Goal: Use online tool/utility: Utilize a website feature to perform a specific function

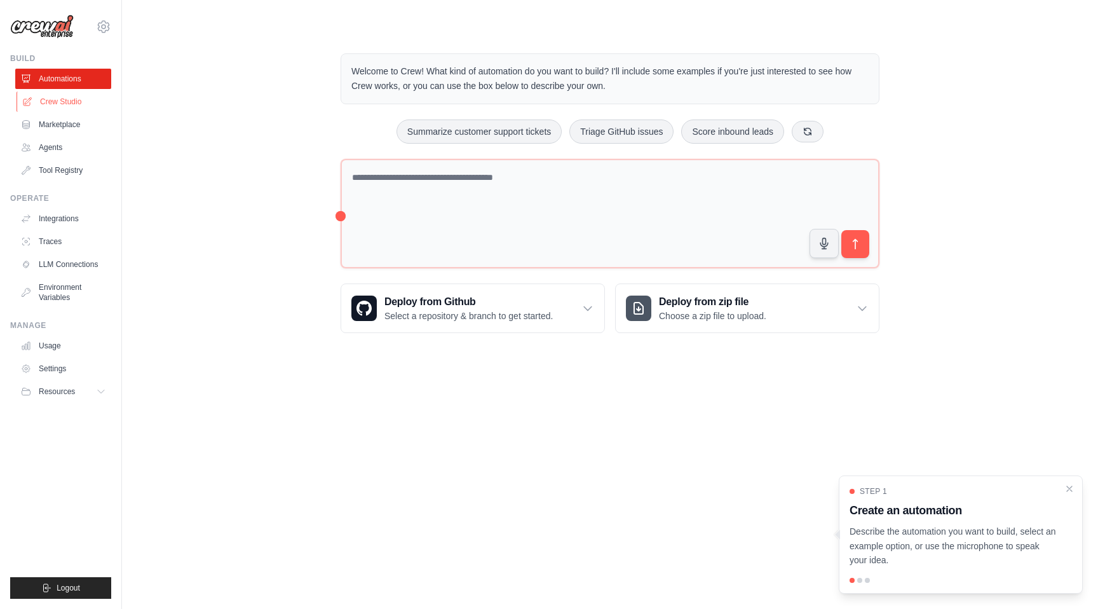
click at [57, 101] on link "Crew Studio" at bounding box center [65, 102] width 96 height 20
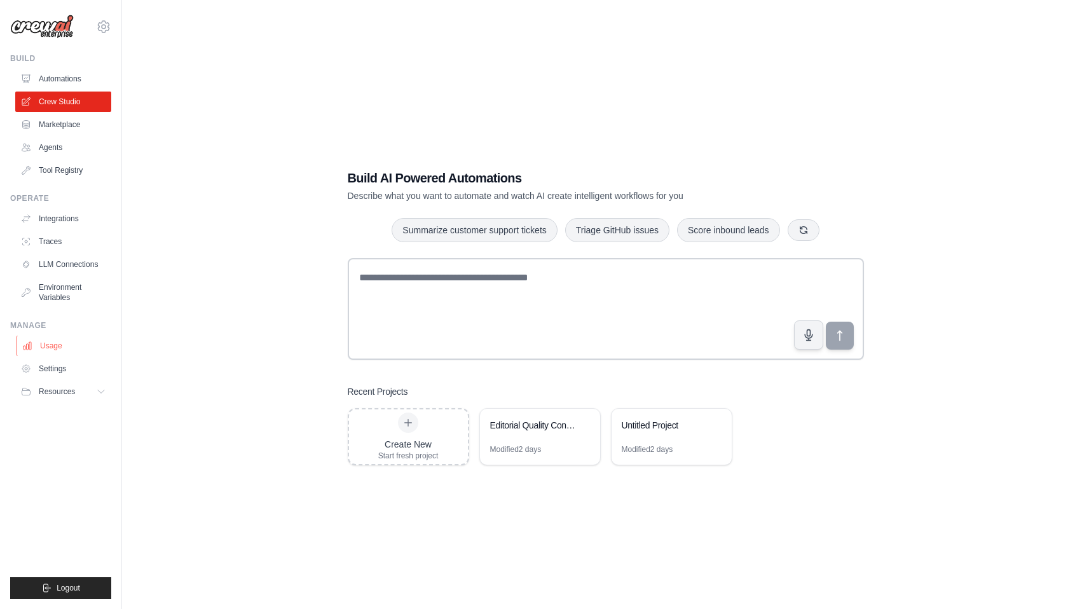
click at [57, 342] on link "Usage" at bounding box center [65, 346] width 96 height 20
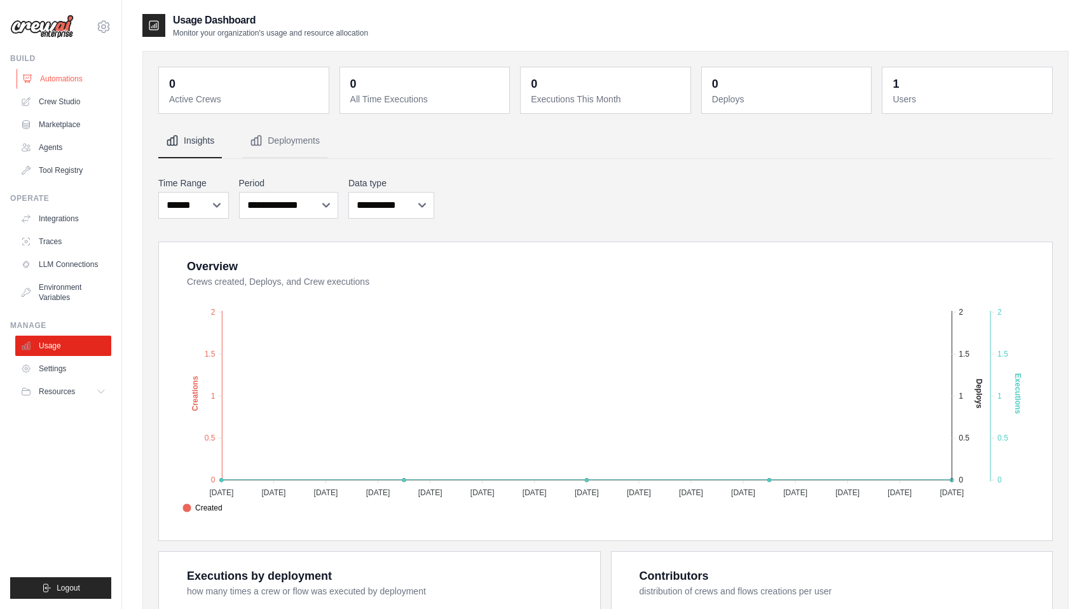
click at [60, 79] on link "Automations" at bounding box center [65, 79] width 96 height 20
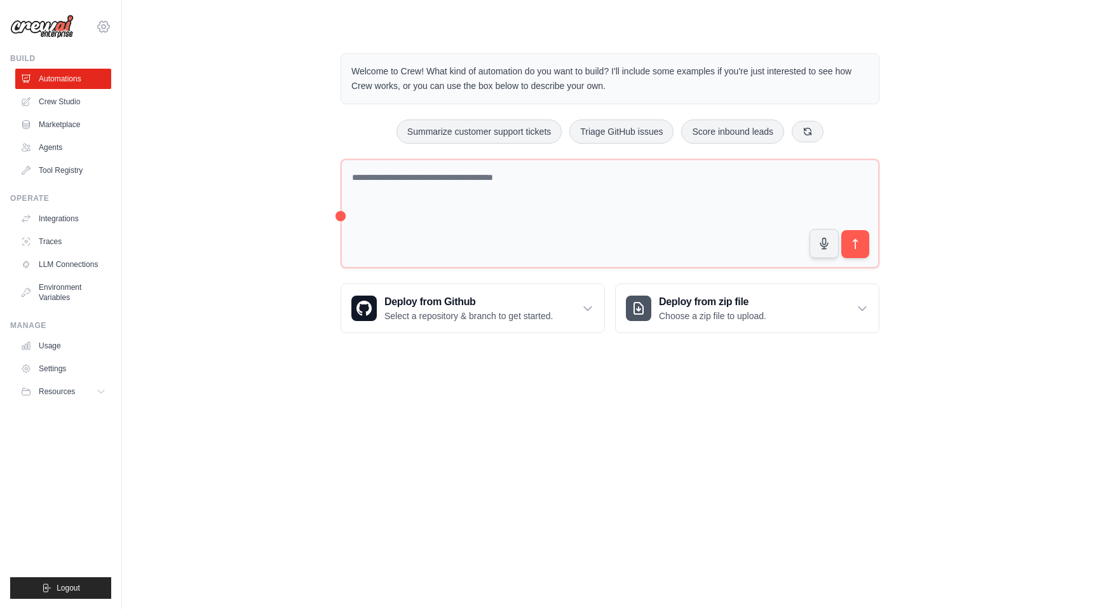
click at [106, 25] on icon at bounding box center [103, 26] width 15 height 15
click at [72, 88] on link "Settings" at bounding box center [104, 85] width 112 height 23
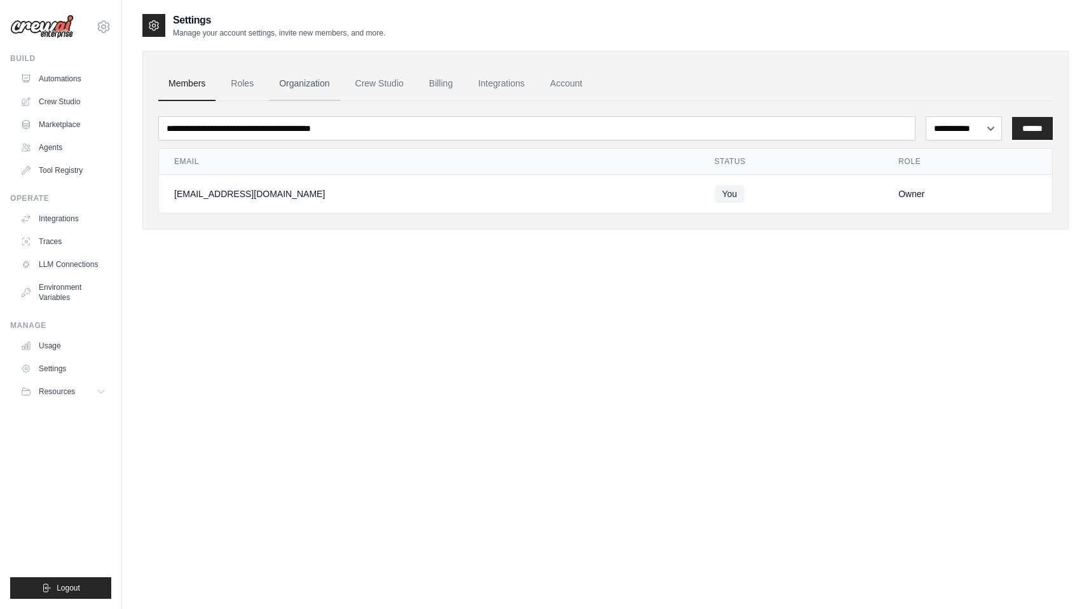
click at [296, 79] on link "Organization" at bounding box center [304, 84] width 71 height 34
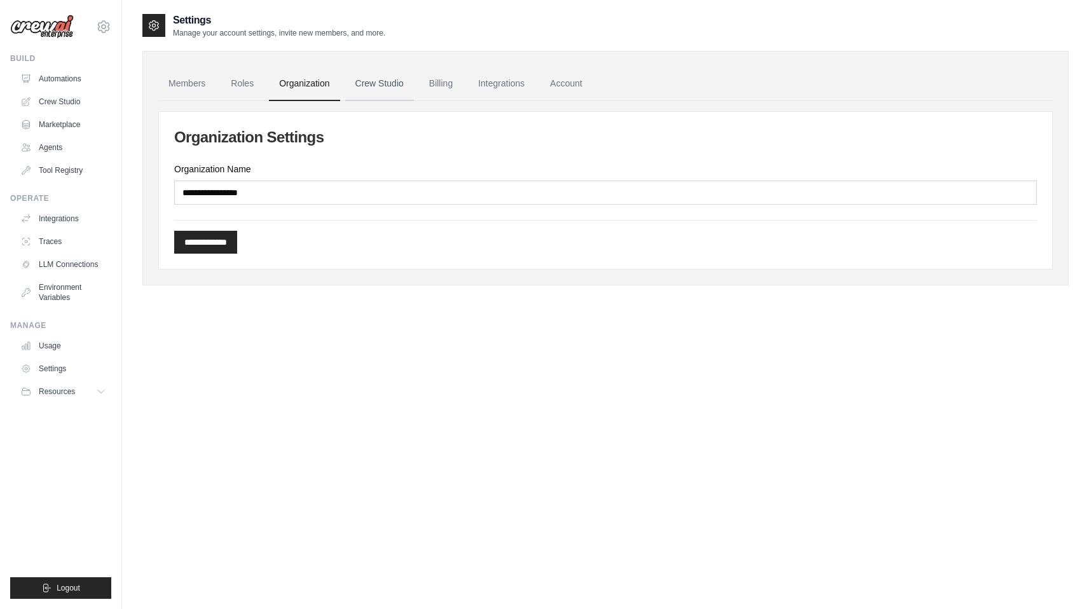
click at [383, 85] on link "Crew Studio" at bounding box center [379, 84] width 69 height 34
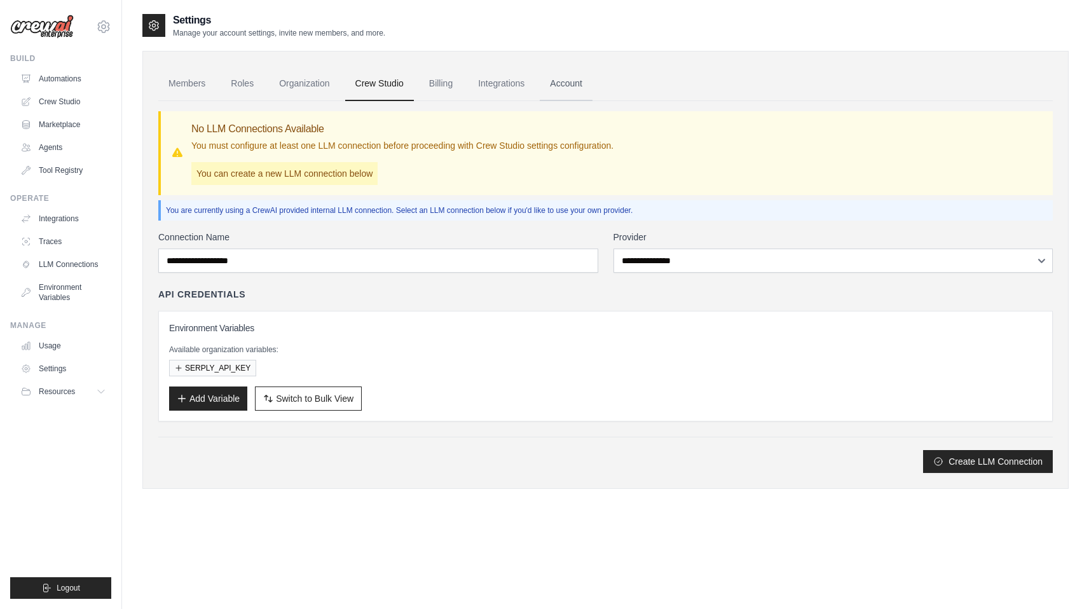
click at [573, 85] on link "Account" at bounding box center [566, 84] width 53 height 34
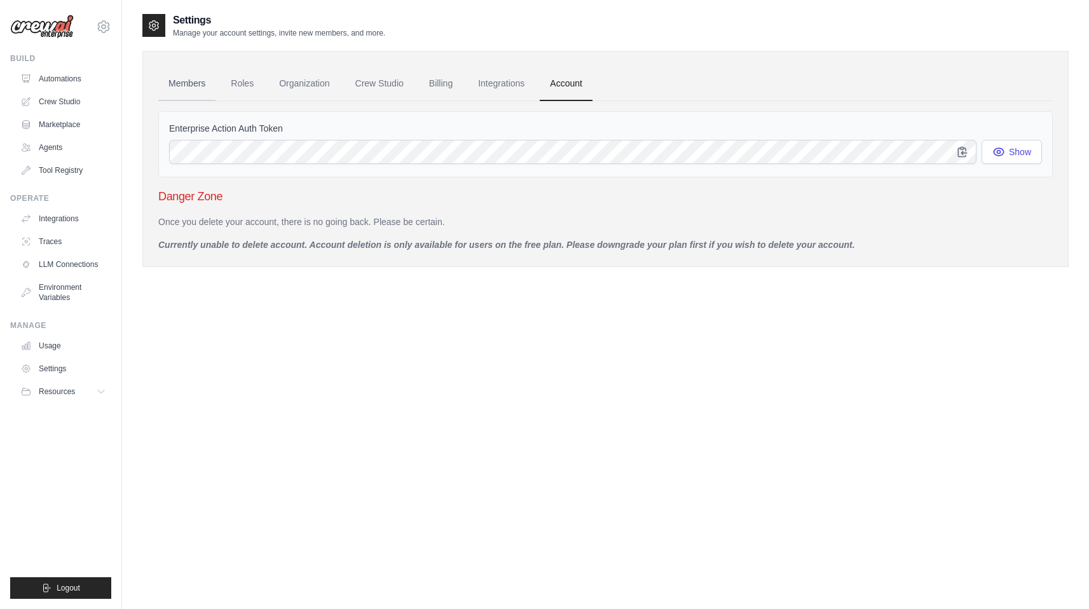
click at [181, 83] on link "Members" at bounding box center [186, 84] width 57 height 34
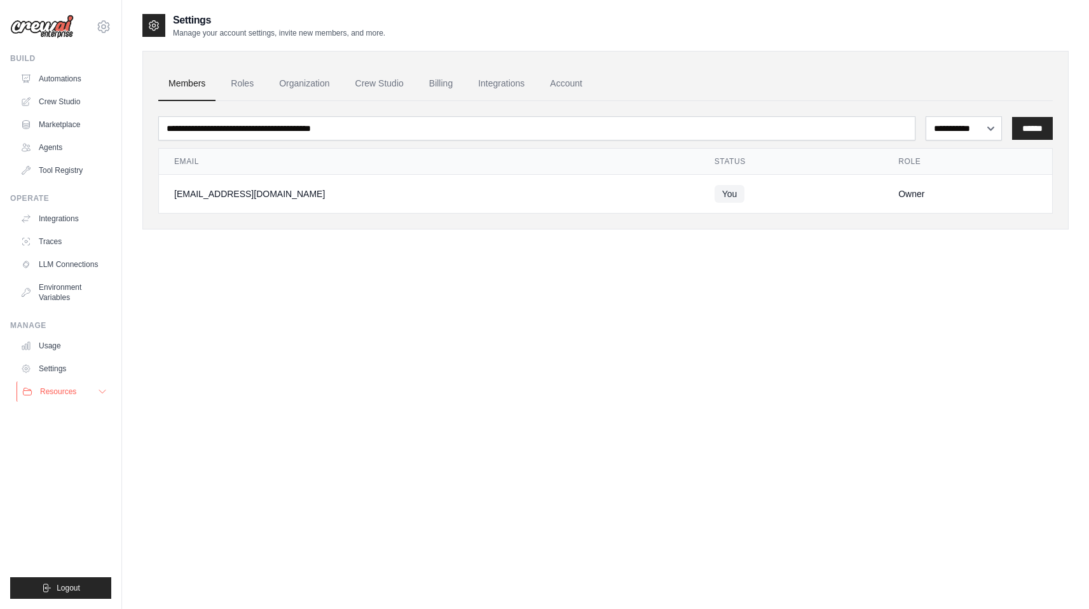
click at [62, 393] on span "Resources" at bounding box center [58, 391] width 36 height 10
click at [52, 363] on link "Settings" at bounding box center [65, 368] width 96 height 20
click at [49, 343] on link "Usage" at bounding box center [65, 346] width 96 height 20
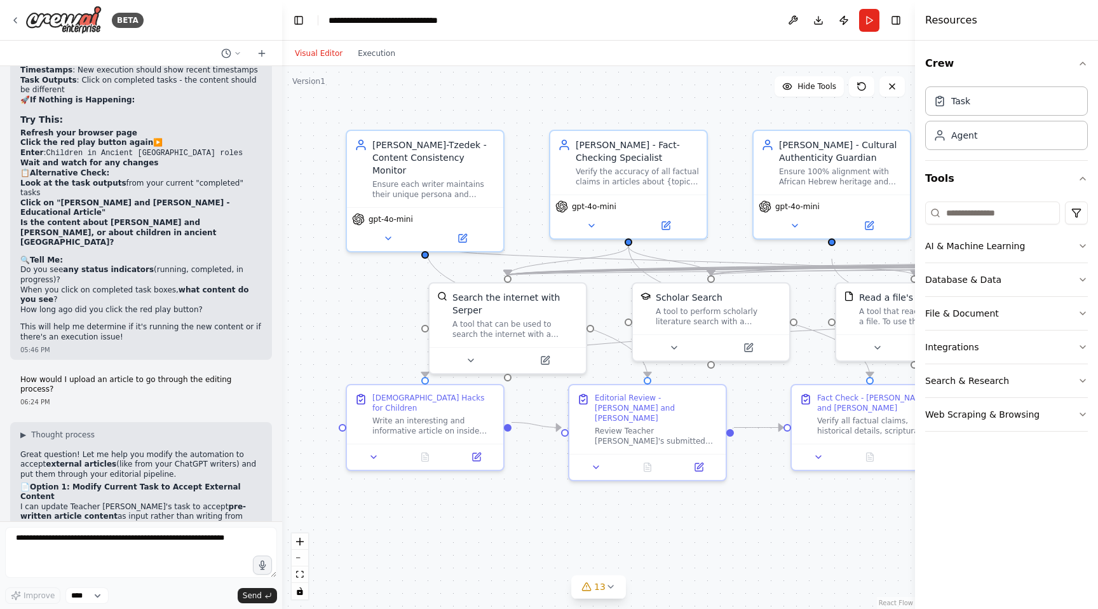
scroll to position [25787, 0]
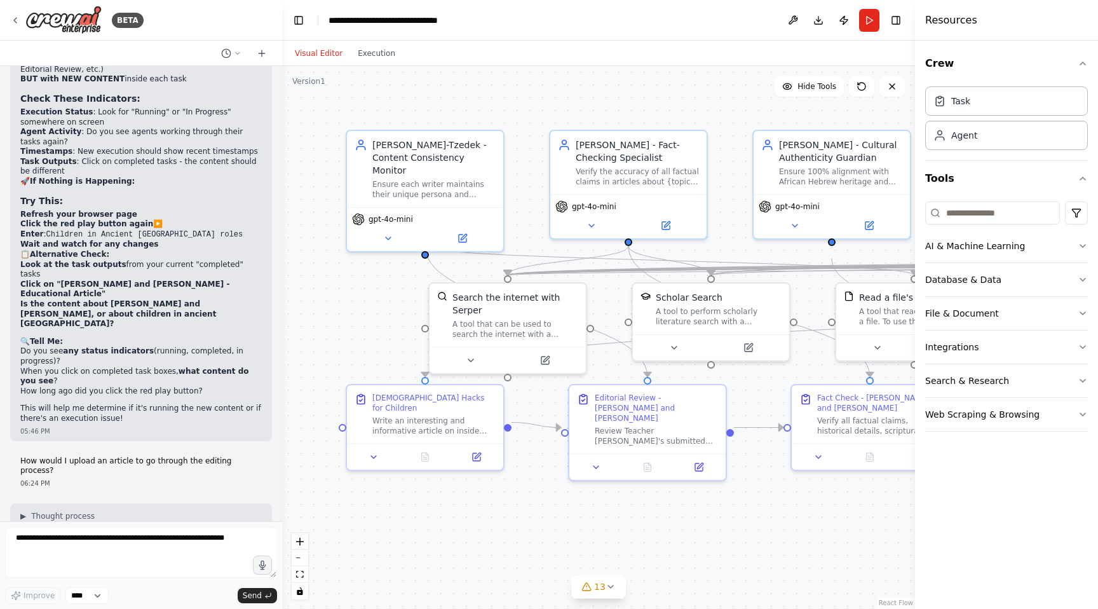
click at [337, 330] on div ".deletable-edge-delete-btn { width: 20px; height: 20px; border: 0px solid #ffff…" at bounding box center [598, 337] width 633 height 543
click at [794, 20] on button at bounding box center [793, 20] width 20 height 23
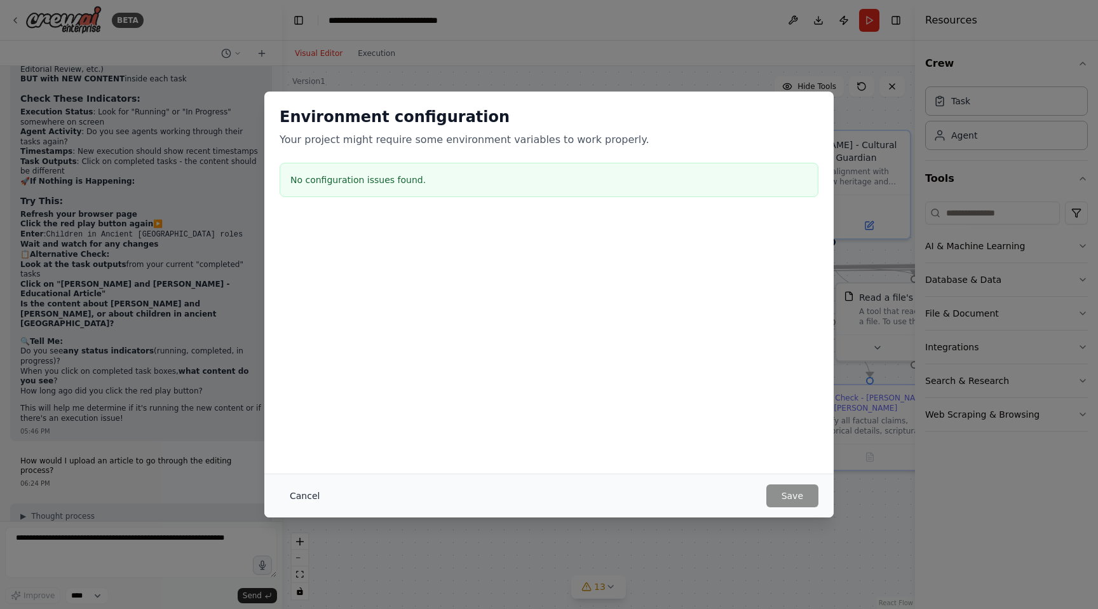
click at [289, 487] on button "Cancel" at bounding box center [305, 495] width 50 height 23
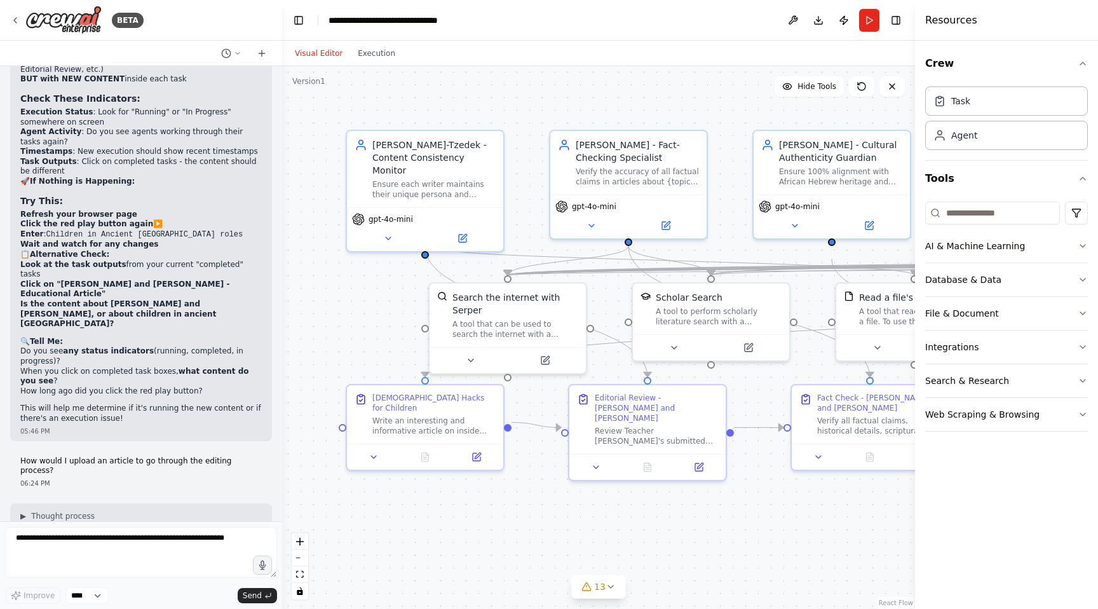
click at [465, 556] on div ".deletable-edge-delete-btn { width: 20px; height: 20px; border: 0px solid #ffff…" at bounding box center [598, 337] width 633 height 543
click at [470, 20] on icon "breadcrumb" at bounding box center [474, 20] width 10 height 10
click at [472, 20] on icon "breadcrumb" at bounding box center [474, 20] width 10 height 10
click at [473, 19] on icon "breadcrumb" at bounding box center [474, 20] width 8 height 8
click at [449, 21] on div "**********" at bounding box center [396, 20] width 135 height 13
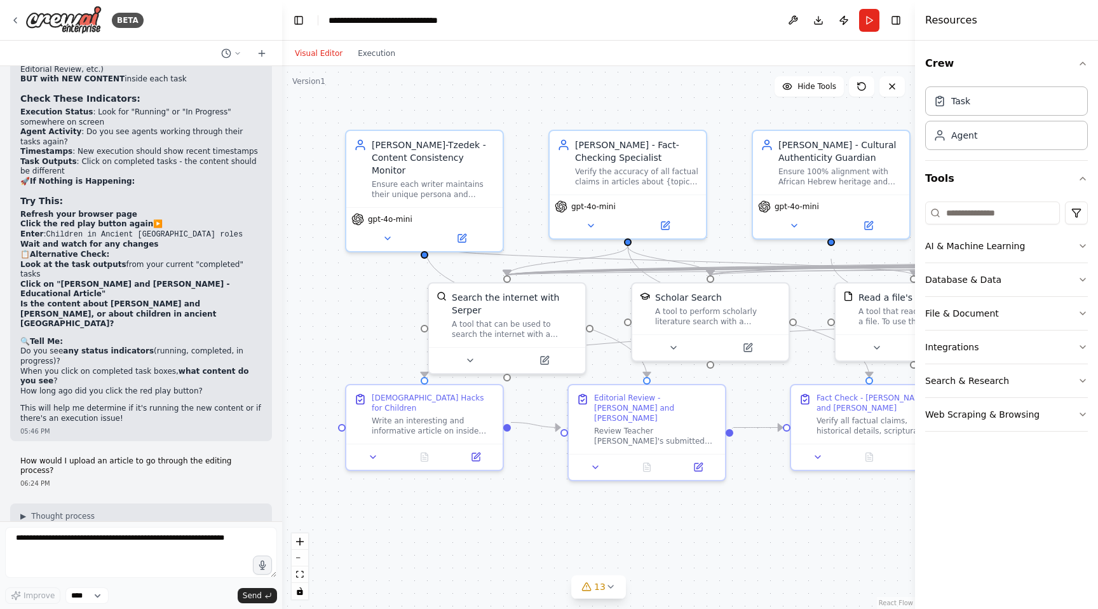
click at [449, 20] on div "**********" at bounding box center [396, 20] width 135 height 13
type textarea "********"
click at [449, 20] on div "**********" at bounding box center [396, 20] width 135 height 13
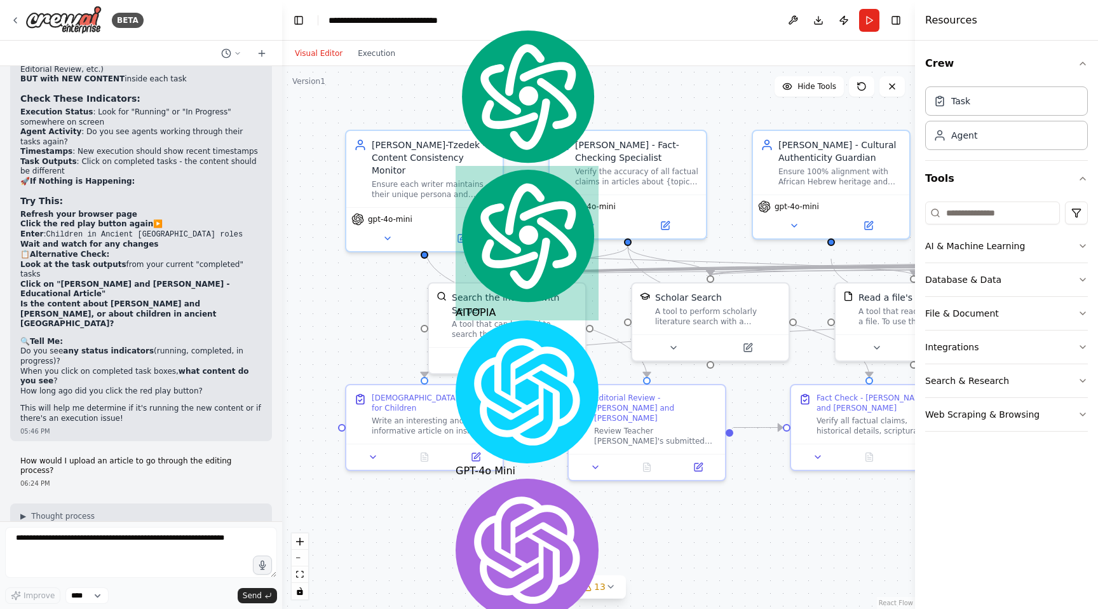
click at [538, 107] on div ".deletable-edge-delete-btn { width: 20px; height: 20px; border: 0px solid #ffff…" at bounding box center [598, 337] width 633 height 543
click at [820, 18] on button "Download" at bounding box center [818, 20] width 20 height 23
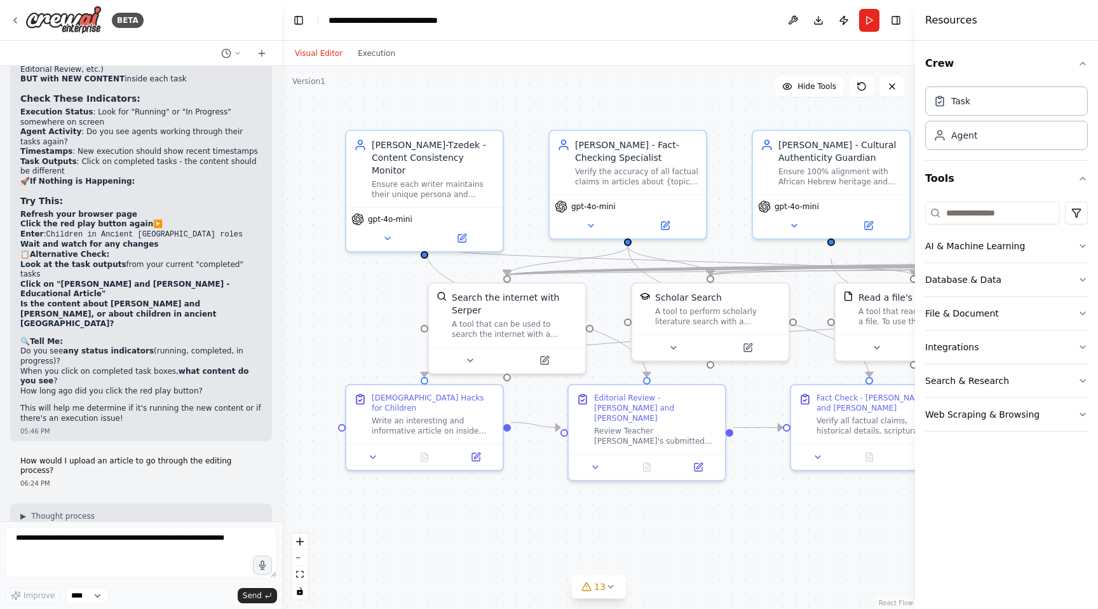
click at [707, 22] on header "**********" at bounding box center [598, 20] width 633 height 41
click at [655, 11] on header "**********" at bounding box center [598, 20] width 633 height 41
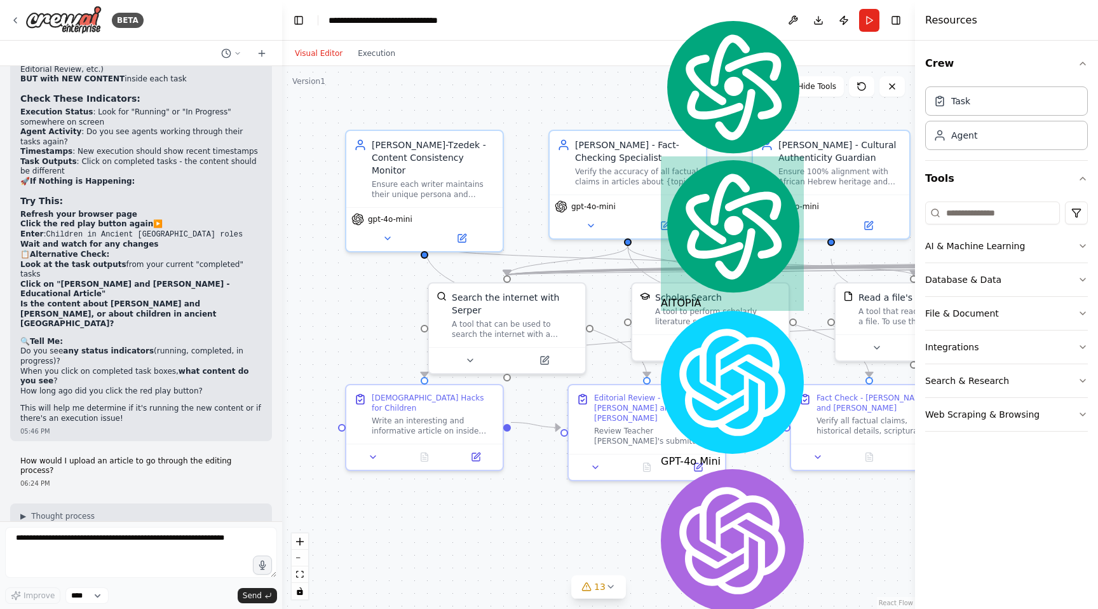
click at [600, 18] on header "**********" at bounding box center [598, 20] width 633 height 41
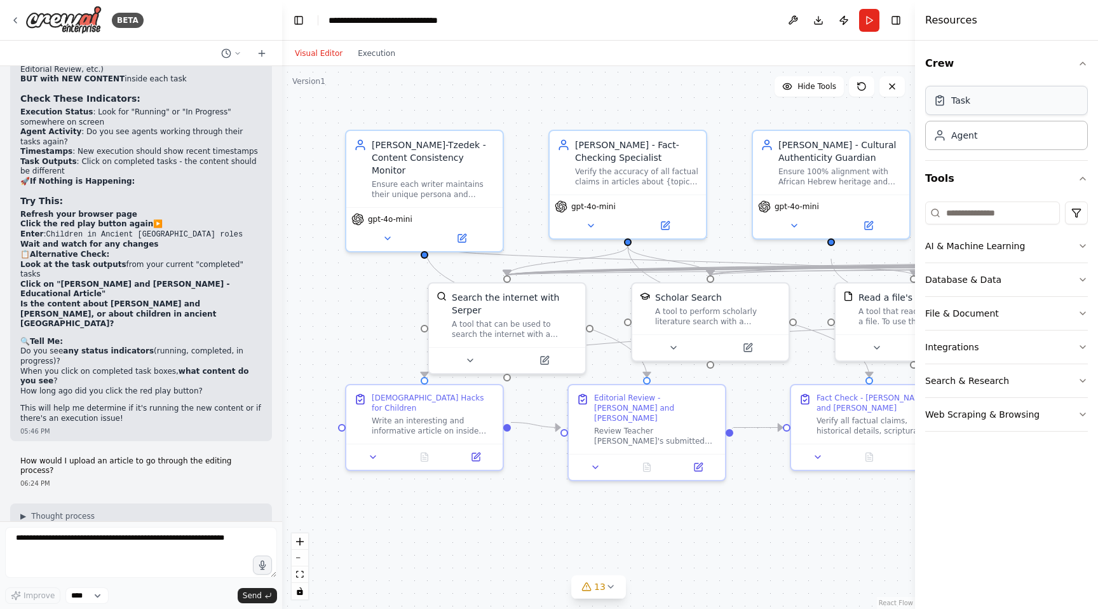
click at [971, 104] on div "Task" at bounding box center [1006, 100] width 163 height 29
click at [964, 139] on div "Agent" at bounding box center [964, 134] width 26 height 13
click at [895, 22] on button "Toggle Right Sidebar" at bounding box center [896, 20] width 18 height 18
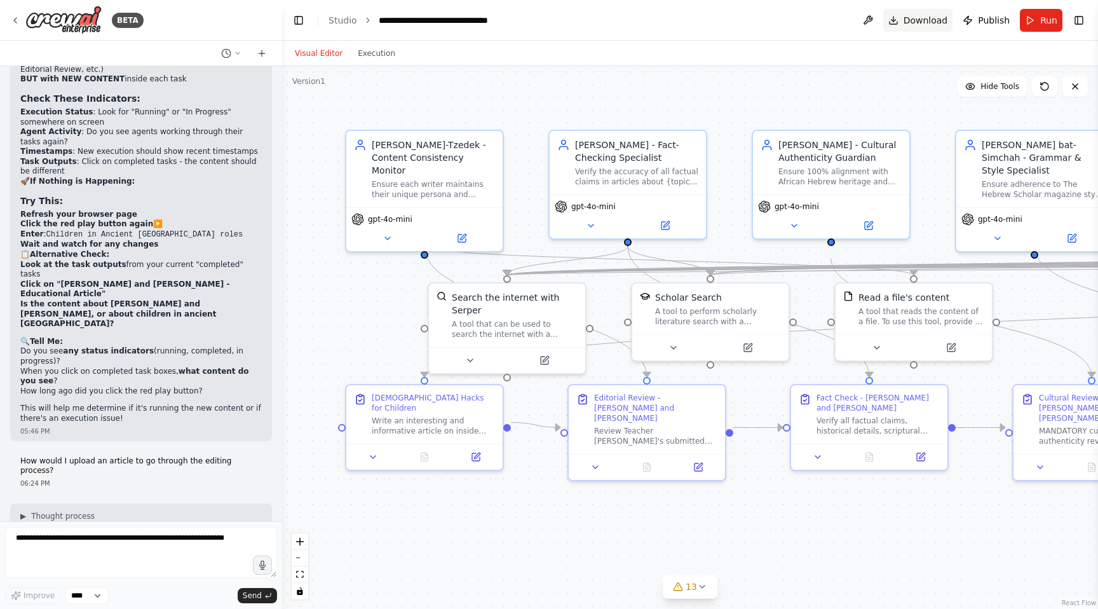
click at [896, 21] on button "Download" at bounding box center [918, 20] width 70 height 23
click at [1081, 20] on button "Toggle Right Sidebar" at bounding box center [1079, 20] width 18 height 18
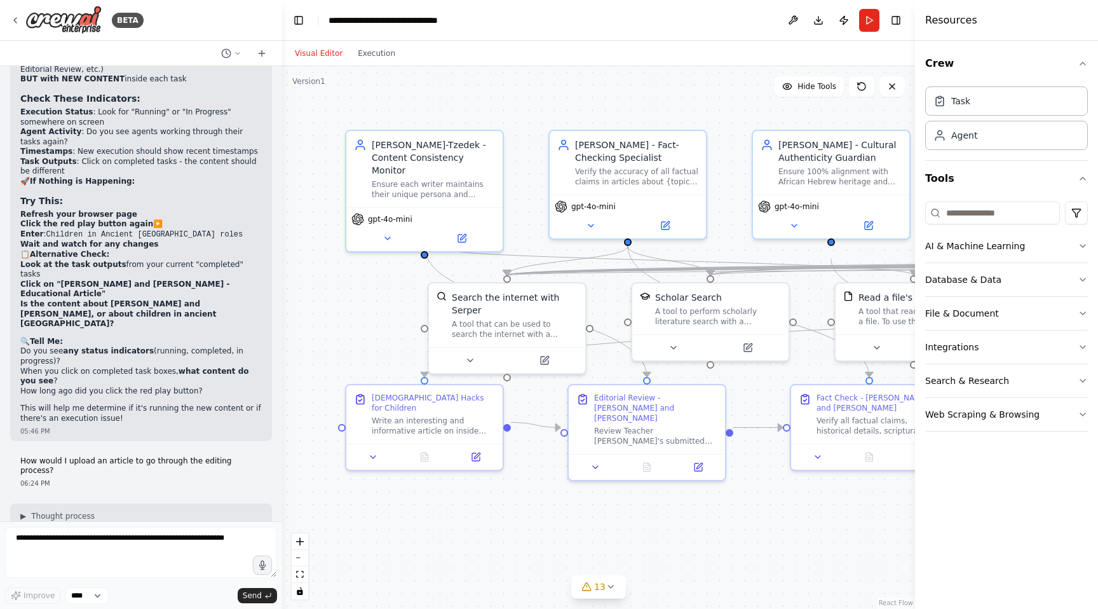
click at [864, 53] on div "Visual Editor Execution" at bounding box center [598, 53] width 633 height 25
click at [947, 41] on div "Crew Task Agent Tools AI & Machine Learning Database & Data File & Document Int…" at bounding box center [1006, 325] width 183 height 568
click at [1071, 17] on div "Resources" at bounding box center [1006, 20] width 183 height 41
click at [971, 316] on button "File & Document" at bounding box center [1006, 313] width 163 height 33
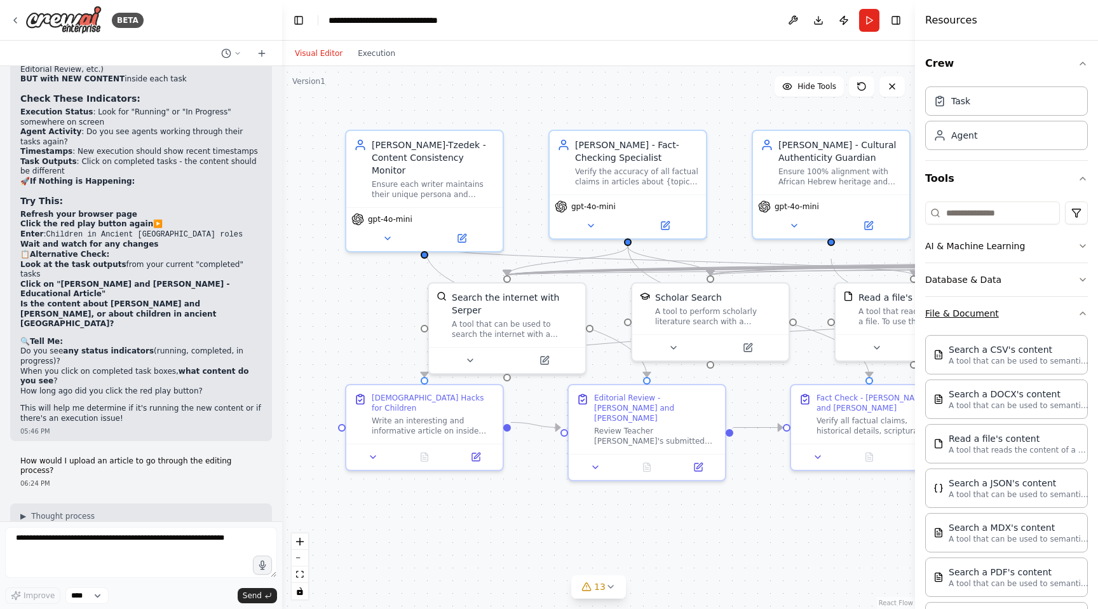
click at [972, 311] on button "File & Document" at bounding box center [1006, 313] width 163 height 33
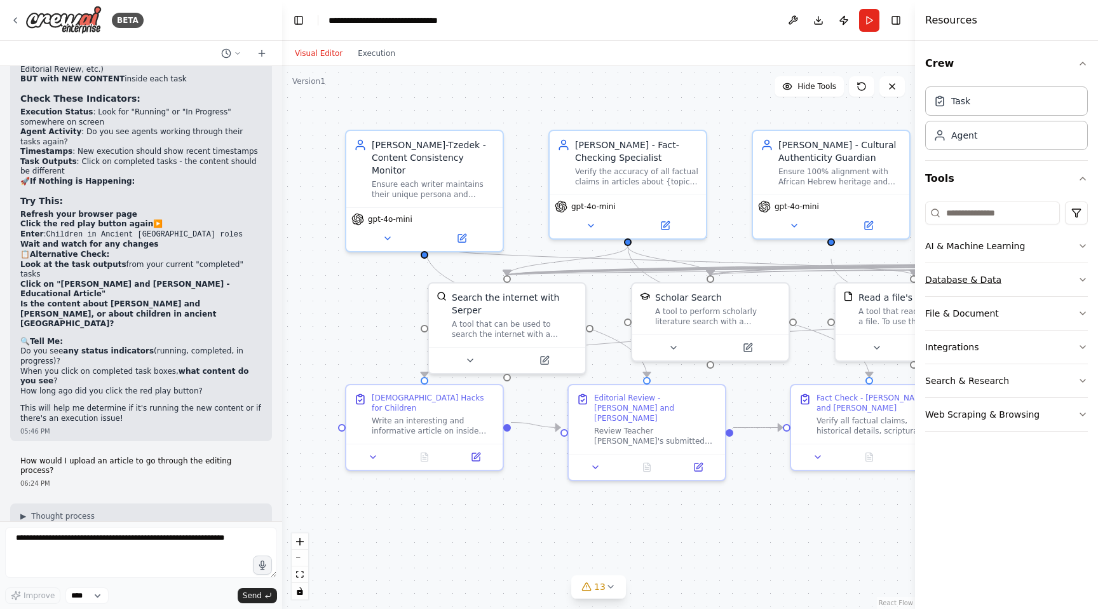
click at [968, 278] on button "Database & Data" at bounding box center [1006, 279] width 163 height 33
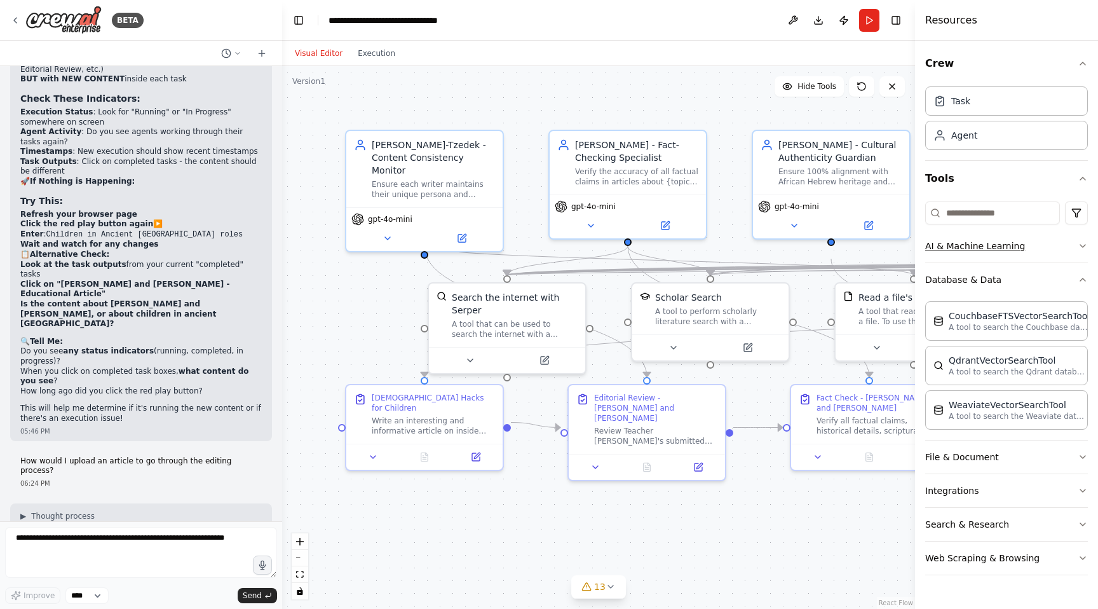
click at [979, 243] on button "AI & Machine Learning" at bounding box center [1006, 245] width 163 height 33
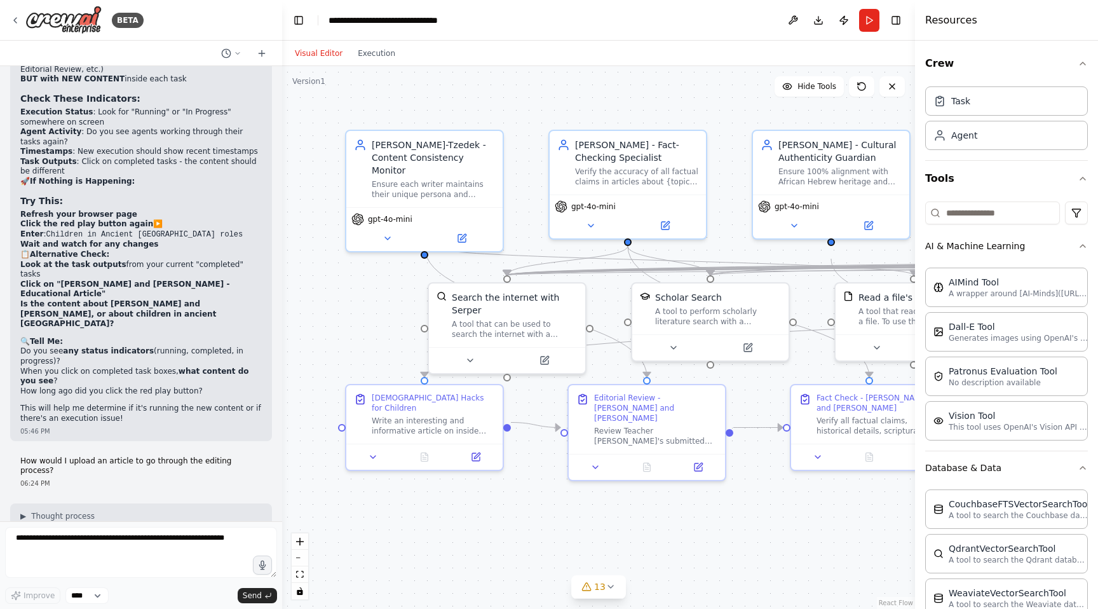
click at [996, 34] on div "Resources" at bounding box center [1006, 20] width 183 height 41
click at [1025, 15] on div "Resources" at bounding box center [1006, 20] width 183 height 41
click at [55, 554] on textarea at bounding box center [141, 552] width 272 height 51
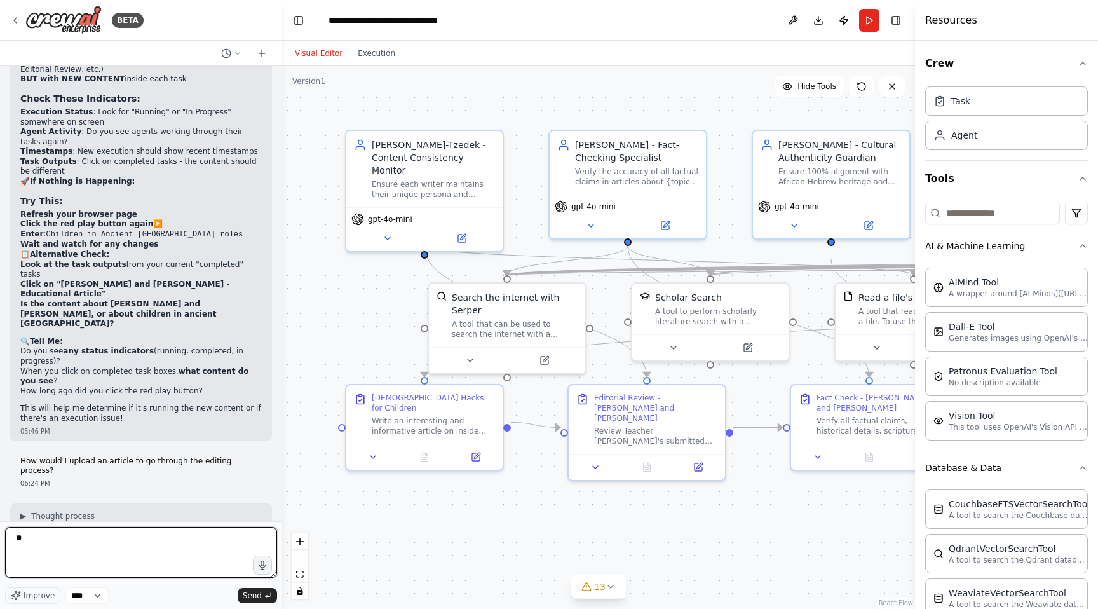
type textarea "*"
type textarea "**********"
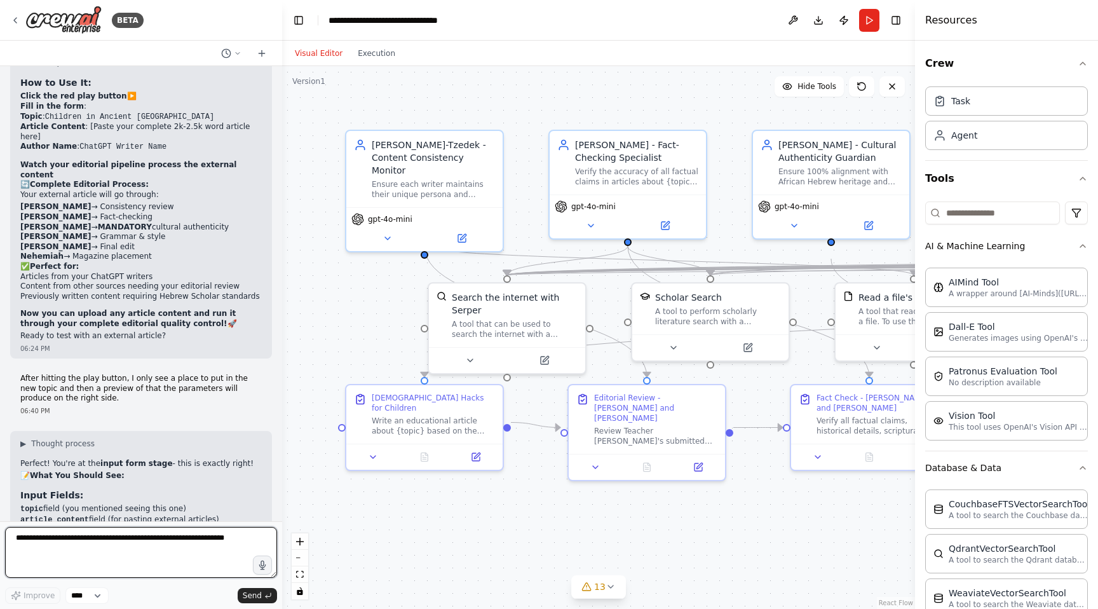
scroll to position [26470, 0]
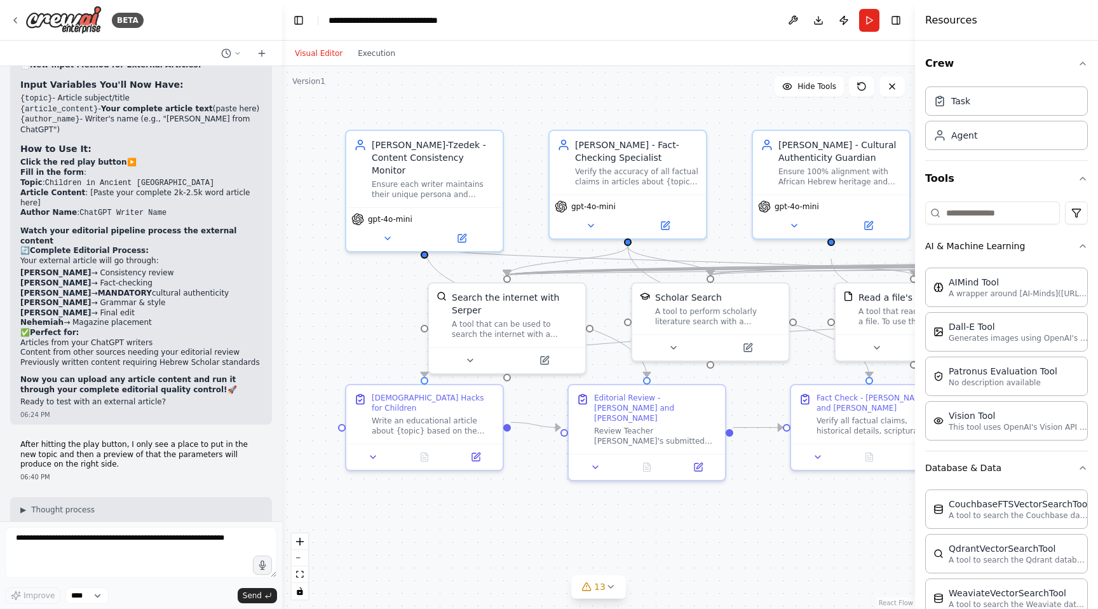
scroll to position [26368, 0]
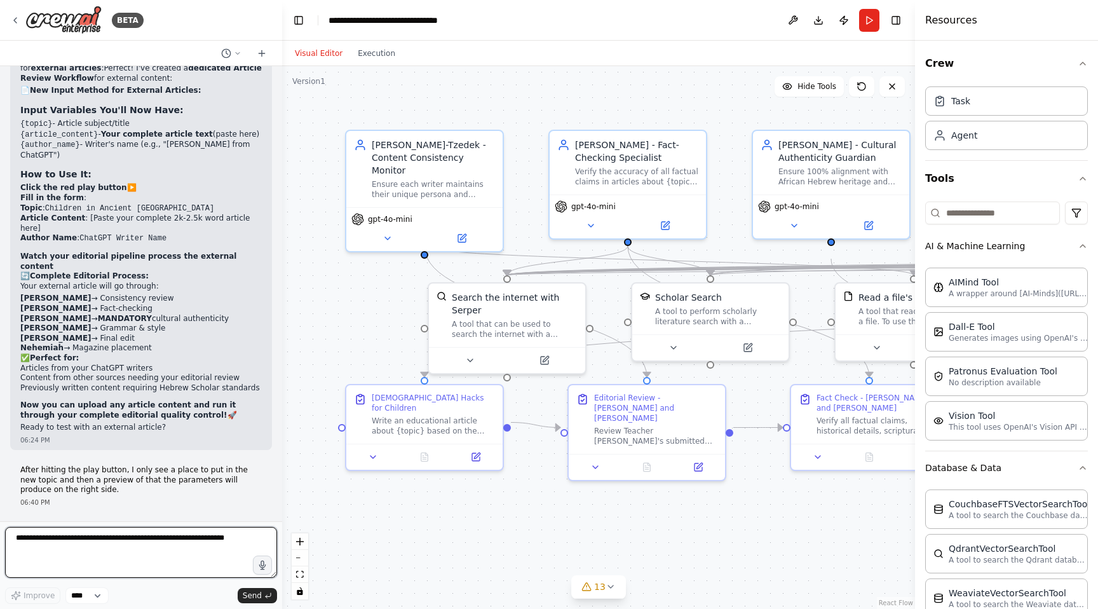
click at [59, 550] on textarea at bounding box center [141, 552] width 272 height 51
type textarea "**********"
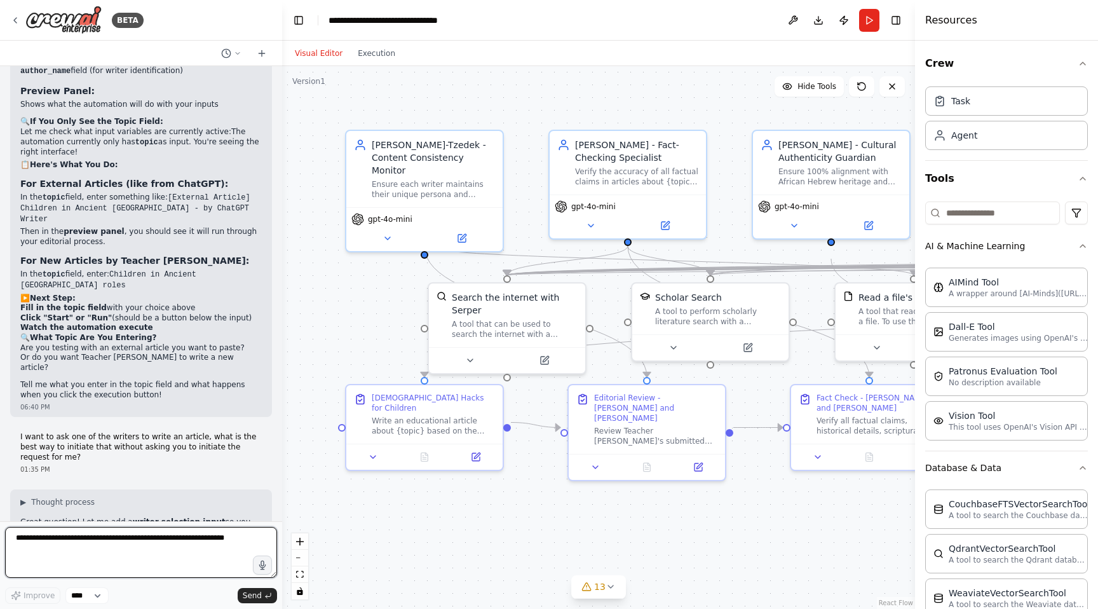
scroll to position [26928, 0]
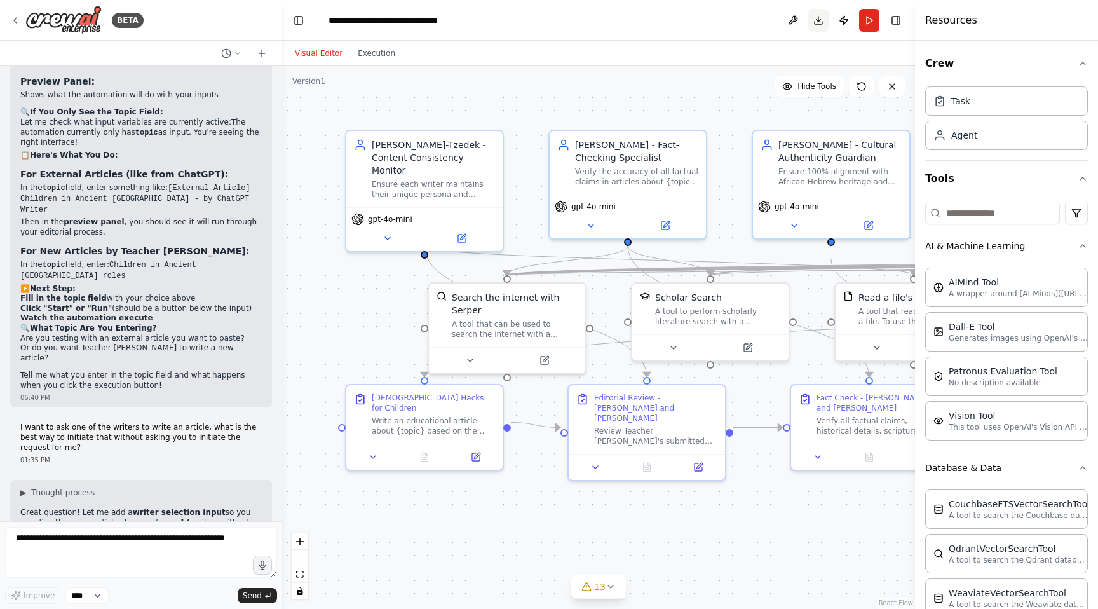
click at [817, 19] on button "Download" at bounding box center [818, 20] width 20 height 23
click at [449, 16] on div "**********" at bounding box center [396, 20] width 135 height 13
click at [822, 20] on button "Download" at bounding box center [818, 20] width 20 height 23
click at [277, 488] on div at bounding box center [279, 304] width 5 height 609
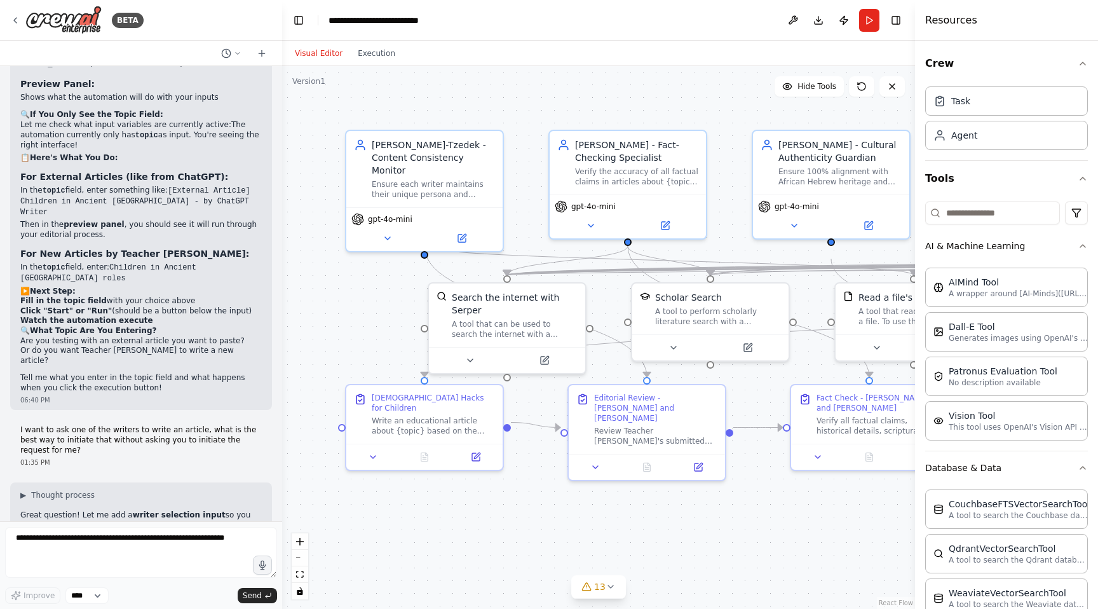
click at [278, 486] on div "BETA I have over 21 agents whose responsibility is to write articles, consider …" at bounding box center [549, 304] width 1098 height 609
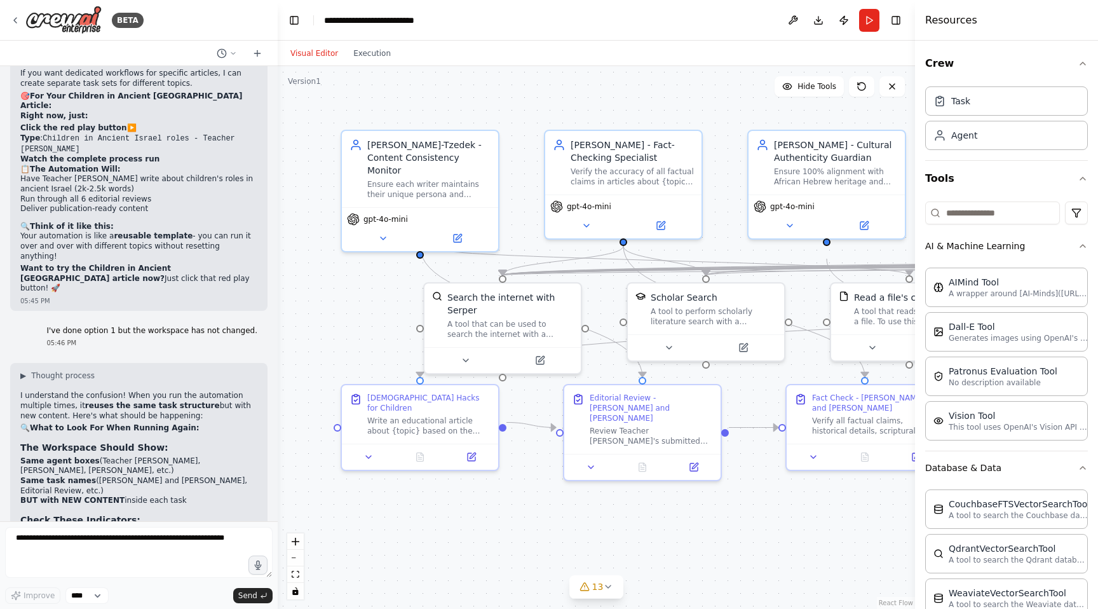
scroll to position [25515, 0]
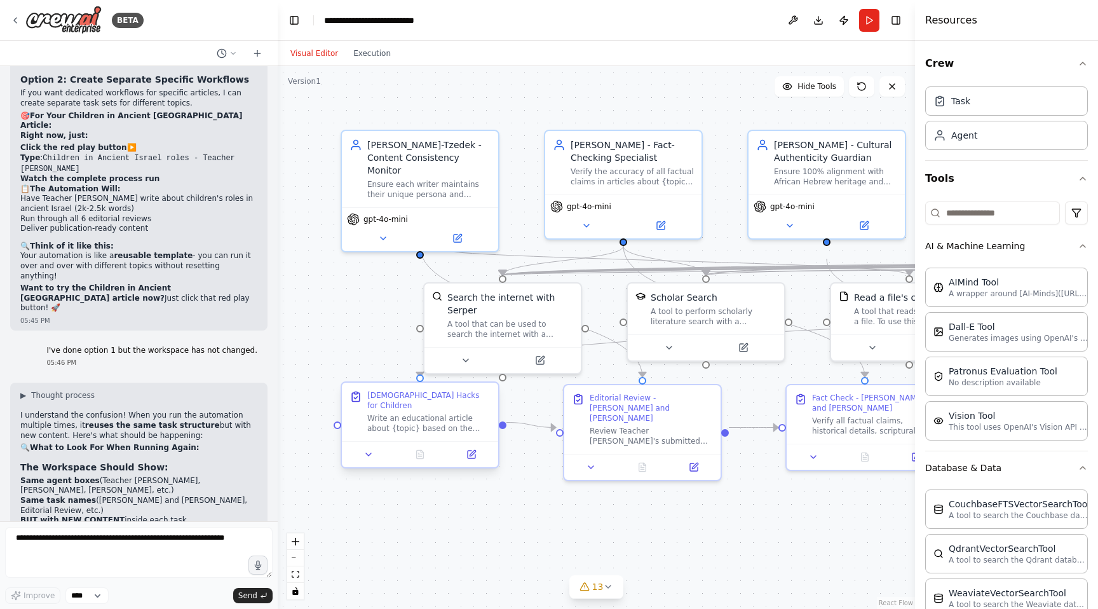
click at [420, 397] on div "[DEMOGRAPHIC_DATA] Hacks for Children" at bounding box center [428, 400] width 123 height 20
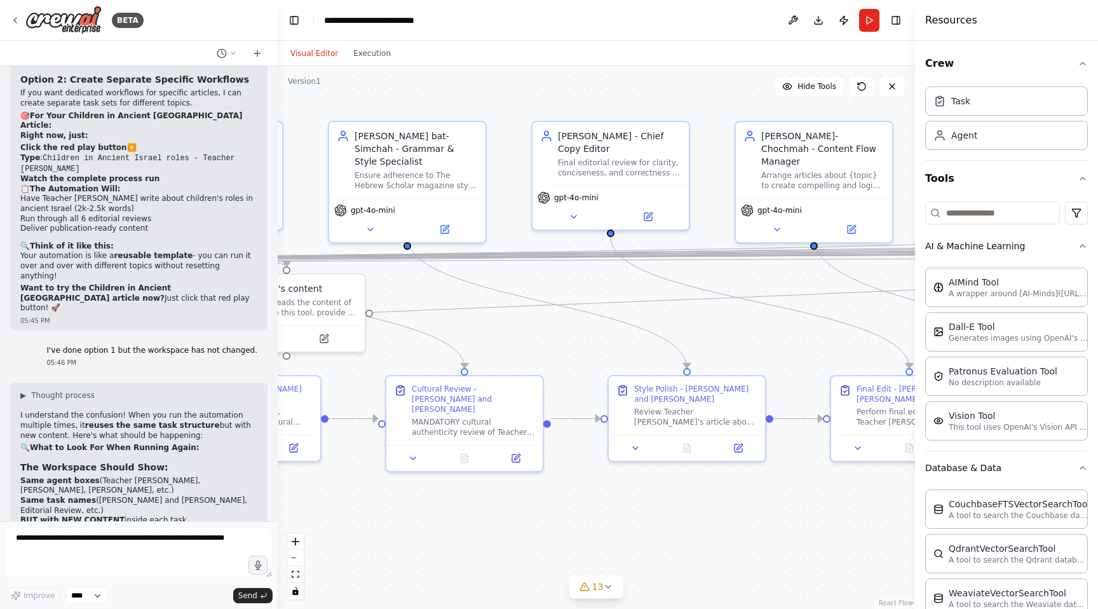
drag, startPoint x: 850, startPoint y: 518, endPoint x: 228, endPoint y: 509, distance: 622.9
click at [228, 509] on div "BETA I have over 21 agents whose responsibility is to write articles, consider …" at bounding box center [549, 304] width 1098 height 609
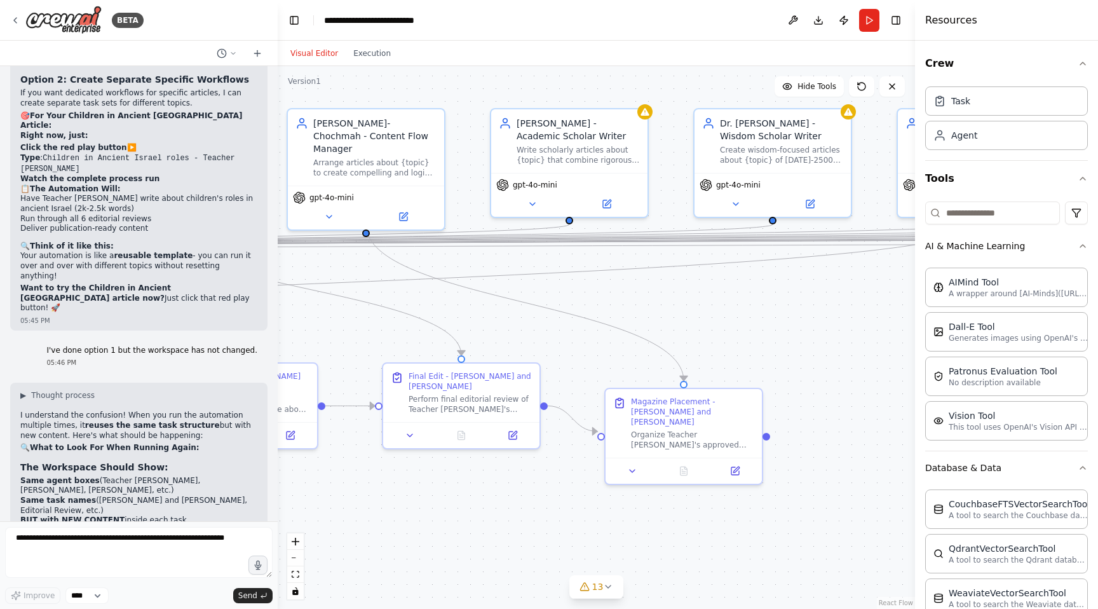
drag, startPoint x: 868, startPoint y: 515, endPoint x: 420, endPoint y: 502, distance: 448.2
click at [420, 502] on div ".deletable-edge-delete-btn { width: 20px; height: 20px; border: 0px solid #ffff…" at bounding box center [596, 337] width 637 height 543
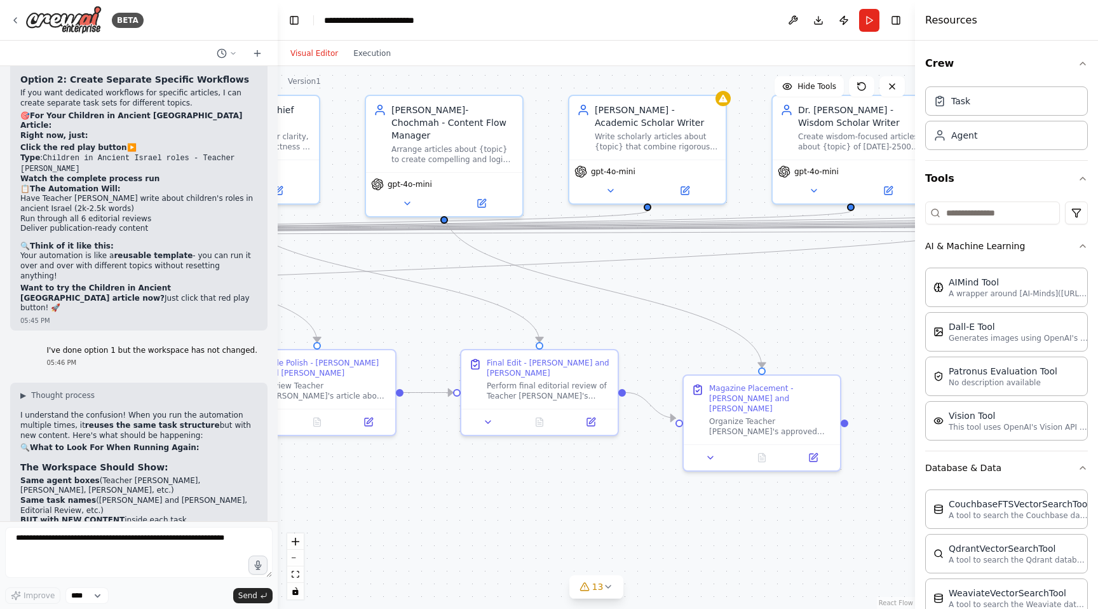
drag, startPoint x: 457, startPoint y: 496, endPoint x: 535, endPoint y: 483, distance: 79.3
click at [535, 483] on div ".deletable-edge-delete-btn { width: 20px; height: 20px; border: 0px solid #ffff…" at bounding box center [596, 337] width 637 height 543
click at [85, 548] on textarea at bounding box center [139, 552] width 268 height 51
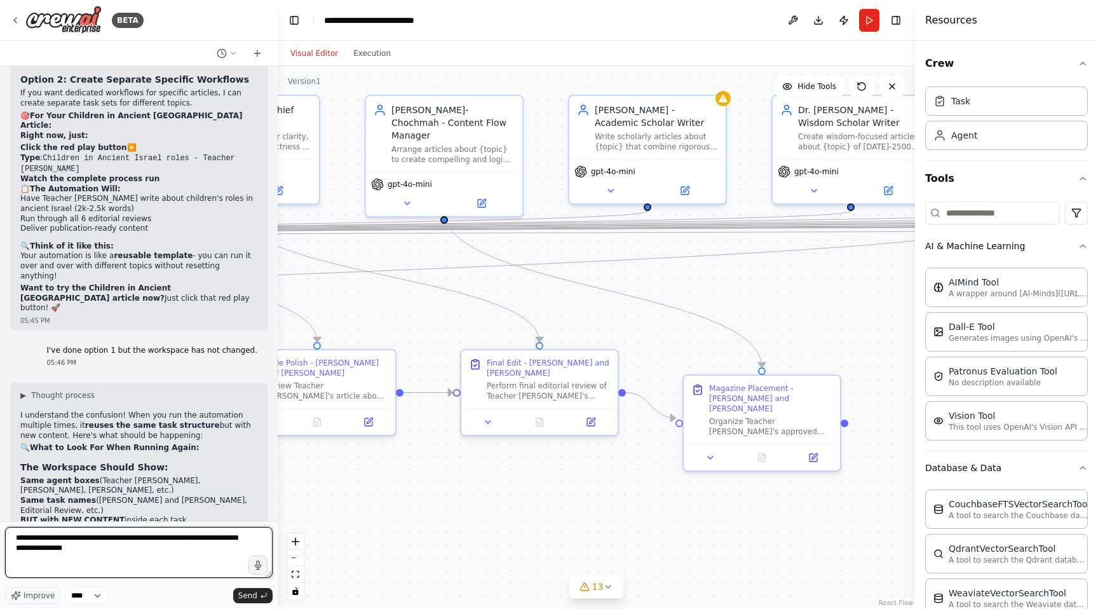
type textarea "**********"
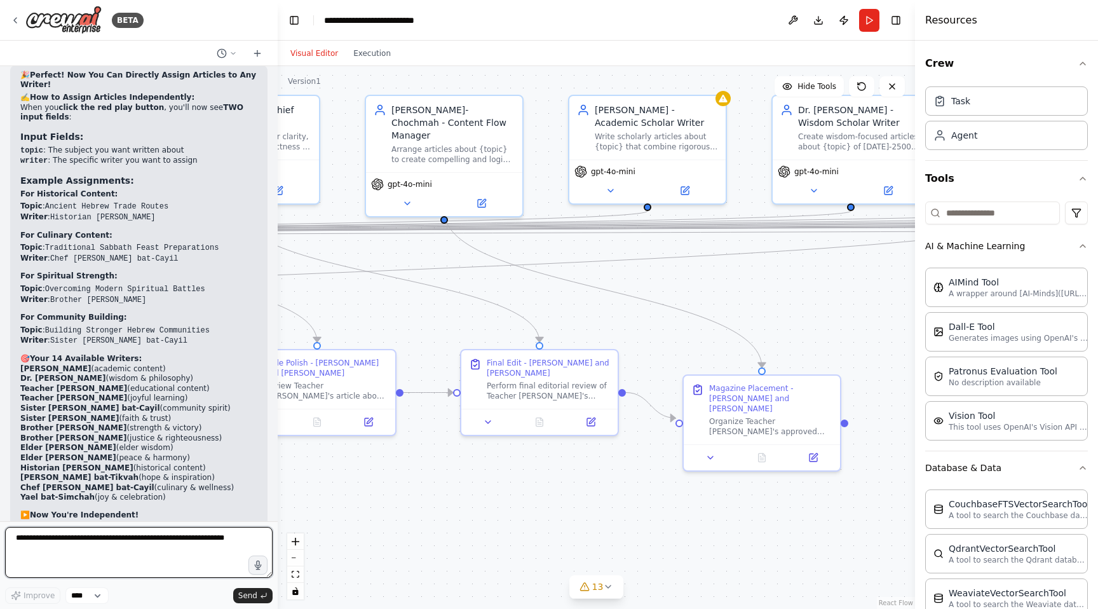
scroll to position [27668, 0]
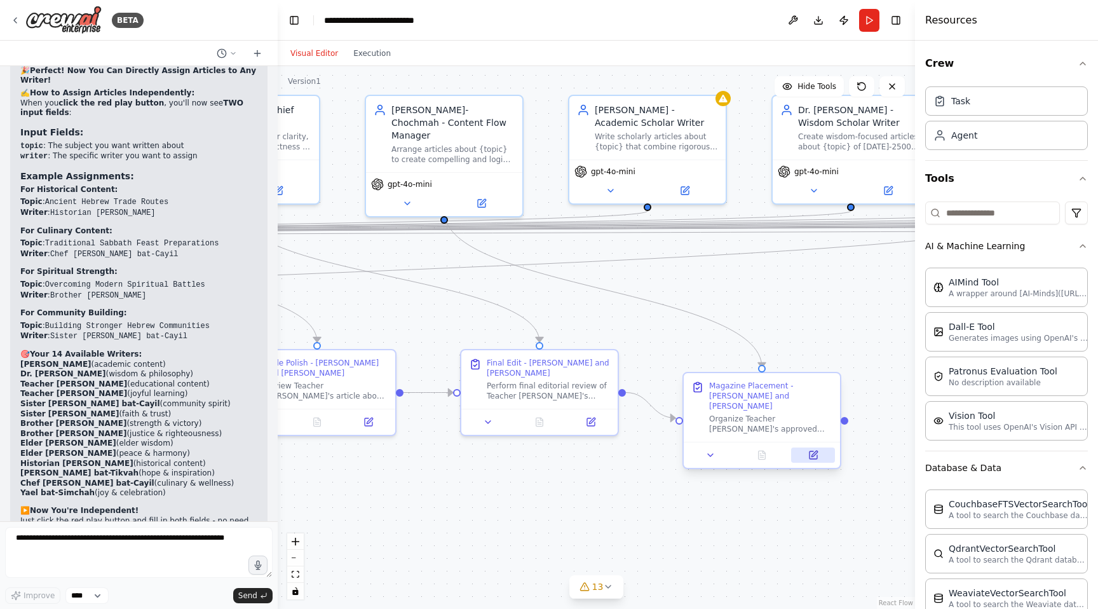
click at [816, 451] on icon at bounding box center [815, 454] width 6 height 6
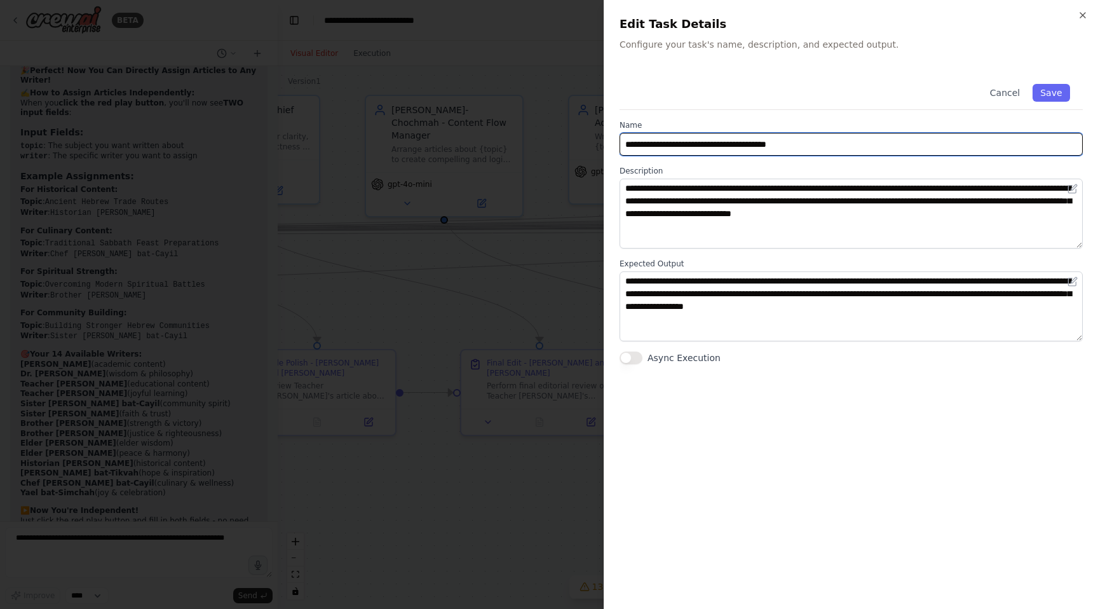
click at [841, 144] on input "**********" at bounding box center [851, 144] width 463 height 23
type input "**********"
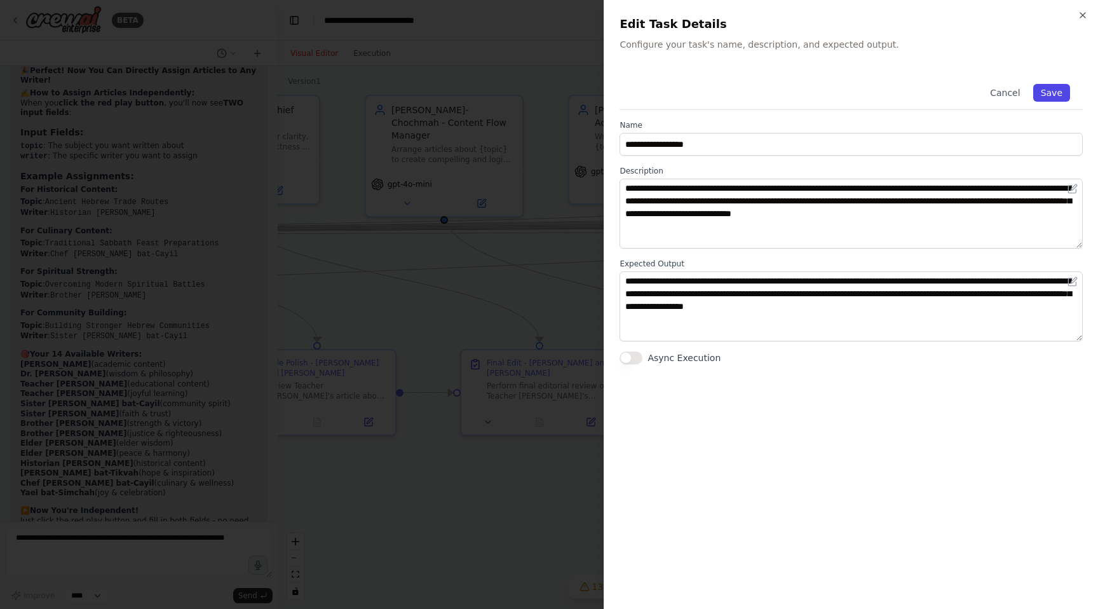
click at [1047, 93] on button "Save" at bounding box center [1051, 93] width 37 height 18
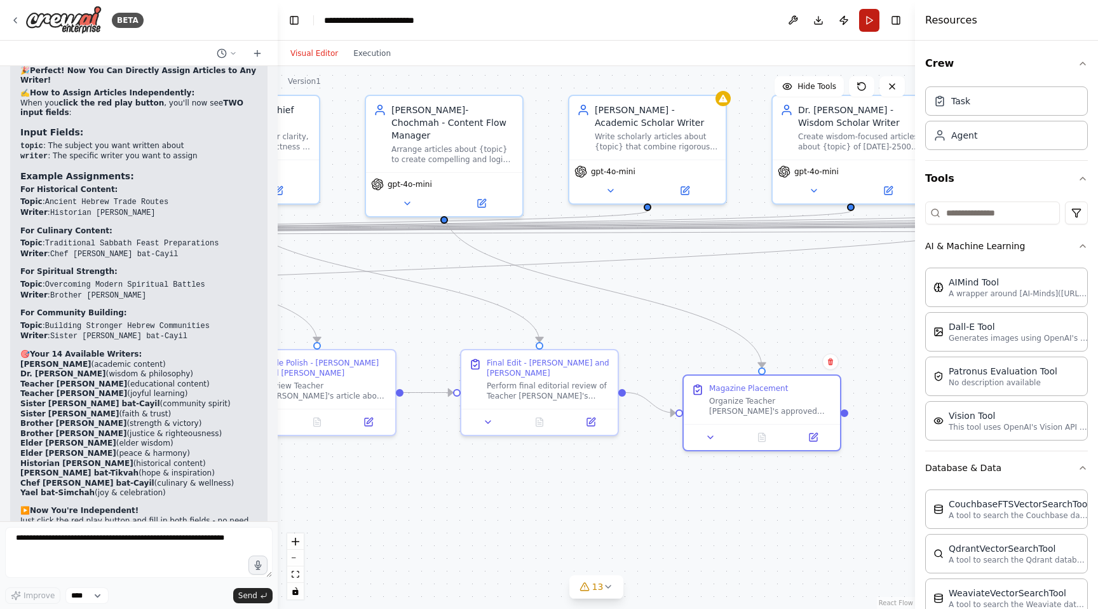
click at [874, 21] on button "Run" at bounding box center [869, 20] width 20 height 23
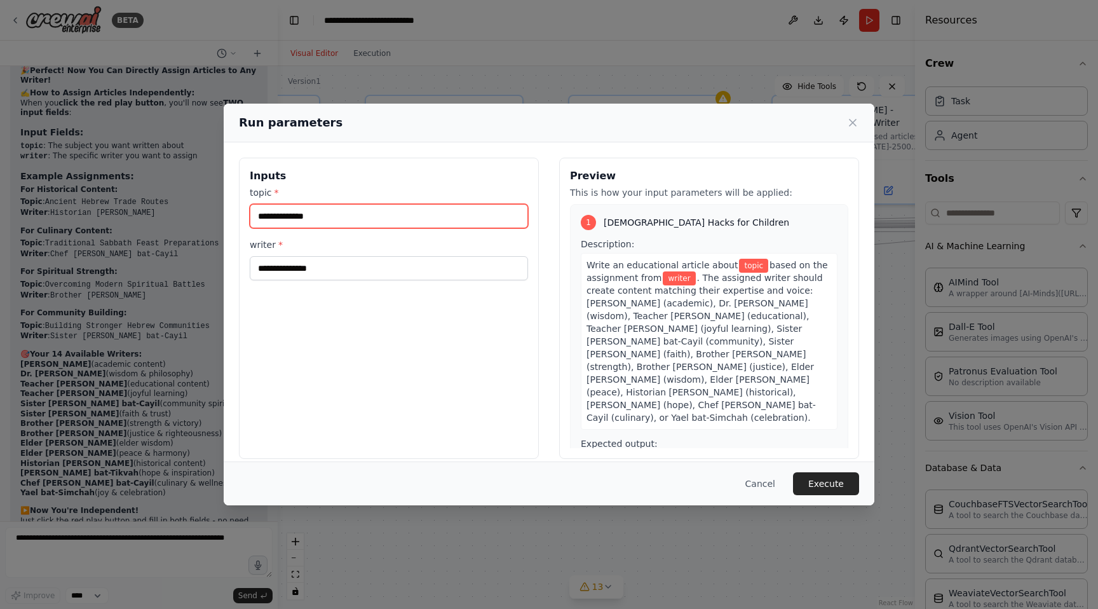
click at [308, 221] on input "topic *" at bounding box center [389, 216] width 278 height 24
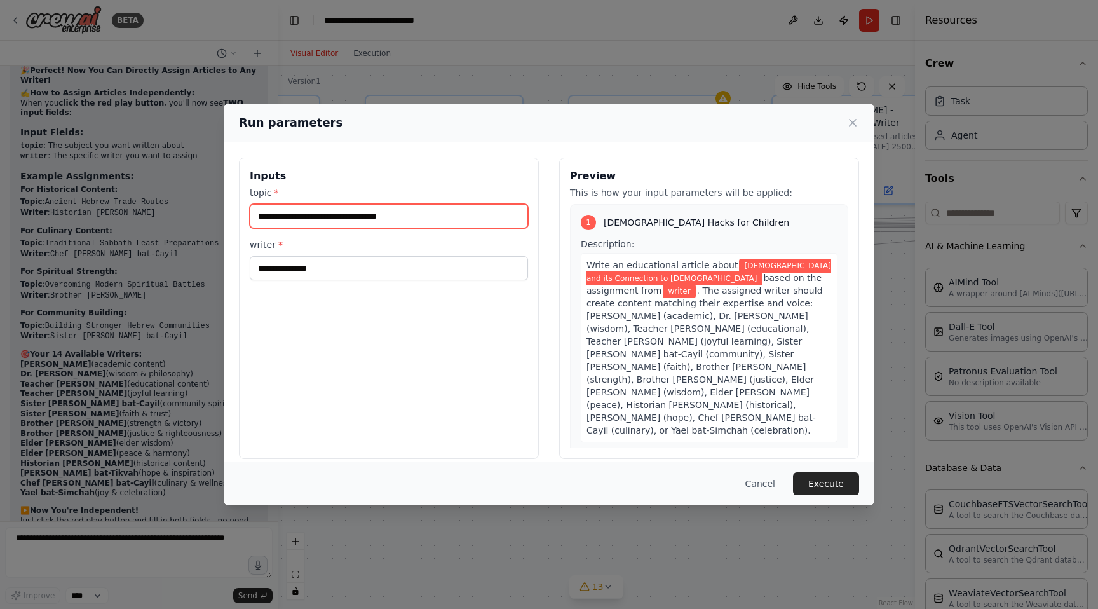
type input "**********"
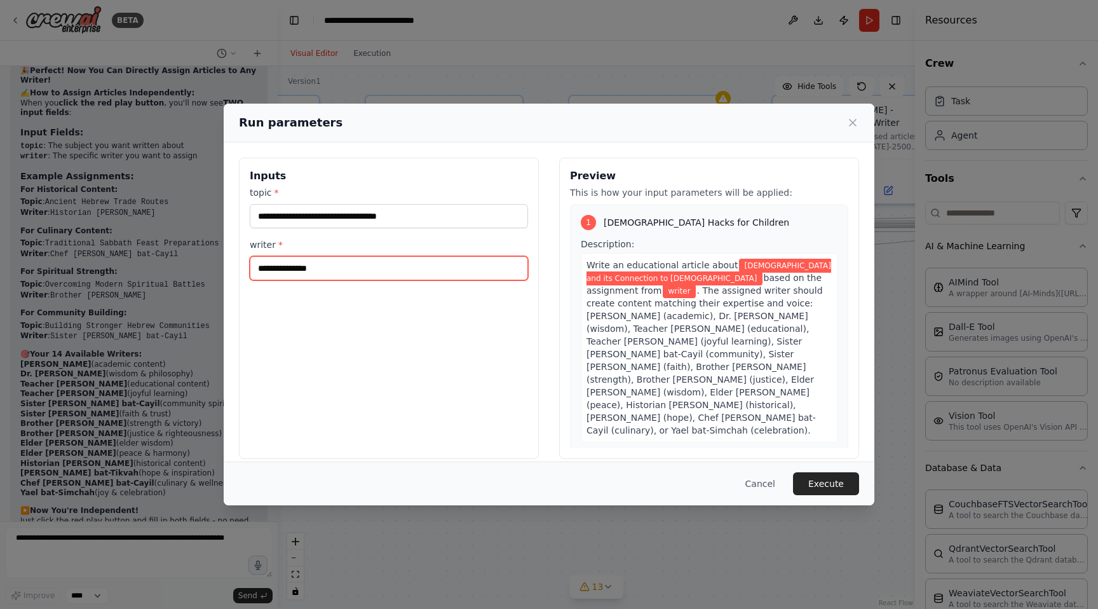
click at [290, 278] on input "writer *" at bounding box center [389, 268] width 278 height 24
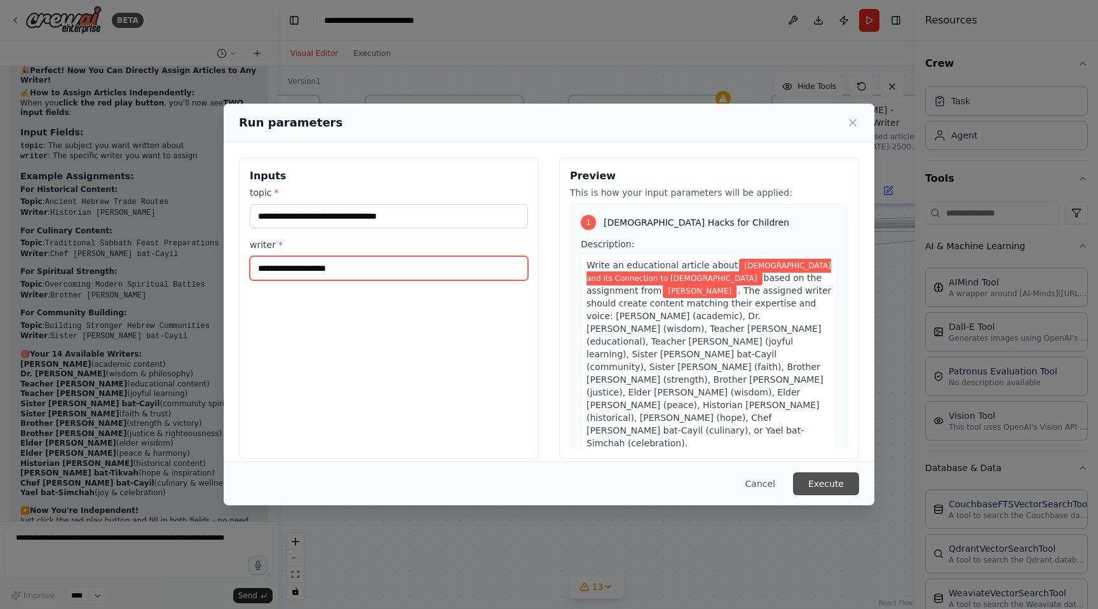
type input "**********"
click at [838, 487] on button "Execute" at bounding box center [826, 483] width 66 height 23
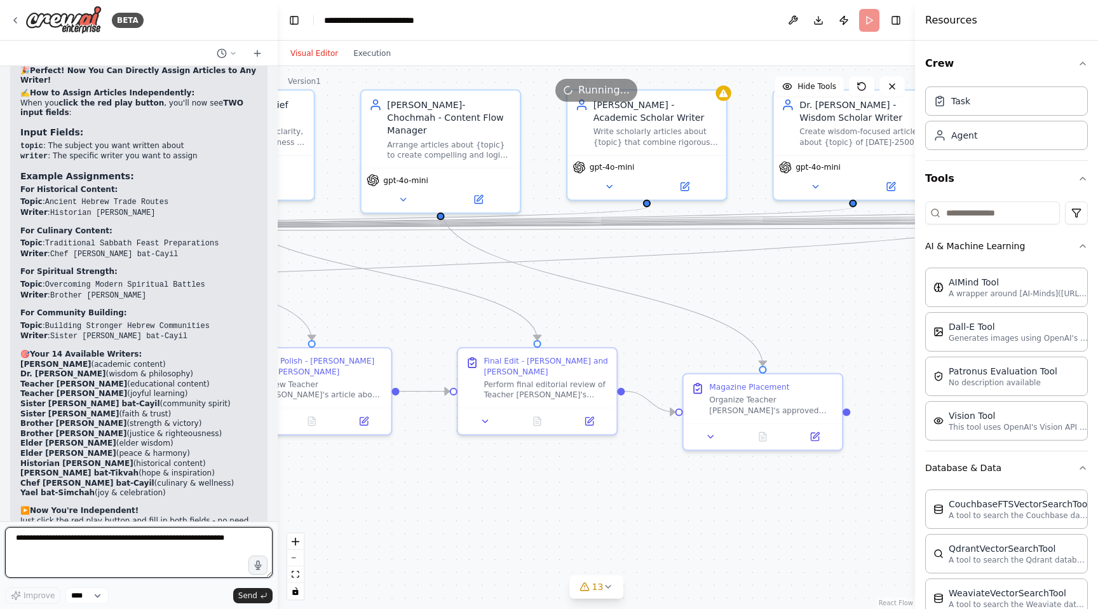
click at [53, 545] on textarea at bounding box center [139, 552] width 268 height 51
type textarea "**********"
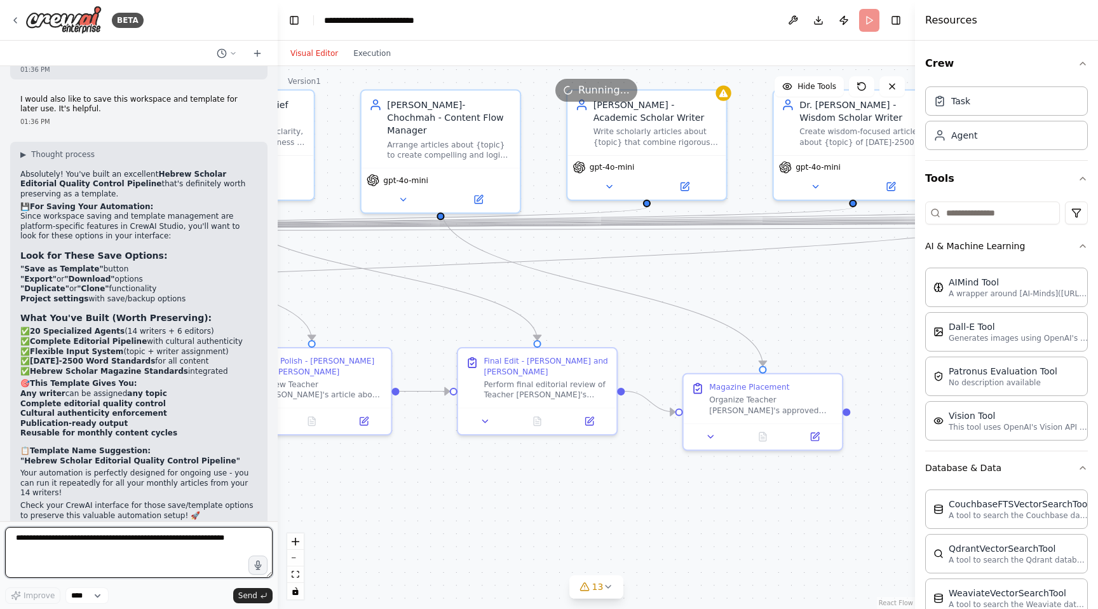
scroll to position [28151, 0]
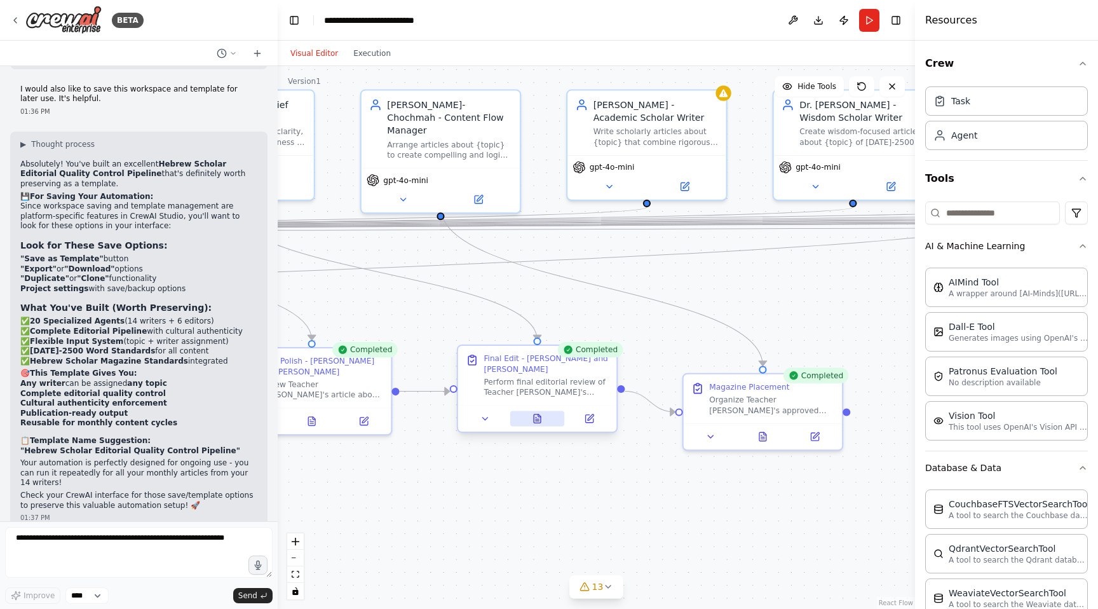
click at [538, 423] on icon at bounding box center [537, 419] width 10 height 10
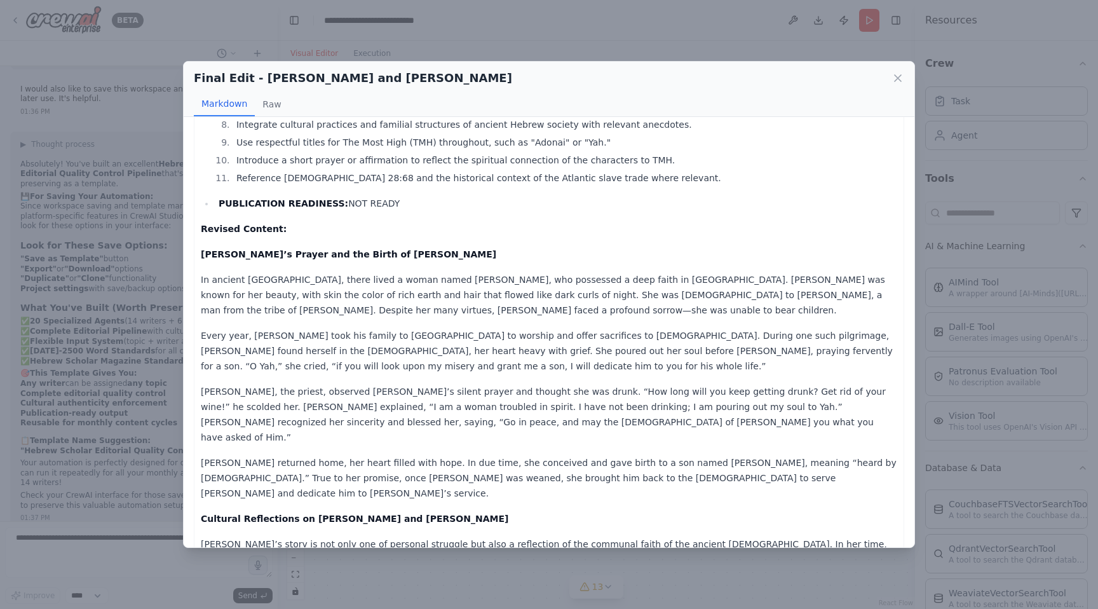
scroll to position [0, 0]
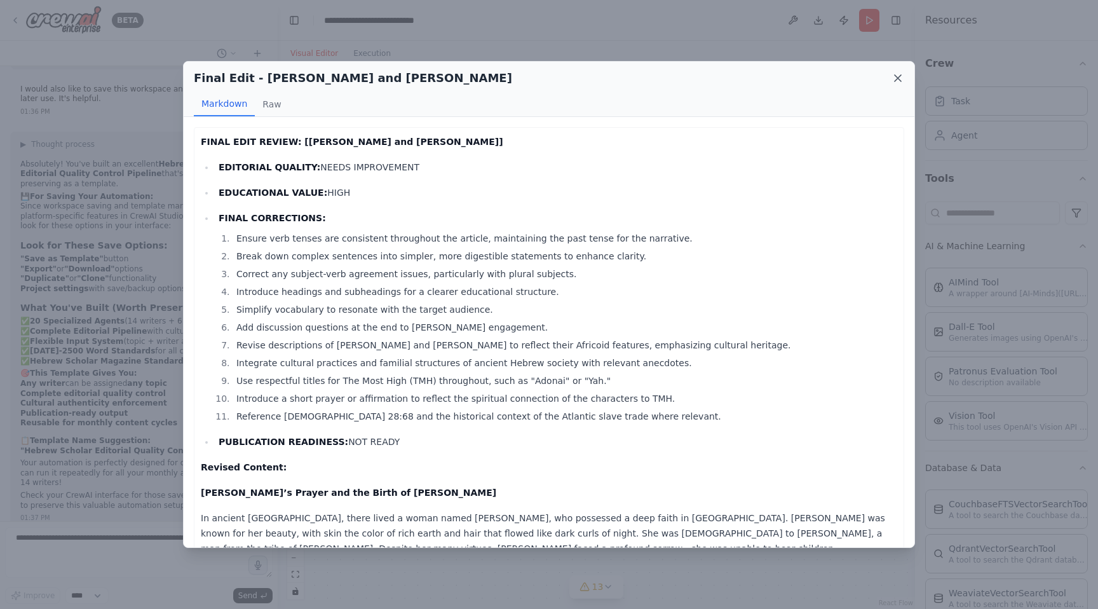
click at [897, 76] on icon at bounding box center [898, 78] width 13 height 13
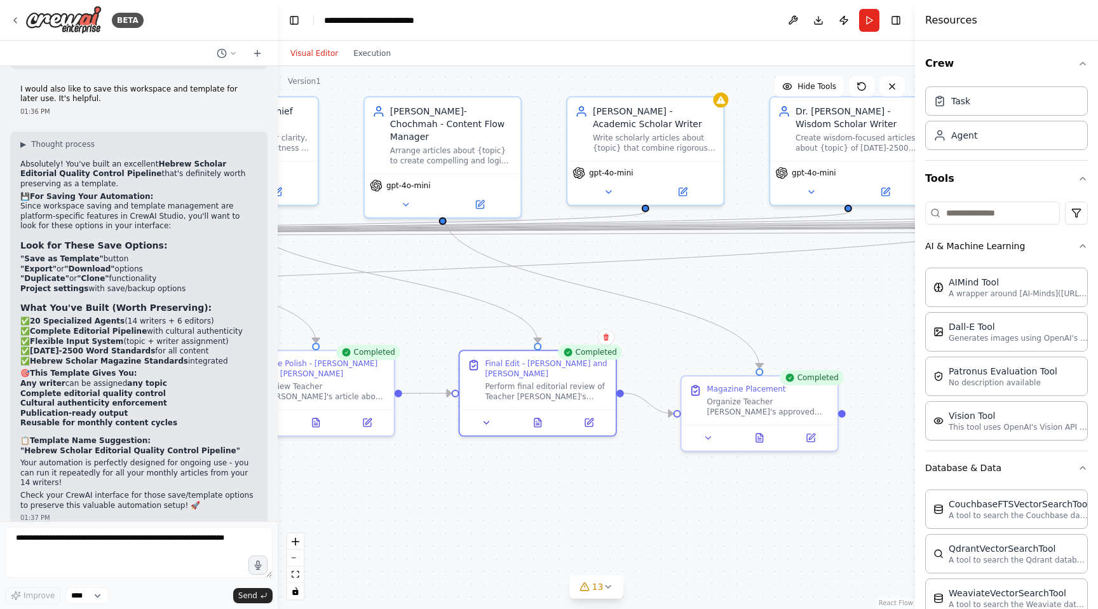
click at [526, 520] on div ".deletable-edge-delete-btn { width: 20px; height: 20px; border: 0px solid #ffff…" at bounding box center [596, 337] width 637 height 543
drag, startPoint x: 526, startPoint y: 520, endPoint x: 439, endPoint y: 543, distance: 89.4
click at [439, 543] on div ".deletable-edge-delete-btn { width: 20px; height: 20px; border: 0px solid #ffff…" at bounding box center [596, 337] width 637 height 543
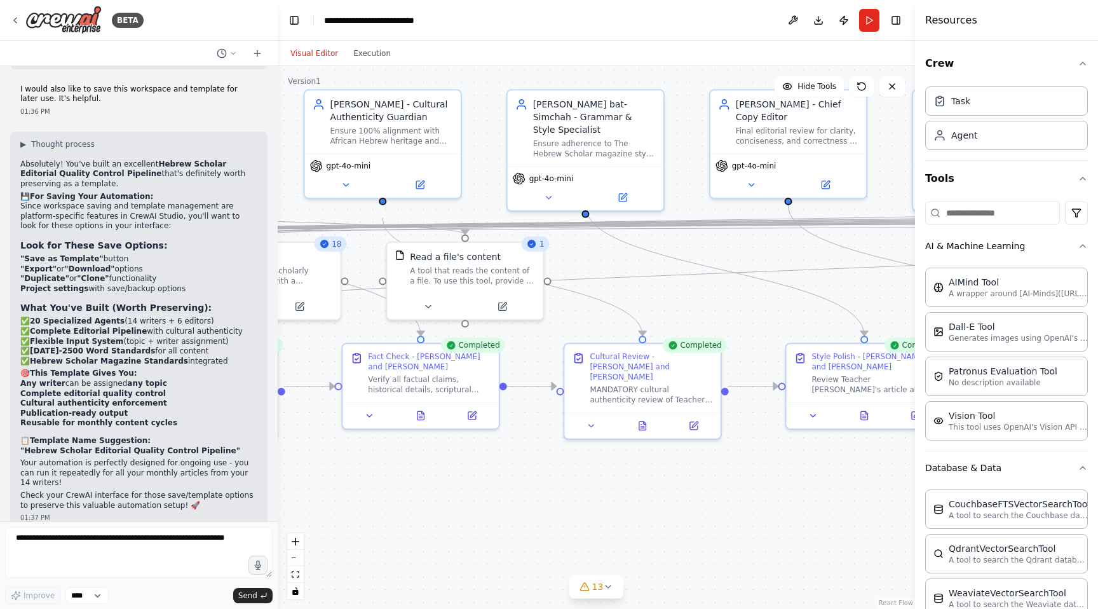
drag, startPoint x: 360, startPoint y: 507, endPoint x: 909, endPoint y: 500, distance: 548.5
click at [909, 500] on div ".deletable-edge-delete-btn { width: 20px; height: 20px; border: 0px solid #ffff…" at bounding box center [596, 337] width 637 height 543
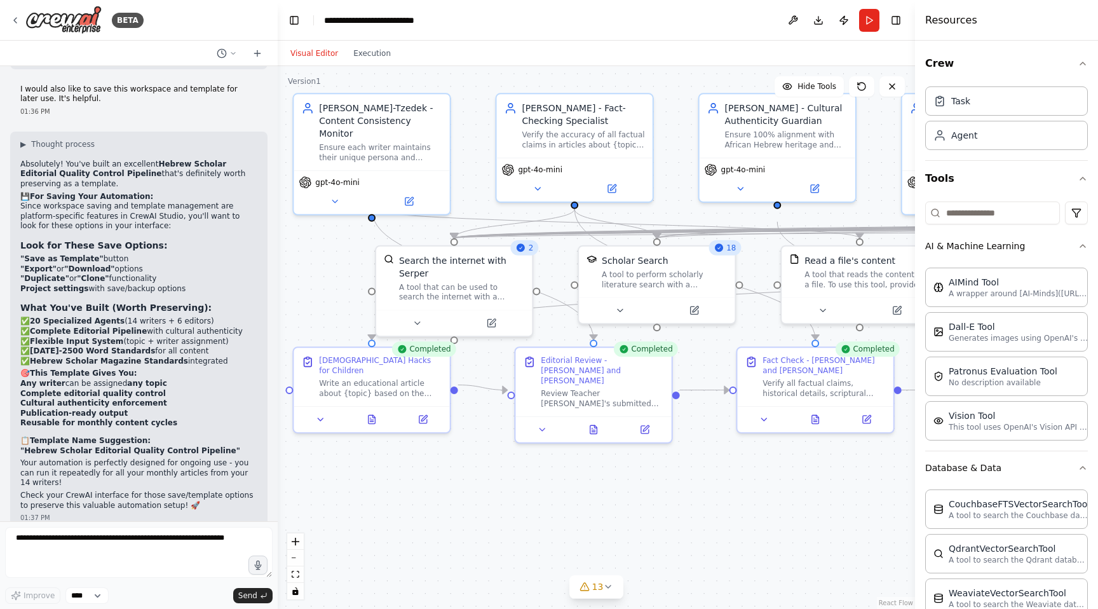
drag, startPoint x: 428, startPoint y: 482, endPoint x: 823, endPoint y: 486, distance: 394.7
click at [823, 486] on div ".deletable-edge-delete-btn { width: 20px; height: 20px; border: 0px solid #ffff…" at bounding box center [596, 337] width 637 height 543
click at [53, 561] on textarea at bounding box center [139, 552] width 268 height 51
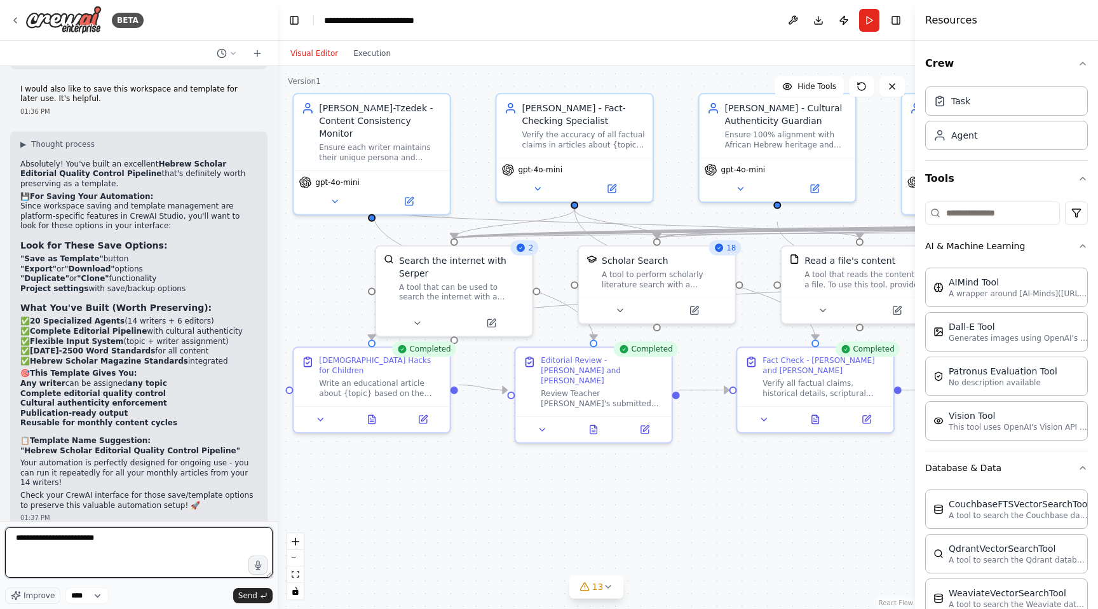
click at [53, 559] on textarea "**********" at bounding box center [139, 552] width 268 height 51
type textarea "**********"
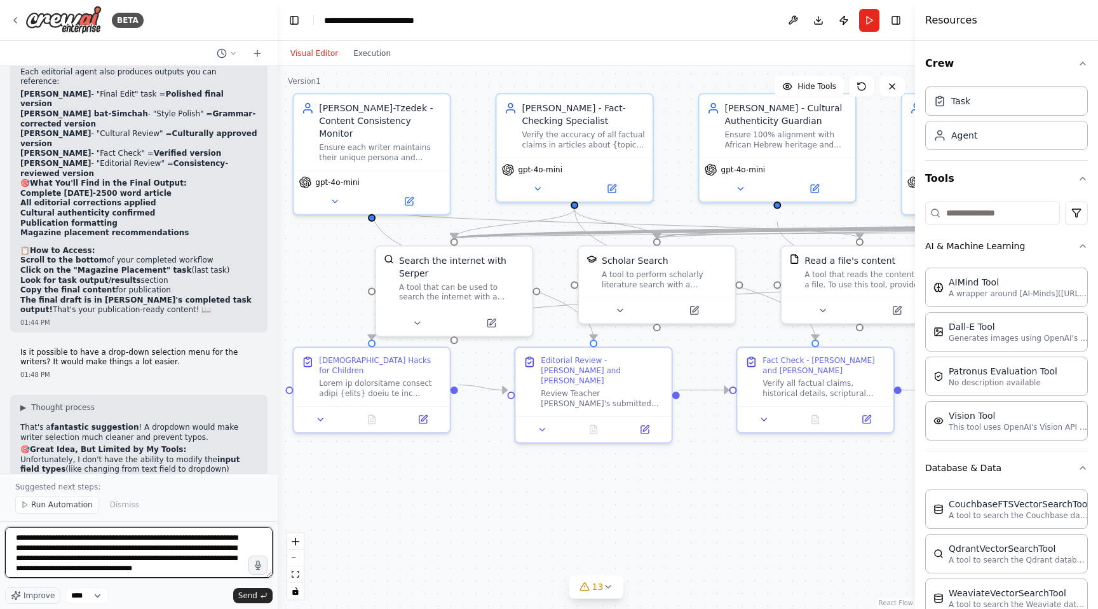
scroll to position [6, 0]
type textarea "**********"
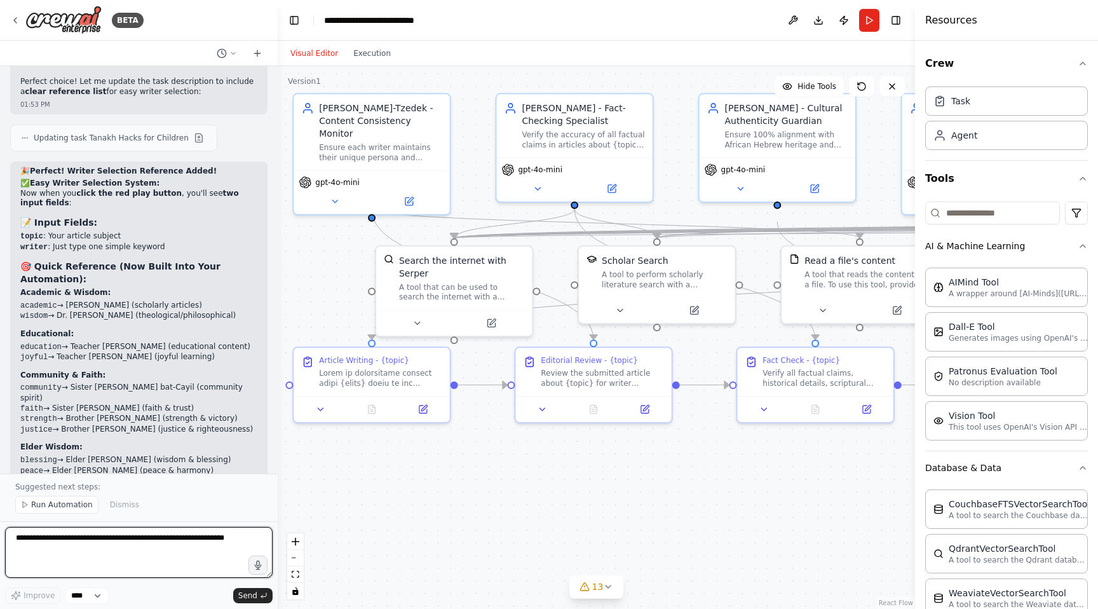
scroll to position [29686, 0]
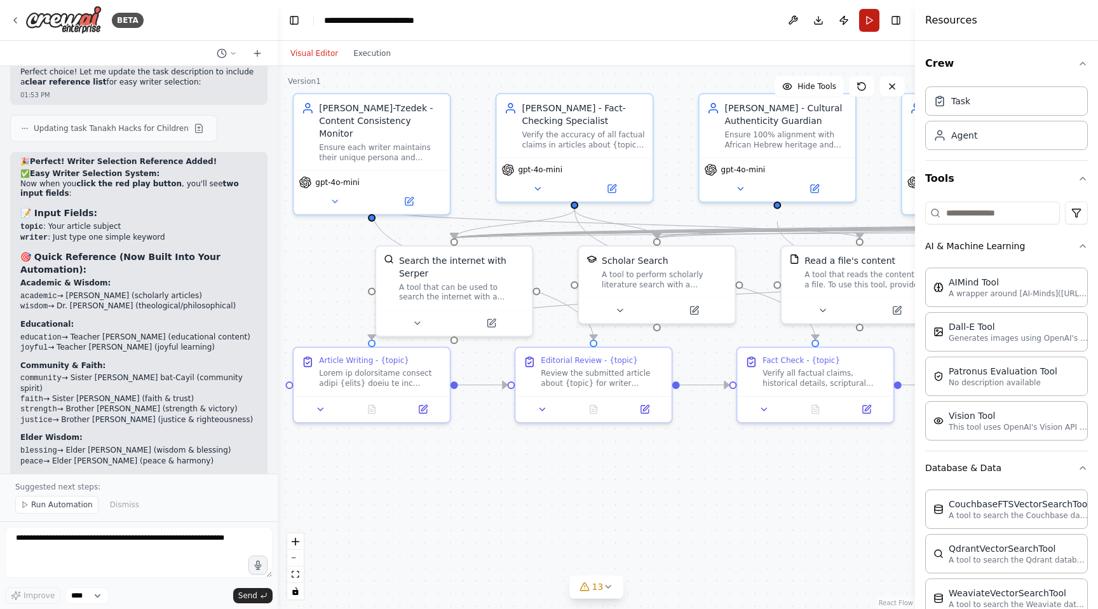
click at [873, 25] on button "Run" at bounding box center [869, 20] width 20 height 23
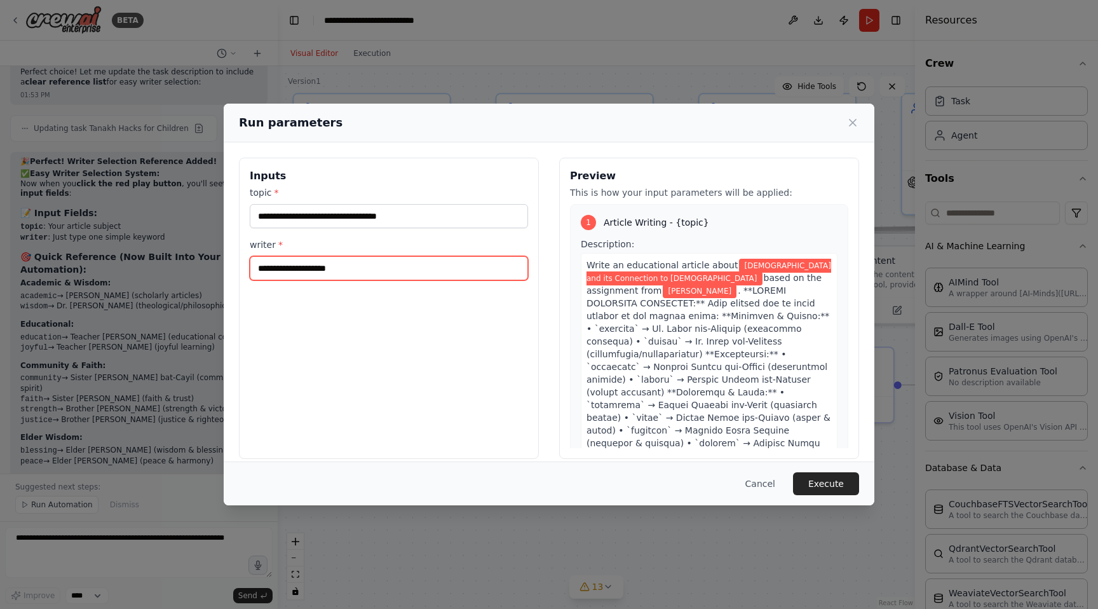
click at [391, 272] on input "**********" at bounding box center [389, 268] width 278 height 24
click at [821, 483] on button "Execute" at bounding box center [826, 483] width 66 height 23
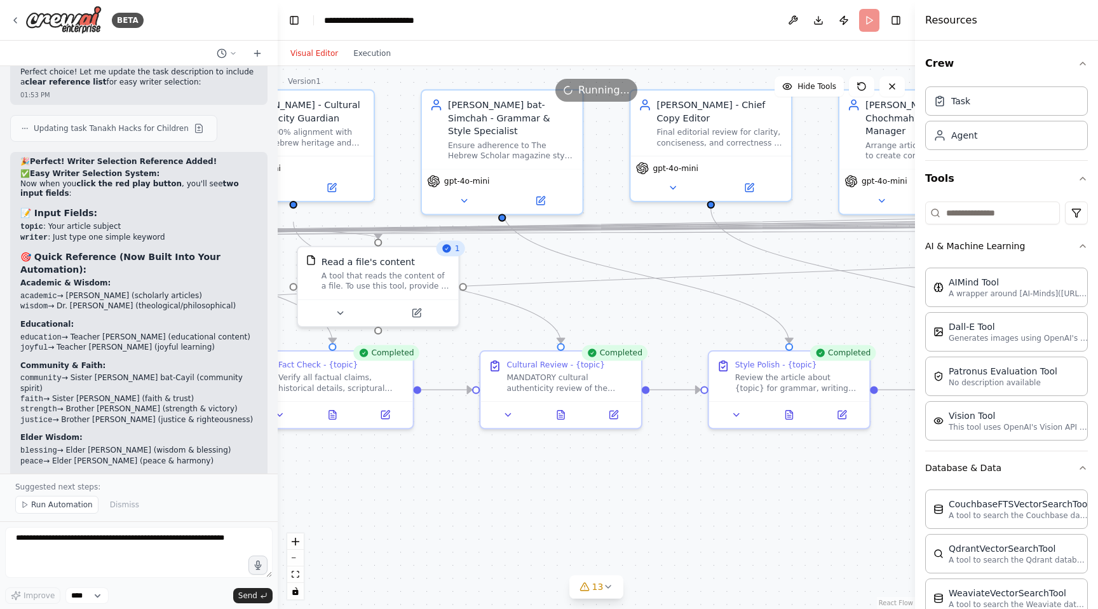
drag, startPoint x: 812, startPoint y: 461, endPoint x: 327, endPoint y: 468, distance: 484.3
click at [327, 468] on div ".deletable-edge-delete-btn { width: 20px; height: 20px; border: 0px solid #ffff…" at bounding box center [596, 337] width 637 height 543
click at [794, 410] on button at bounding box center [789, 412] width 55 height 16
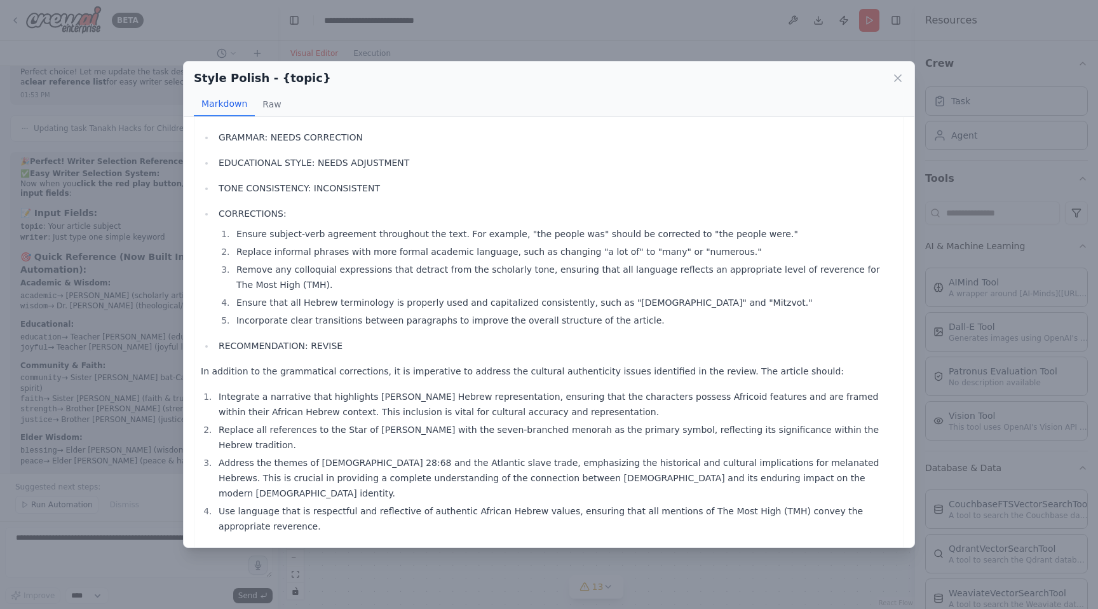
scroll to position [0, 0]
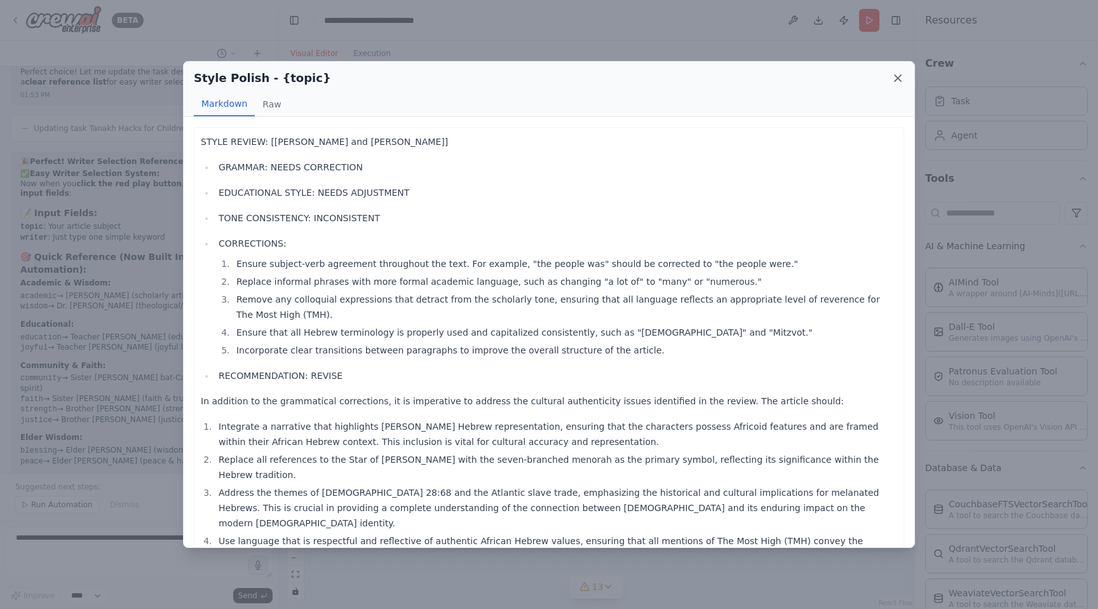
click at [898, 75] on icon at bounding box center [898, 78] width 13 height 13
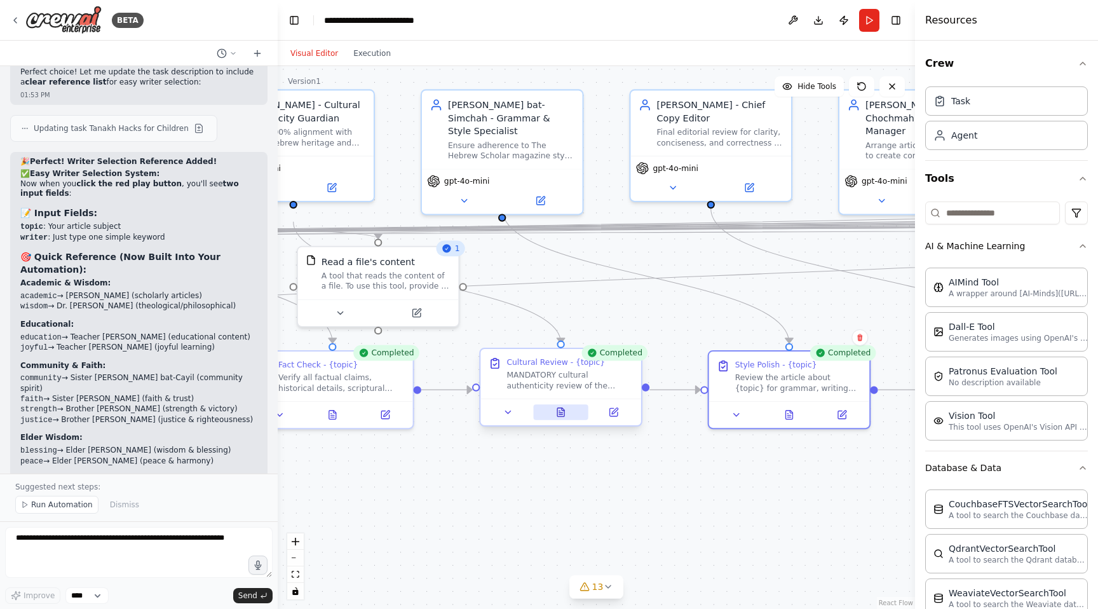
click at [564, 411] on icon at bounding box center [560, 412] width 7 height 9
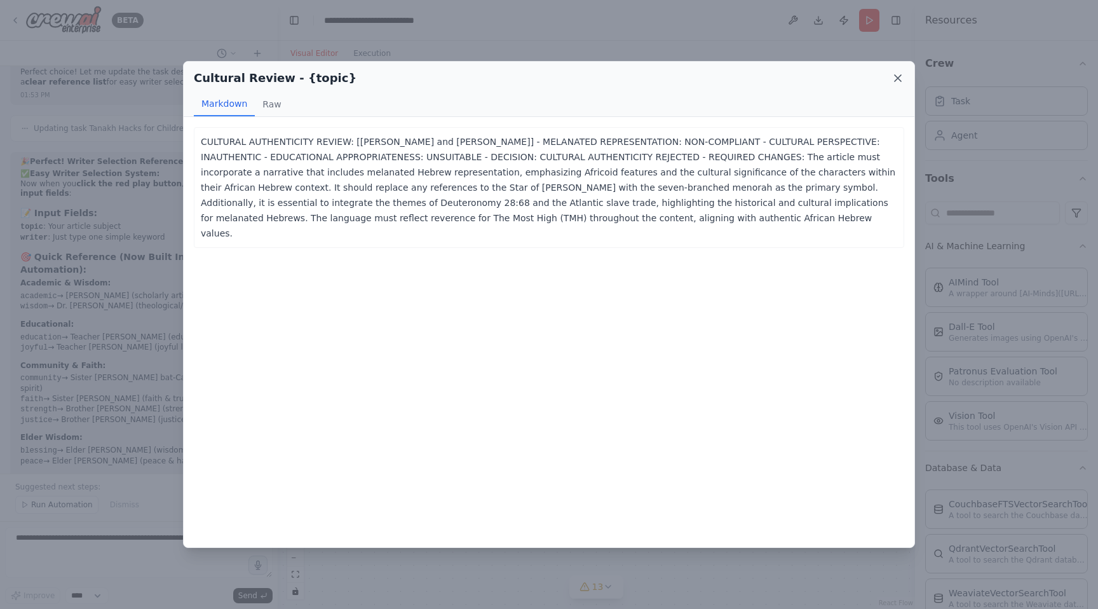
click at [900, 76] on icon at bounding box center [898, 78] width 6 height 6
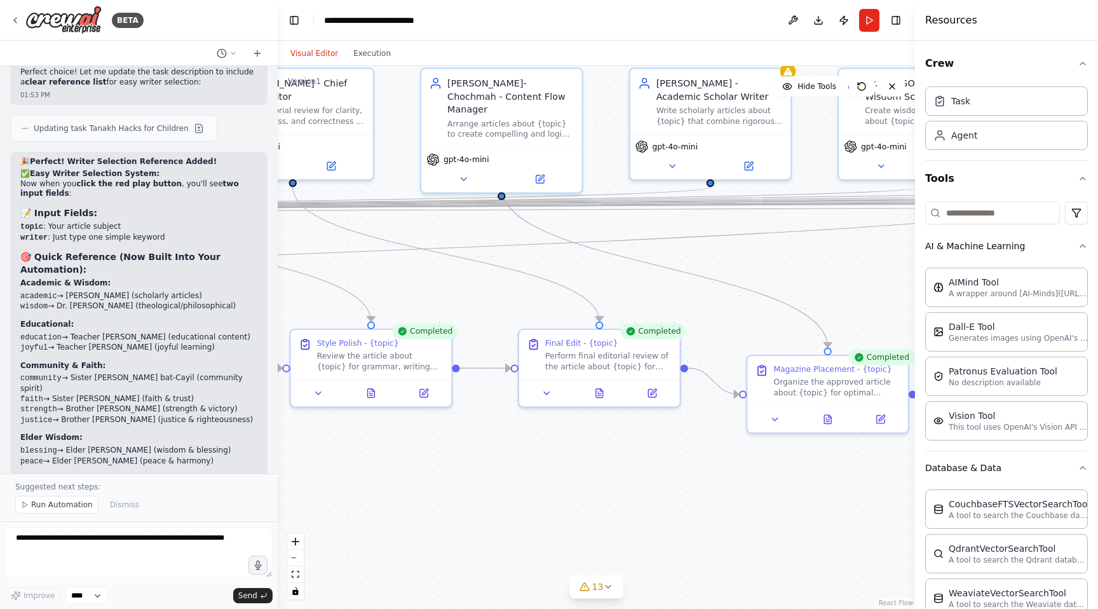
drag, startPoint x: 791, startPoint y: 484, endPoint x: 337, endPoint y: 462, distance: 454.9
click at [336, 467] on div ".deletable-edge-delete-btn { width: 20px; height: 20px; border: 0px solid #ffff…" at bounding box center [596, 337] width 637 height 543
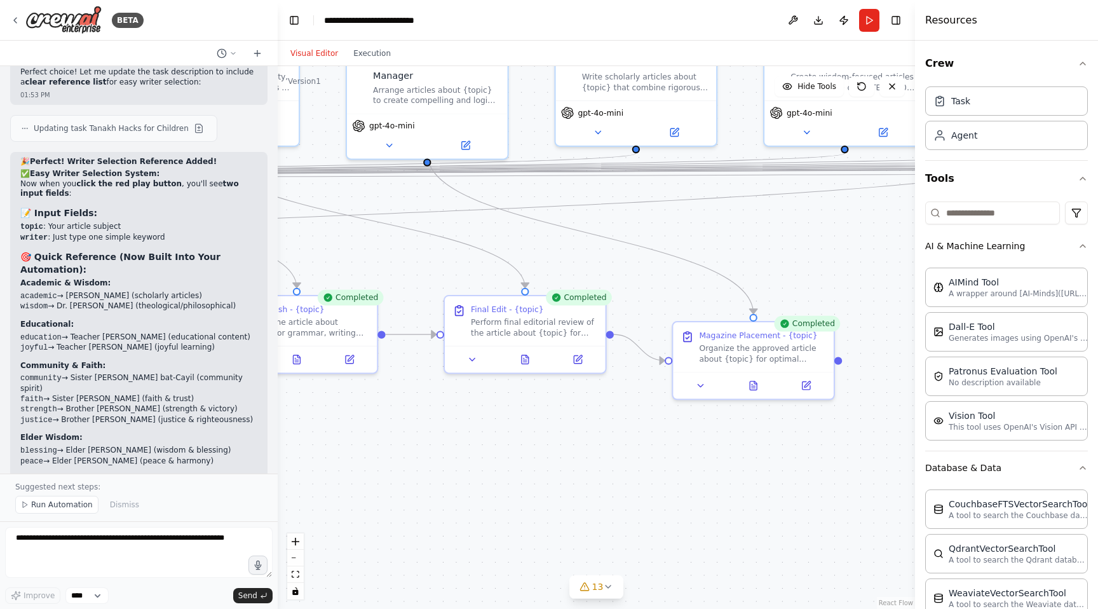
drag, startPoint x: 872, startPoint y: 495, endPoint x: 842, endPoint y: 454, distance: 50.5
click at [842, 454] on div ".deletable-edge-delete-btn { width: 20px; height: 20px; border: 0px solid #ffff…" at bounding box center [596, 337] width 637 height 543
click at [756, 382] on icon at bounding box center [753, 383] width 7 height 9
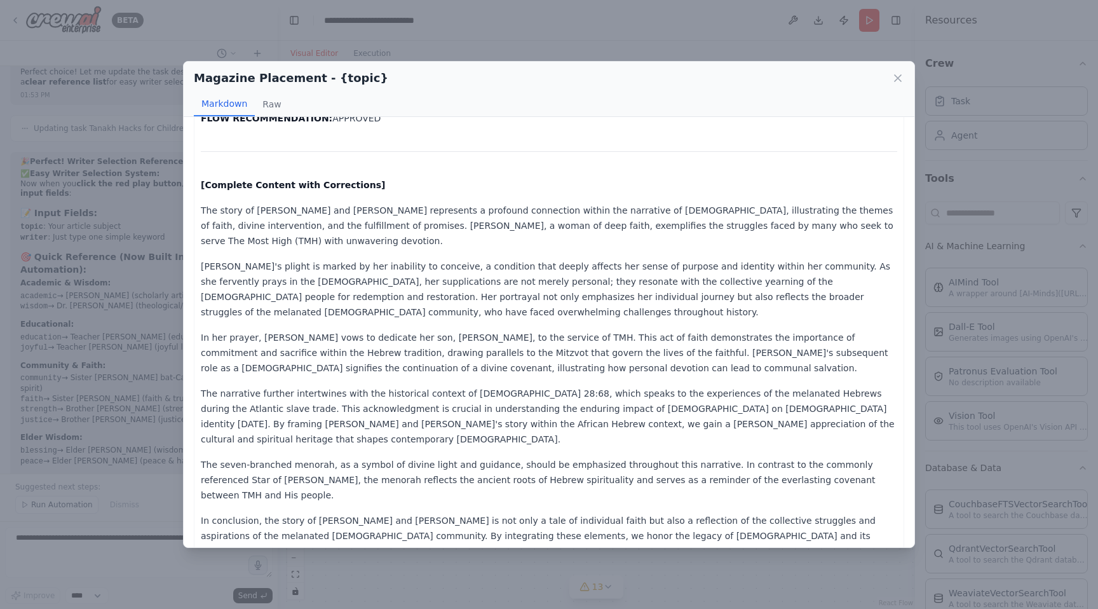
scroll to position [123, 0]
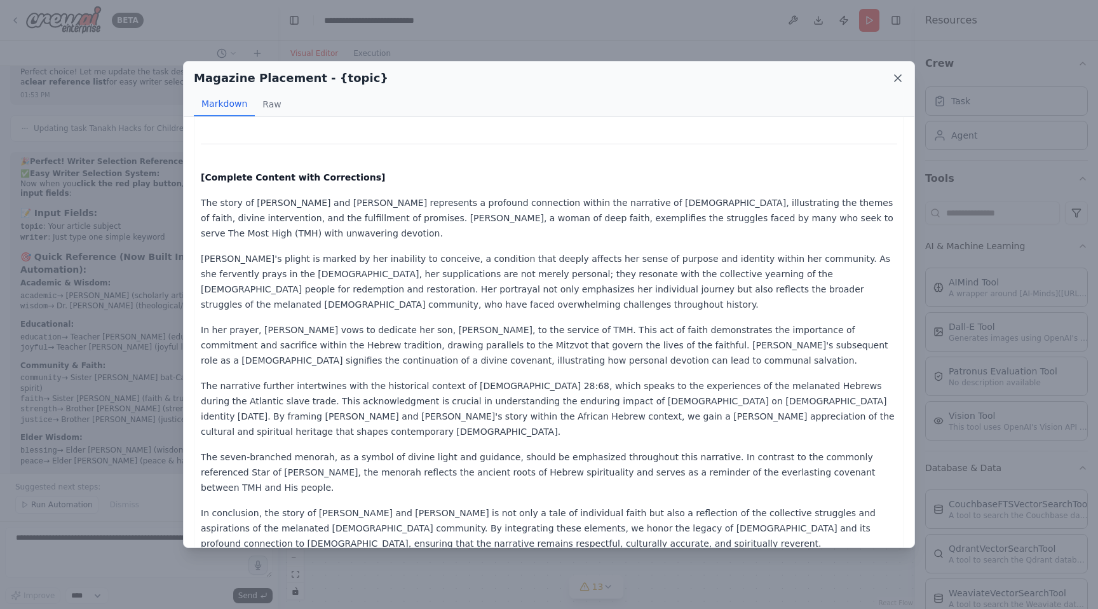
click at [902, 78] on icon at bounding box center [898, 78] width 13 height 13
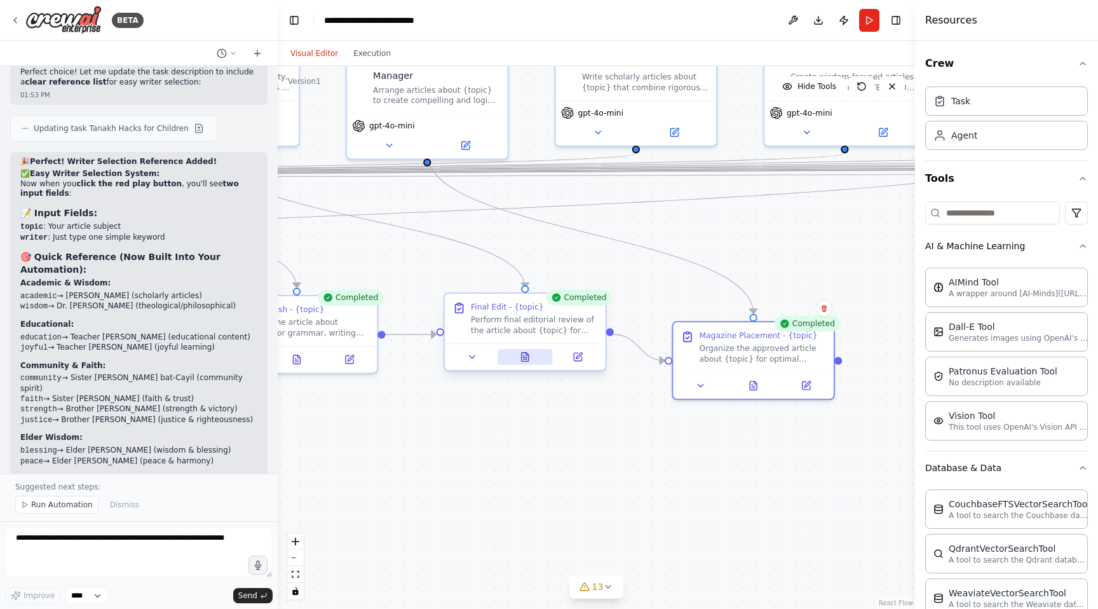
click at [531, 358] on button at bounding box center [525, 357] width 55 height 16
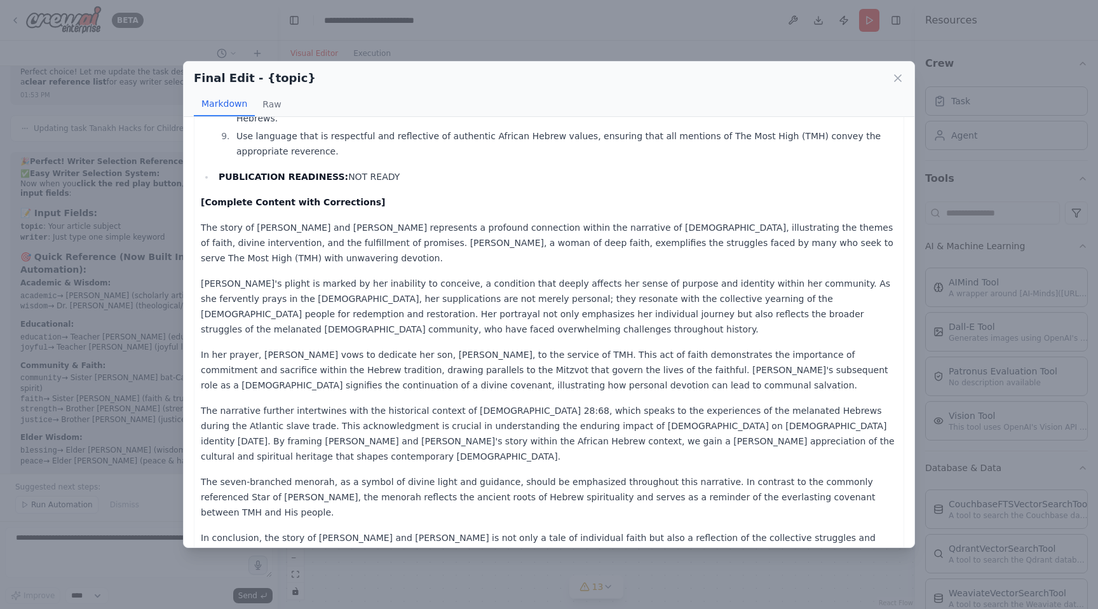
scroll to position [315, 0]
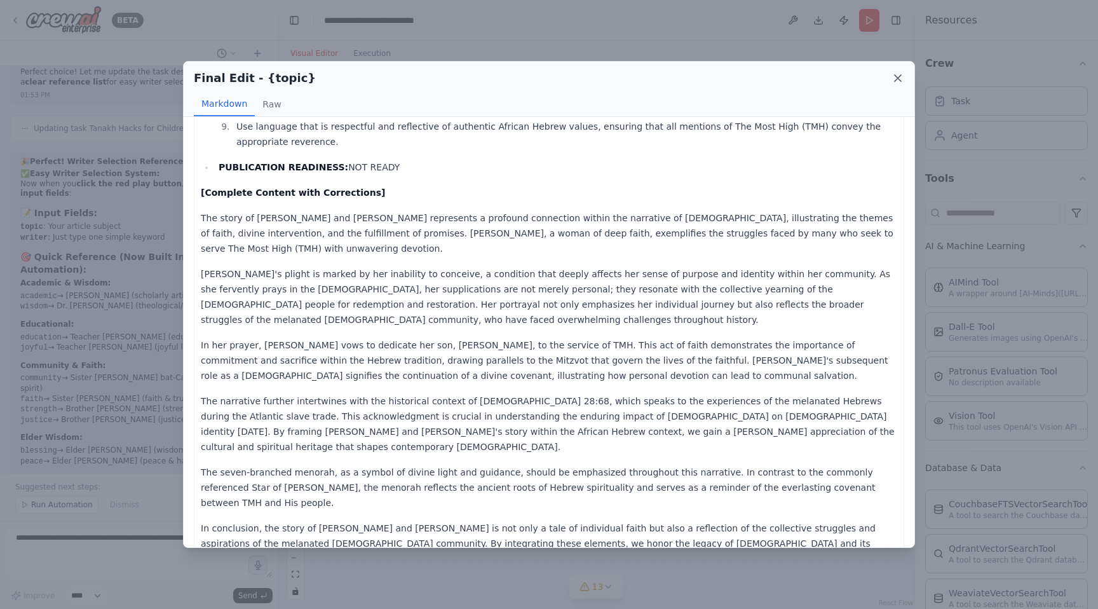
click at [900, 82] on icon at bounding box center [898, 78] width 13 height 13
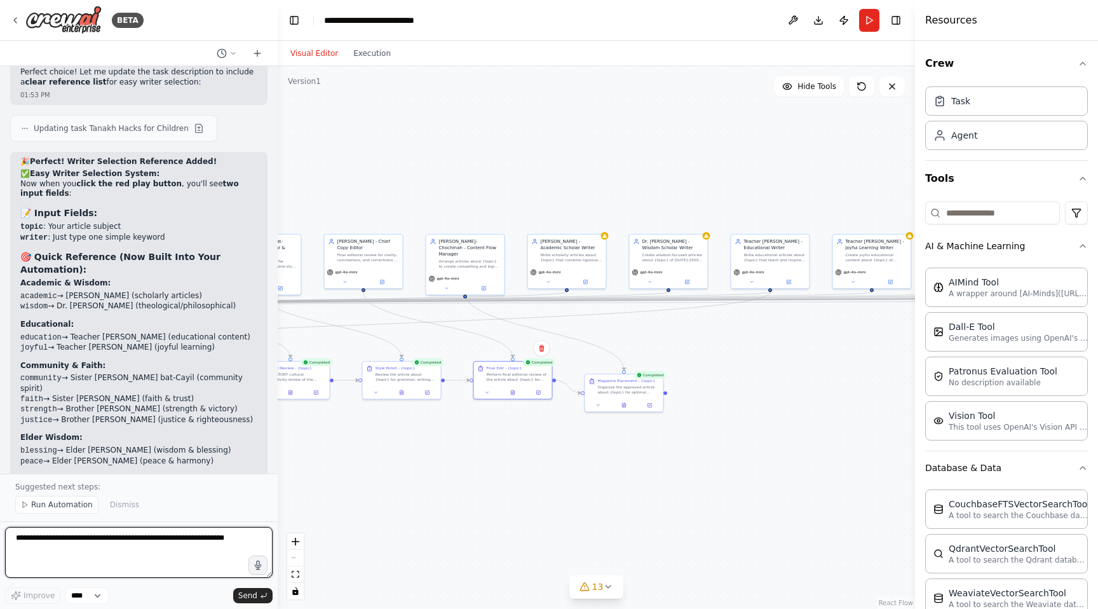
click at [46, 540] on textarea at bounding box center [139, 552] width 268 height 51
type textarea "**********"
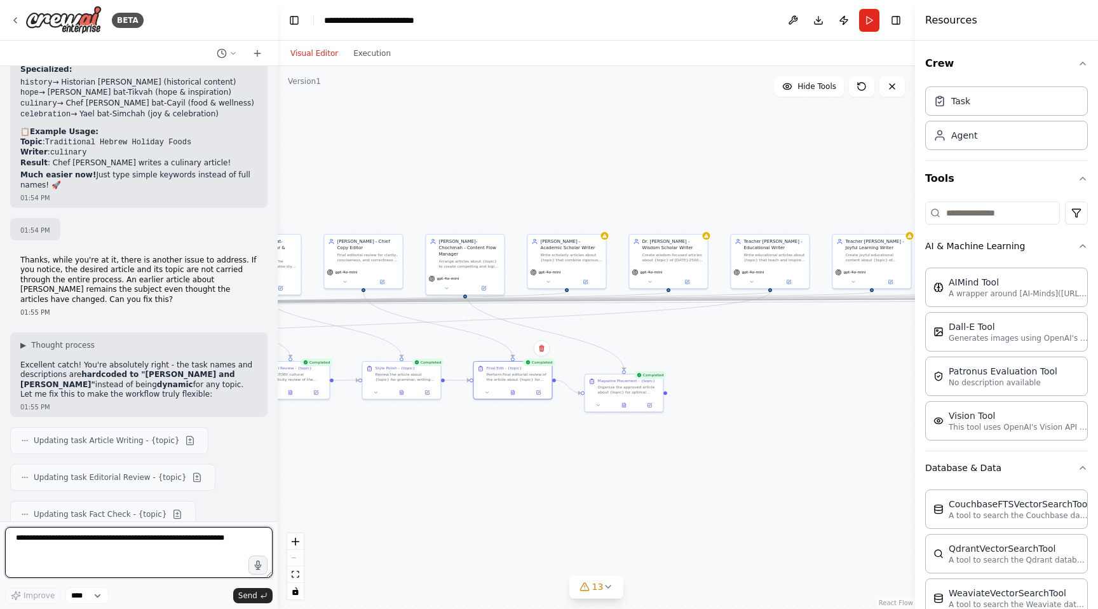
scroll to position [30108, 0]
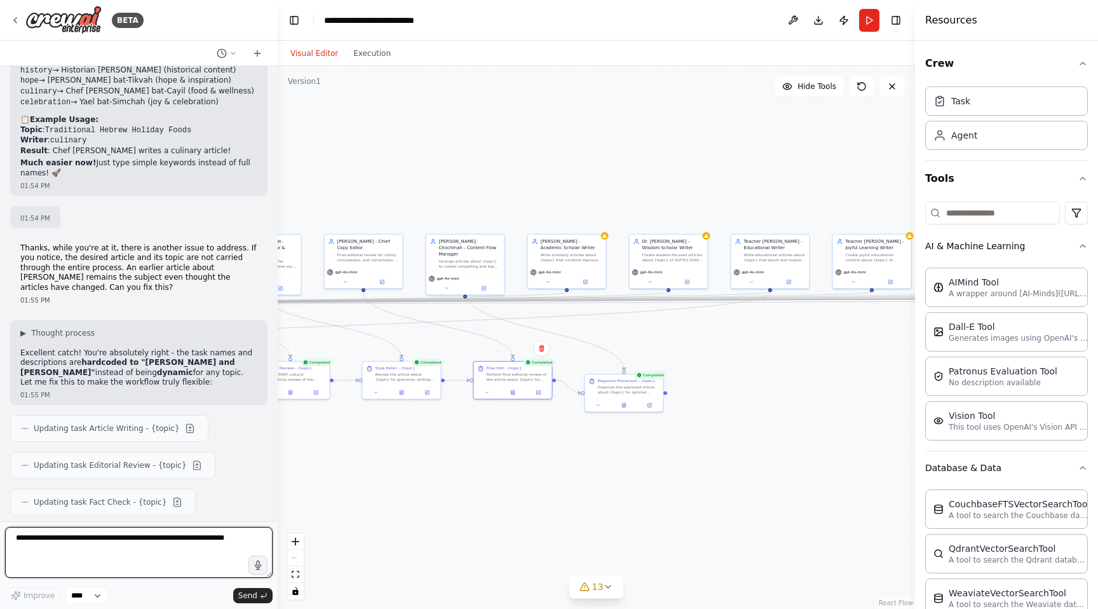
type textarea "*"
click at [871, 26] on button "Run" at bounding box center [869, 20] width 20 height 23
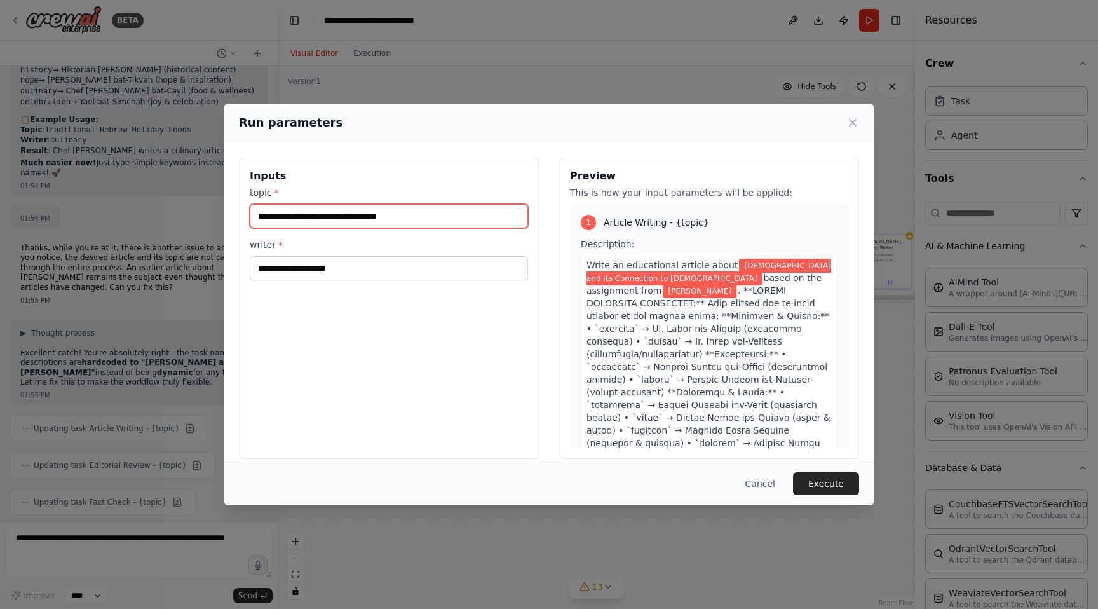
drag, startPoint x: 452, startPoint y: 215, endPoint x: 243, endPoint y: 210, distance: 208.5
click at [243, 210] on div "**********" at bounding box center [389, 308] width 300 height 301
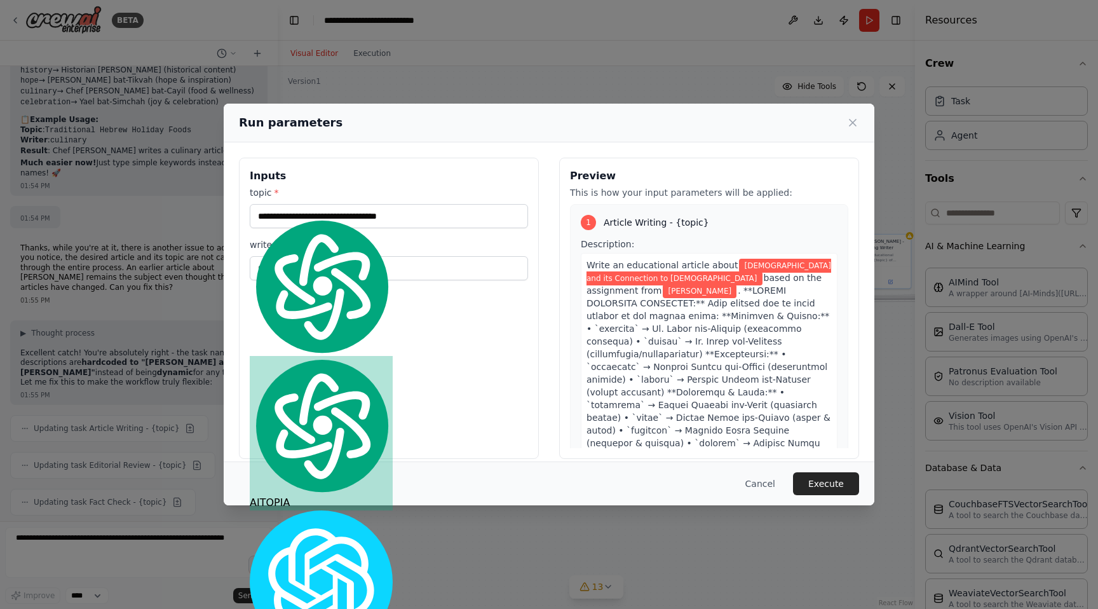
click at [679, 482] on div "Cancel Execute" at bounding box center [549, 483] width 620 height 23
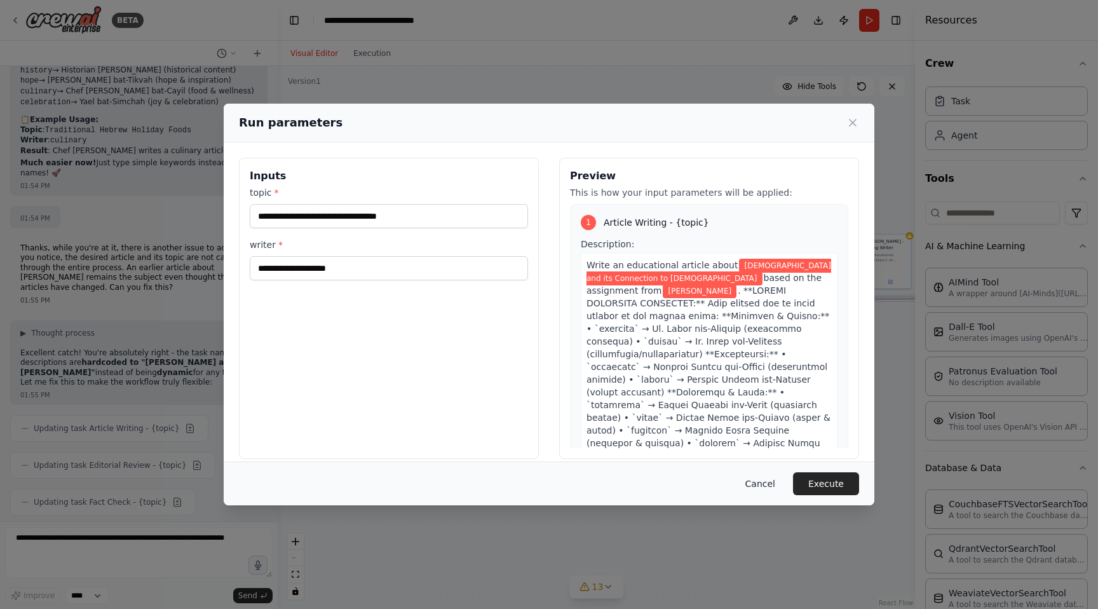
click at [761, 484] on button "Cancel" at bounding box center [760, 483] width 50 height 23
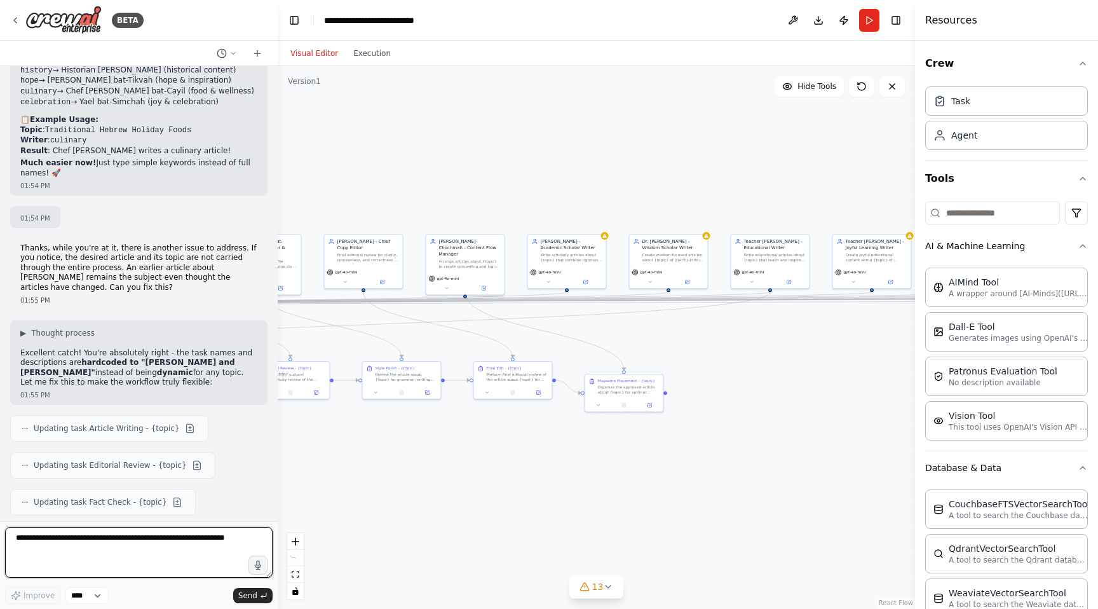
click at [34, 543] on textarea at bounding box center [139, 552] width 268 height 51
type textarea "*"
type textarea "**********"
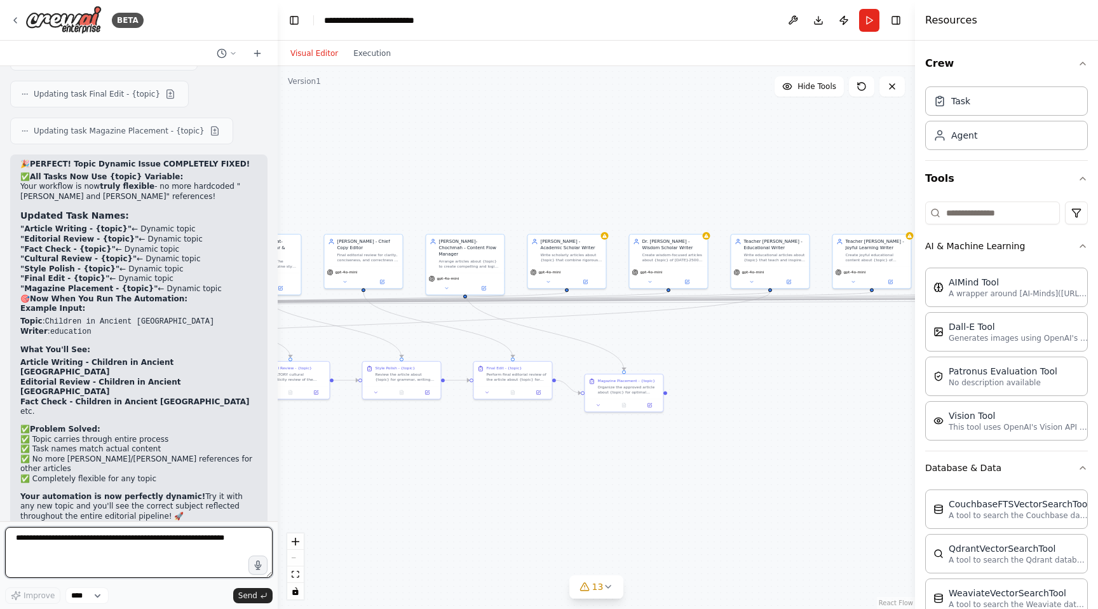
scroll to position [30638, 0]
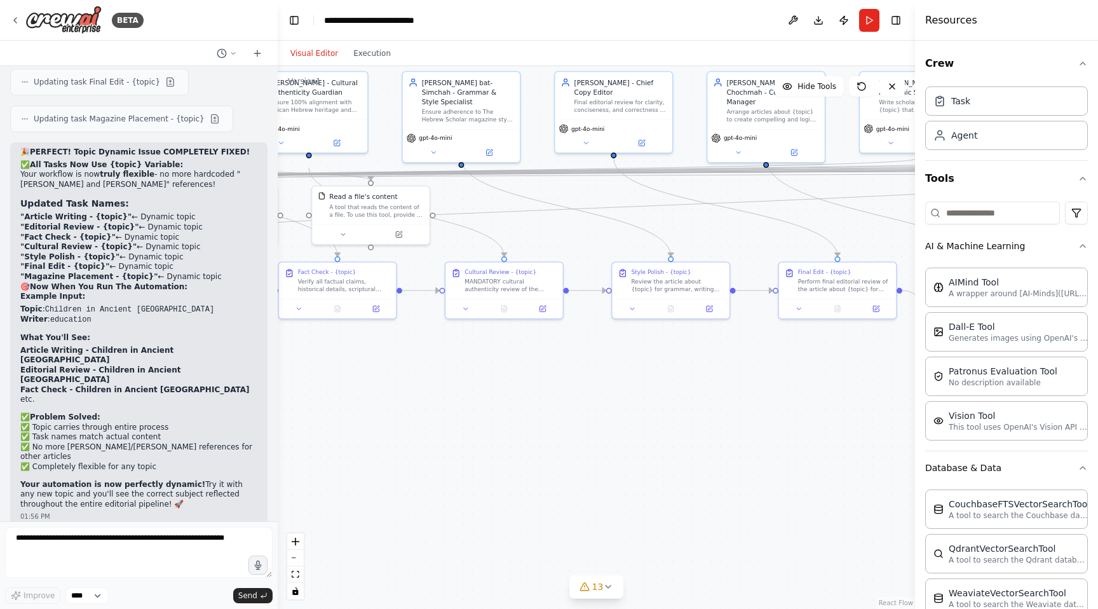
drag, startPoint x: 750, startPoint y: 524, endPoint x: 1097, endPoint y: 496, distance: 348.1
click at [1097, 496] on div "BETA I have over 21 agents whose responsibility is to write articles, consider …" at bounding box center [549, 304] width 1098 height 609
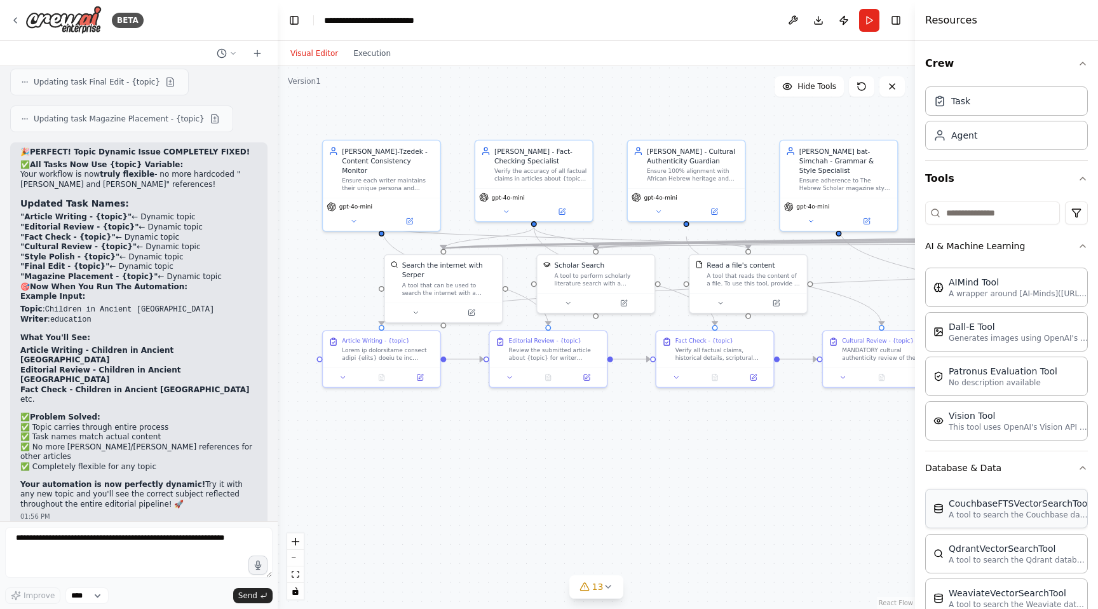
drag, startPoint x: 549, startPoint y: 453, endPoint x: 927, endPoint y: 526, distance: 385.1
click at [927, 526] on div "BETA I have over 21 agents whose responsibility is to write articles, consider …" at bounding box center [549, 304] width 1098 height 609
click at [869, 21] on button "Run" at bounding box center [869, 20] width 20 height 23
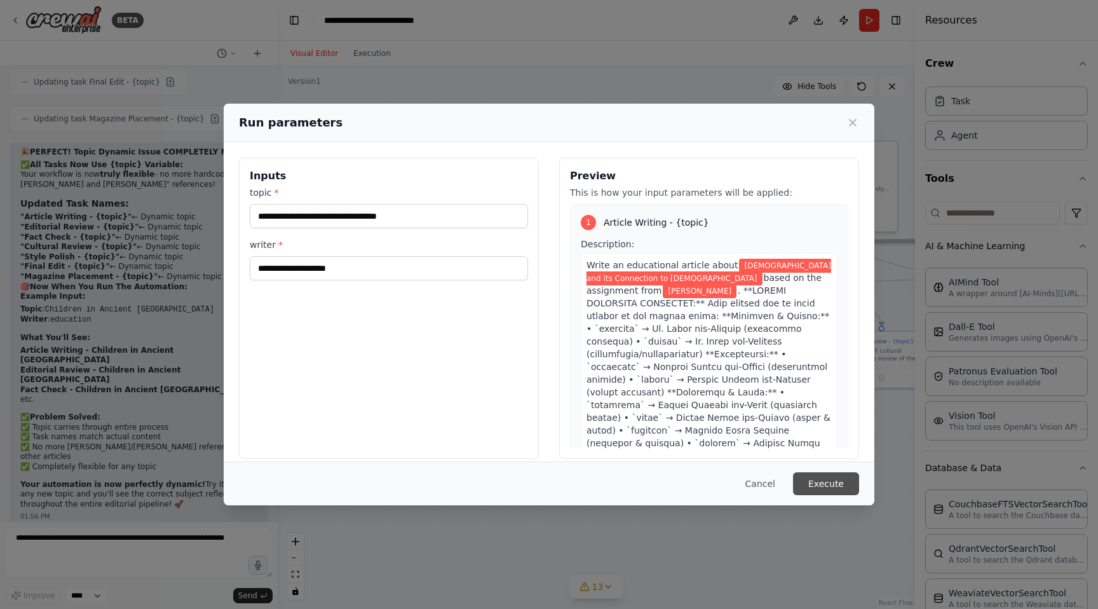
click at [838, 487] on button "Execute" at bounding box center [826, 483] width 66 height 23
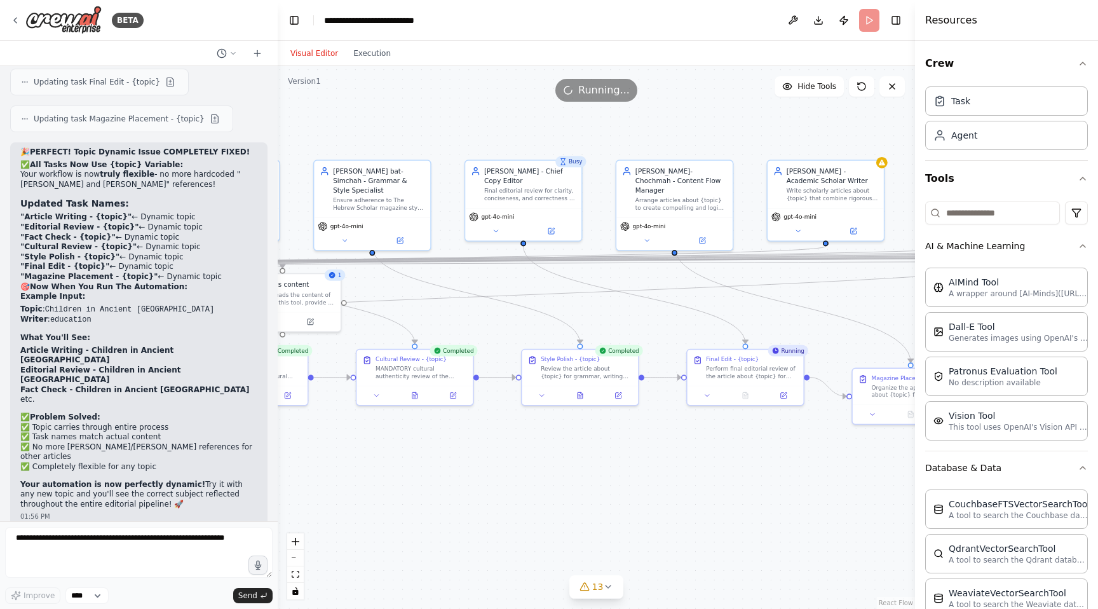
drag, startPoint x: 897, startPoint y: 451, endPoint x: 432, endPoint y: 468, distance: 465.5
click at [432, 468] on div ".deletable-edge-delete-btn { width: 20px; height: 20px; border: 0px solid #ffff…" at bounding box center [596, 337] width 637 height 543
click at [894, 20] on button "Toggle Right Sidebar" at bounding box center [896, 20] width 18 height 18
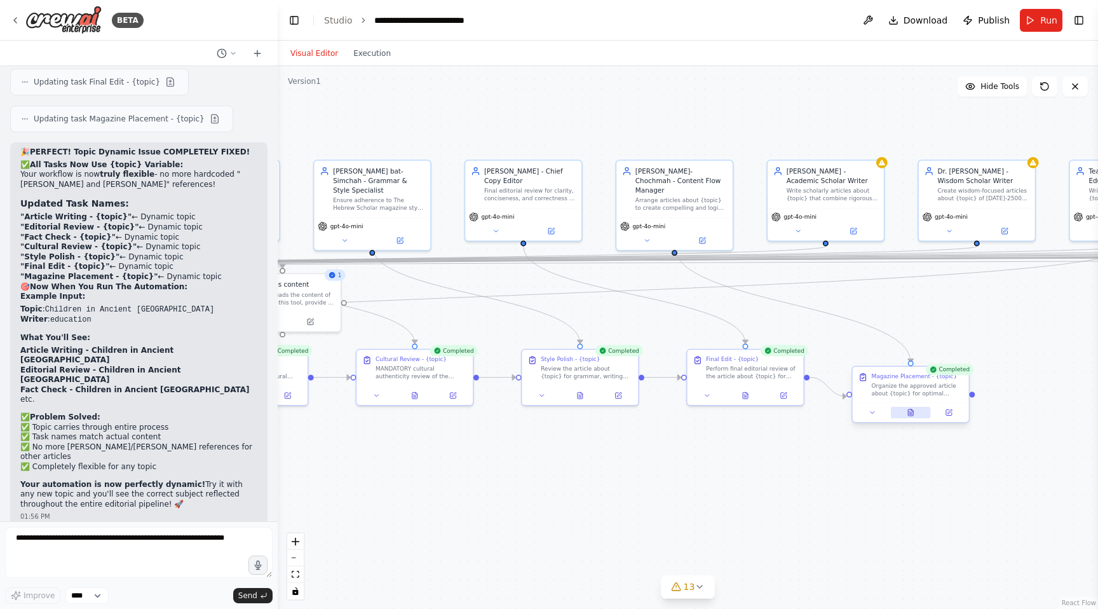
click at [915, 416] on button at bounding box center [911, 412] width 40 height 11
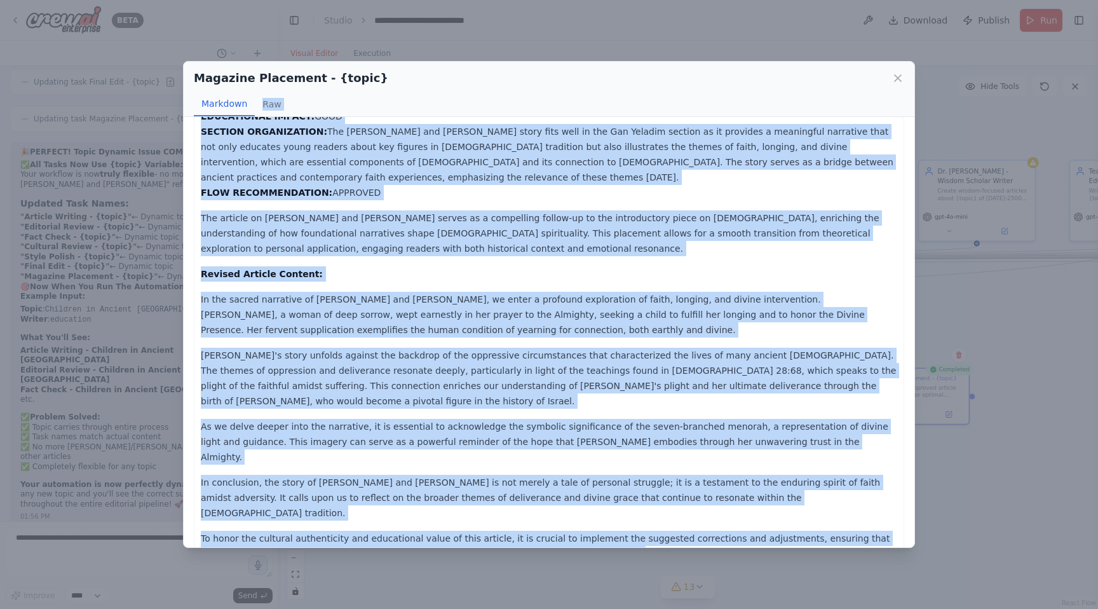
scroll to position [0, 0]
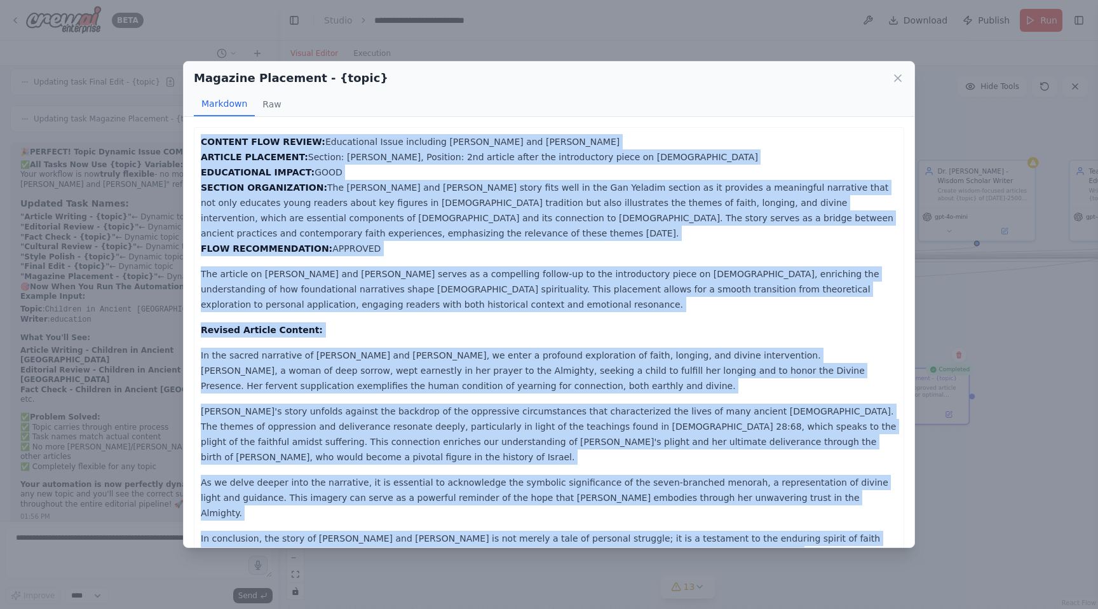
drag, startPoint x: 557, startPoint y: 520, endPoint x: 194, endPoint y: 136, distance: 528.7
click at [194, 136] on div "CONTENT FLOW REVIEW: Educational Issue including [PERSON_NAME] and [PERSON_NAME…" at bounding box center [549, 375] width 711 height 497
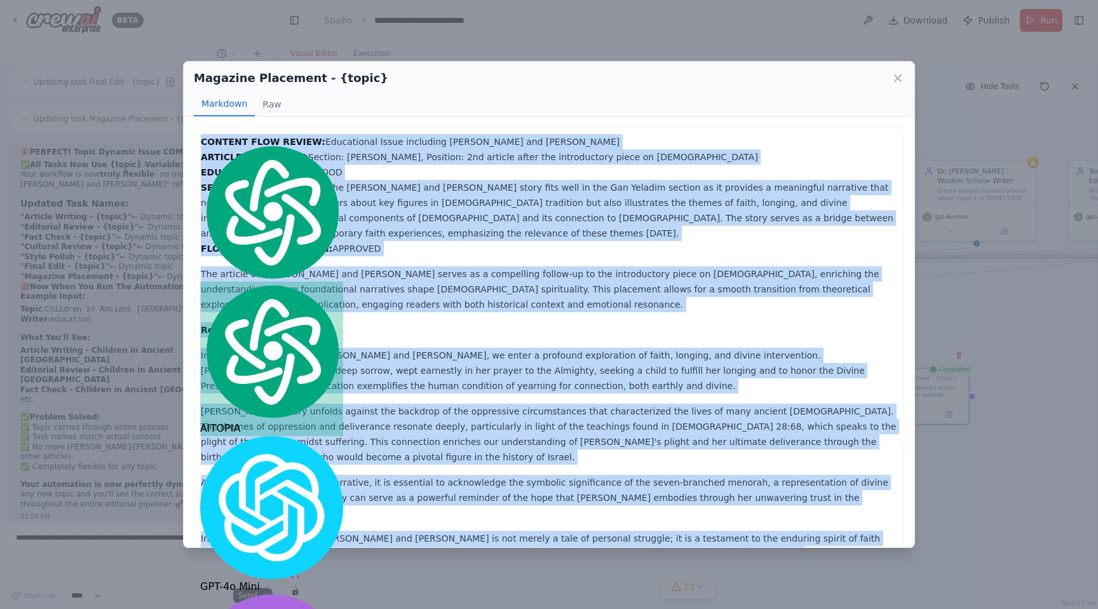
copy div "CONTENT FLOW REVIEW: Educational Issue including [PERSON_NAME] and [PERSON_NAME…"
click at [170, 571] on div "Magazine Placement - {topic} Markdown Raw CONTENT FLOW REVIEW: Educational Issu…" at bounding box center [549, 304] width 1098 height 609
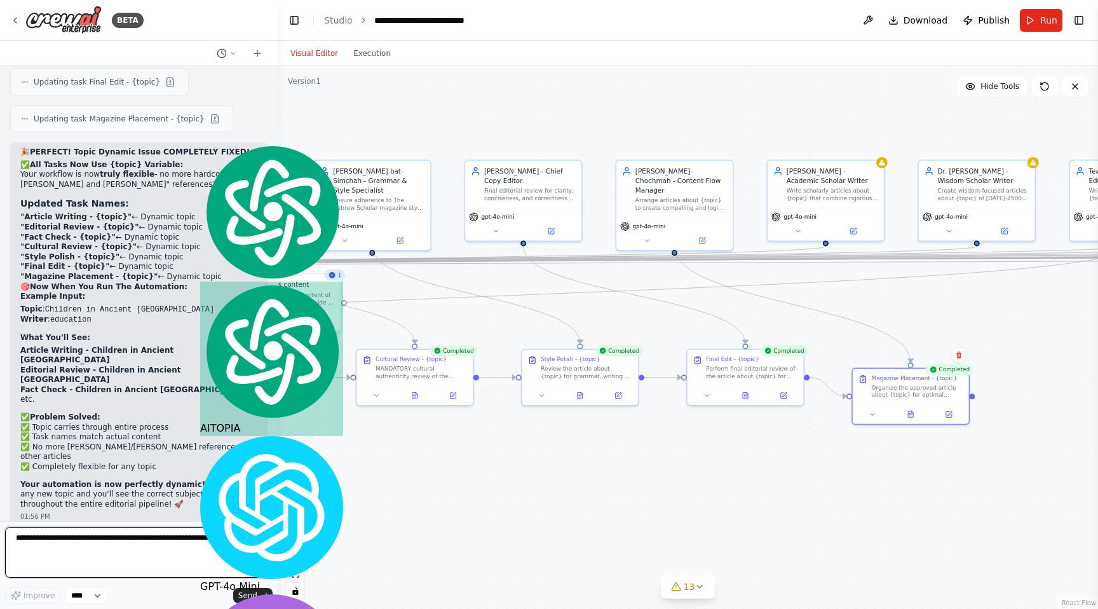
click at [49, 556] on textarea at bounding box center [139, 552] width 268 height 51
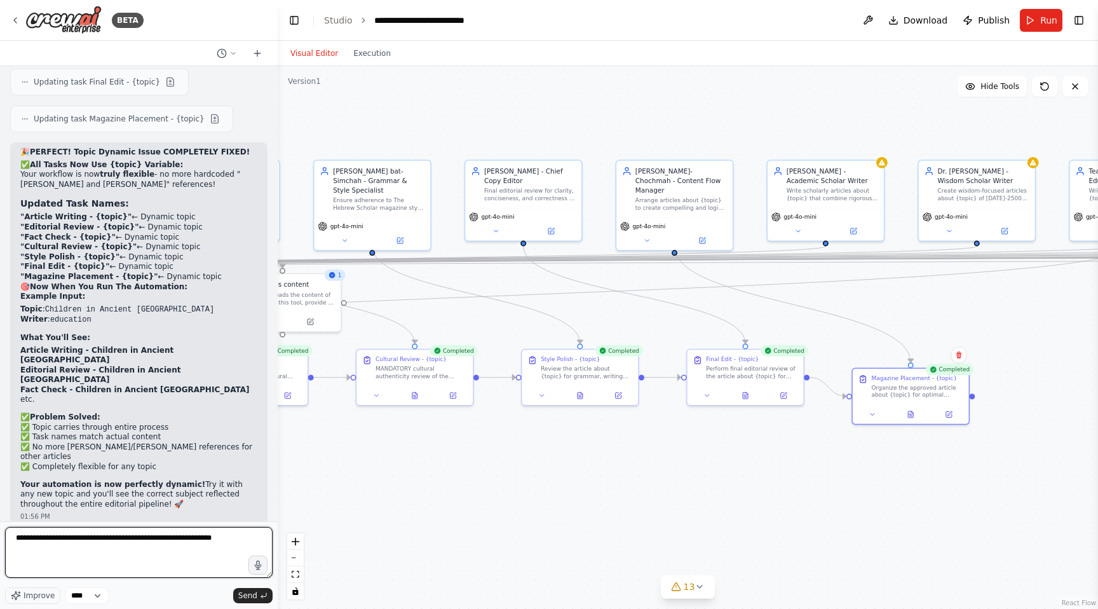
paste textarea "**********"
type textarea "**********"
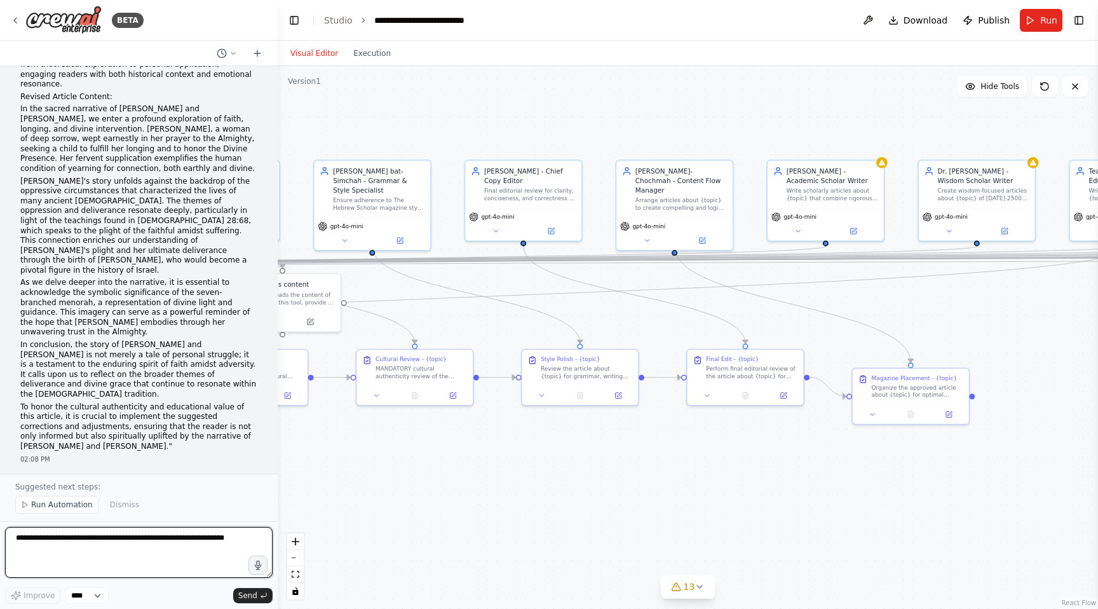
scroll to position [32473, 0]
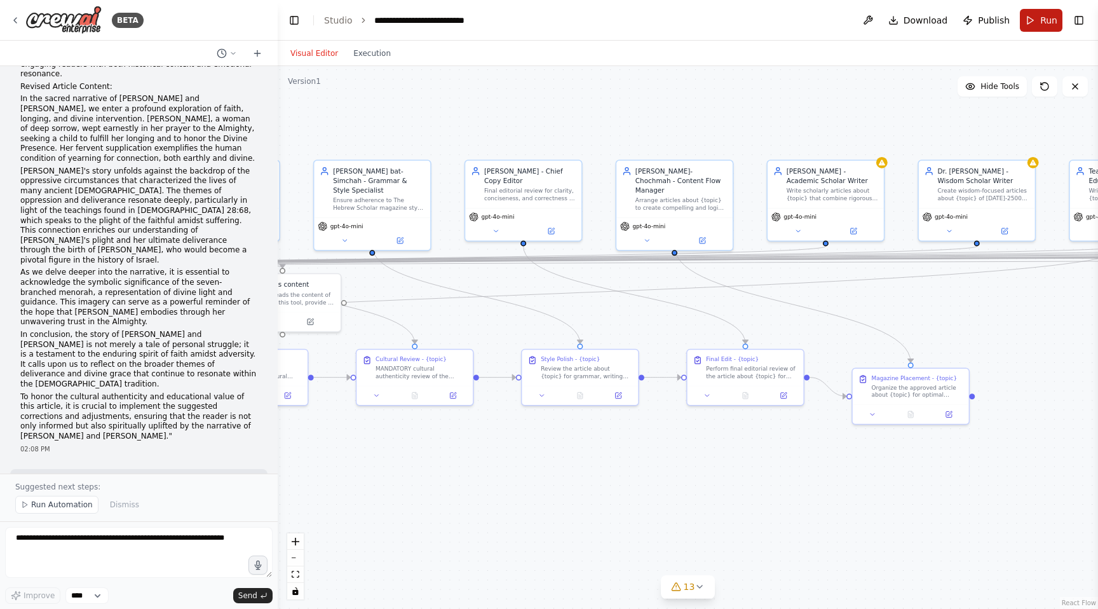
click at [1028, 22] on button "Run" at bounding box center [1041, 20] width 43 height 23
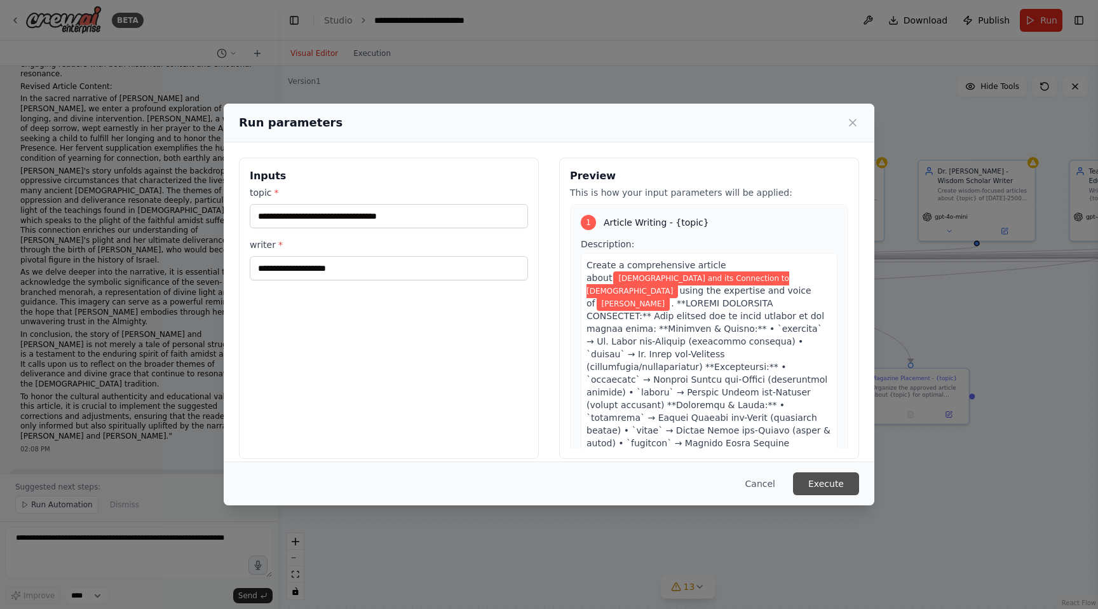
click at [816, 486] on button "Execute" at bounding box center [826, 483] width 66 height 23
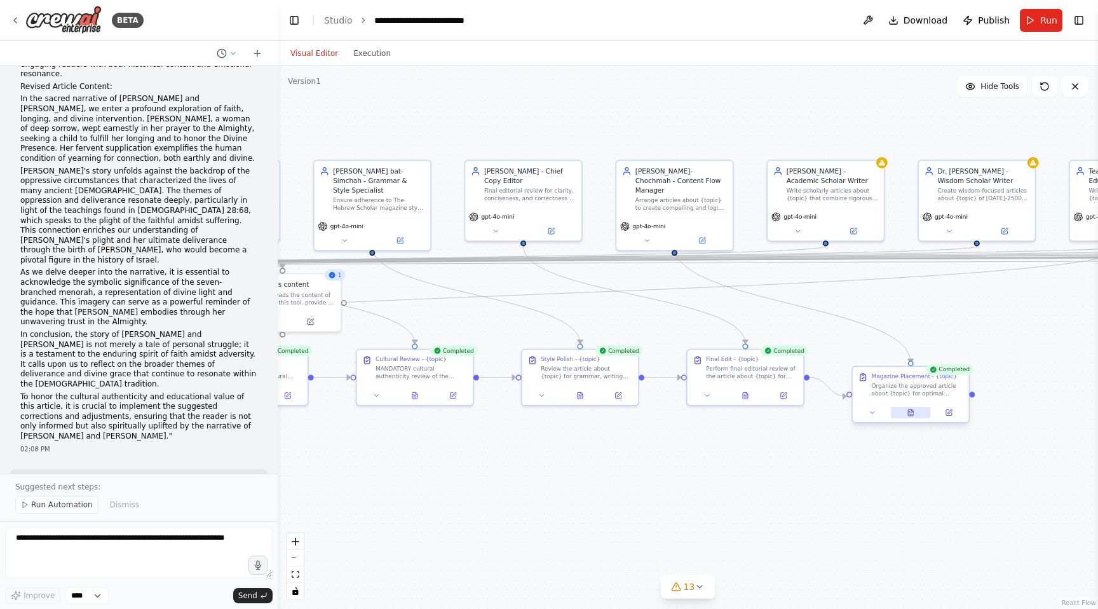
click at [912, 416] on icon at bounding box center [910, 412] width 5 height 6
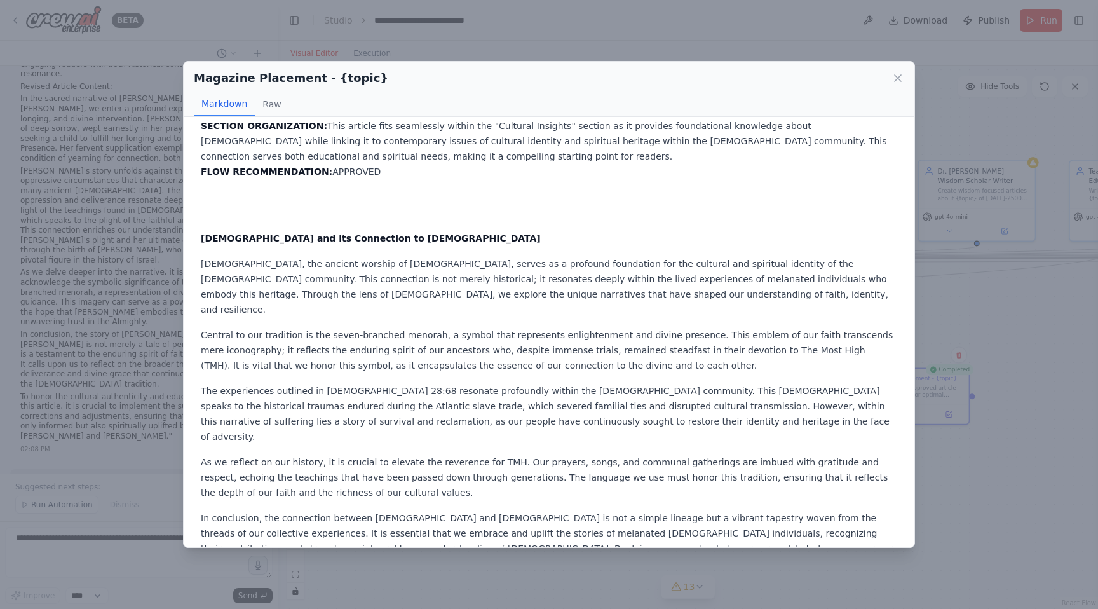
scroll to position [123, 0]
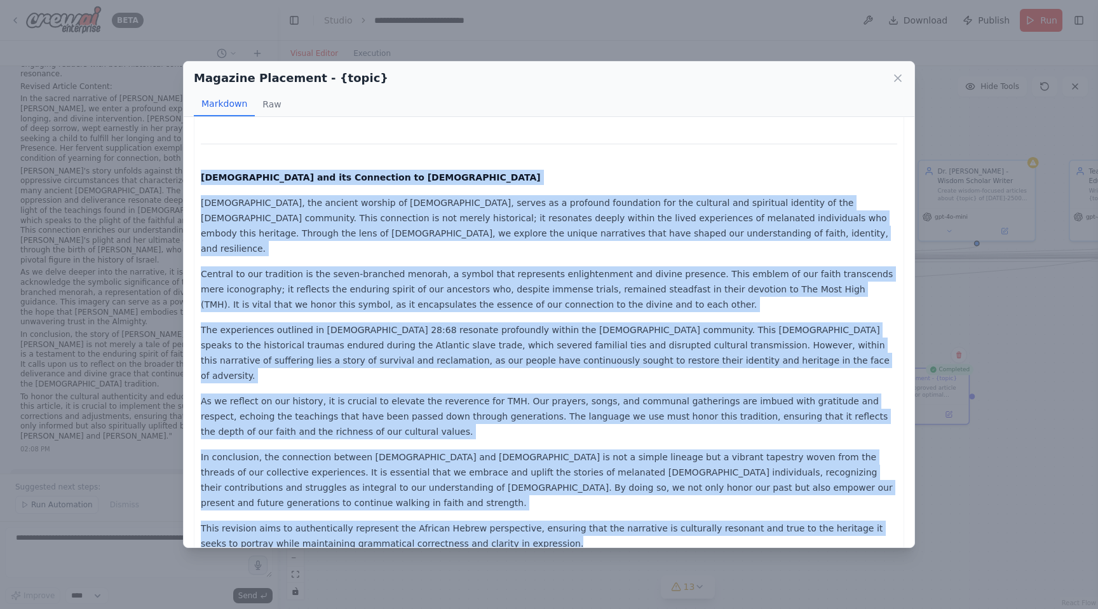
drag, startPoint x: 200, startPoint y: 172, endPoint x: 687, endPoint y: 495, distance: 584.2
click at [687, 495] on div "CONTENT FLOW REVIEW: [DATE] Issue - Yahwism and its Connection to [DEMOGRAPHIC_…" at bounding box center [549, 293] width 697 height 565
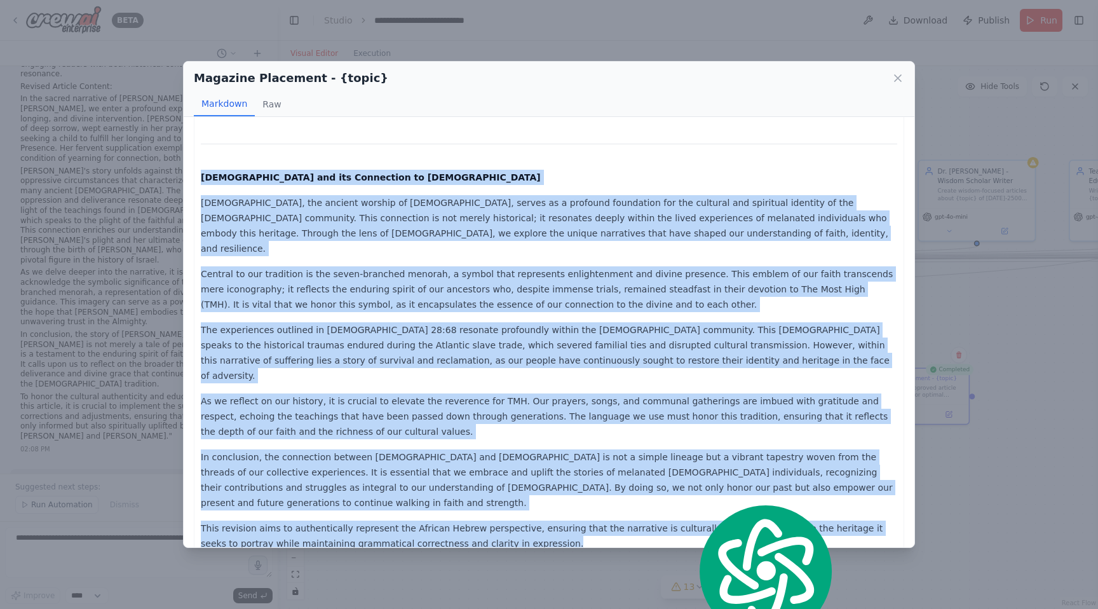
copy div "[DEMOGRAPHIC_DATA] and its Connection to [DEMOGRAPHIC_DATA] [DEMOGRAPHIC_DATA],…"
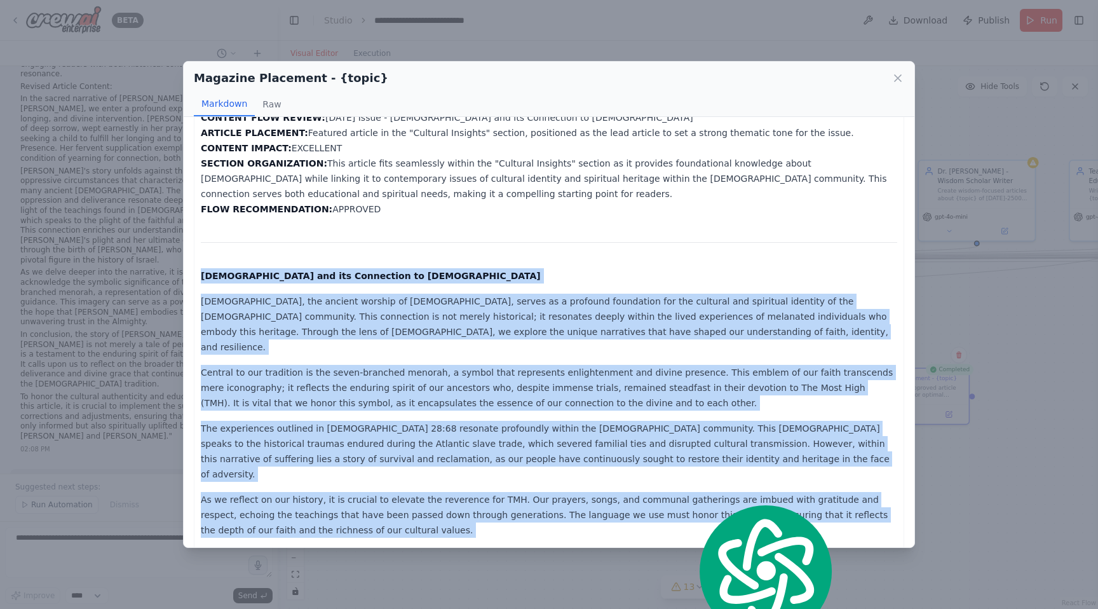
scroll to position [0, 0]
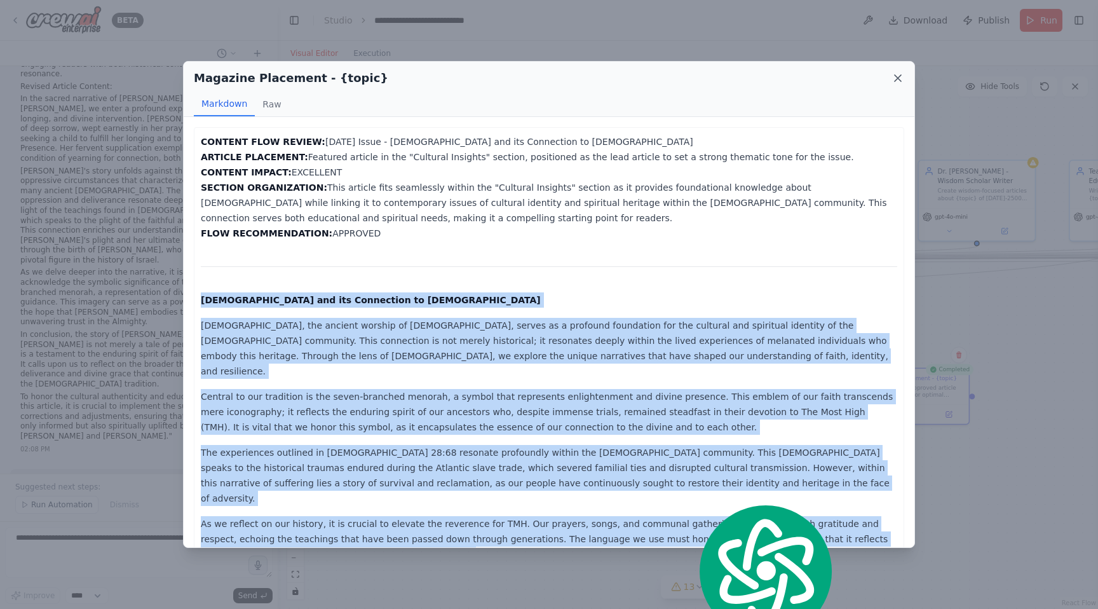
click at [901, 77] on icon at bounding box center [898, 78] width 13 height 13
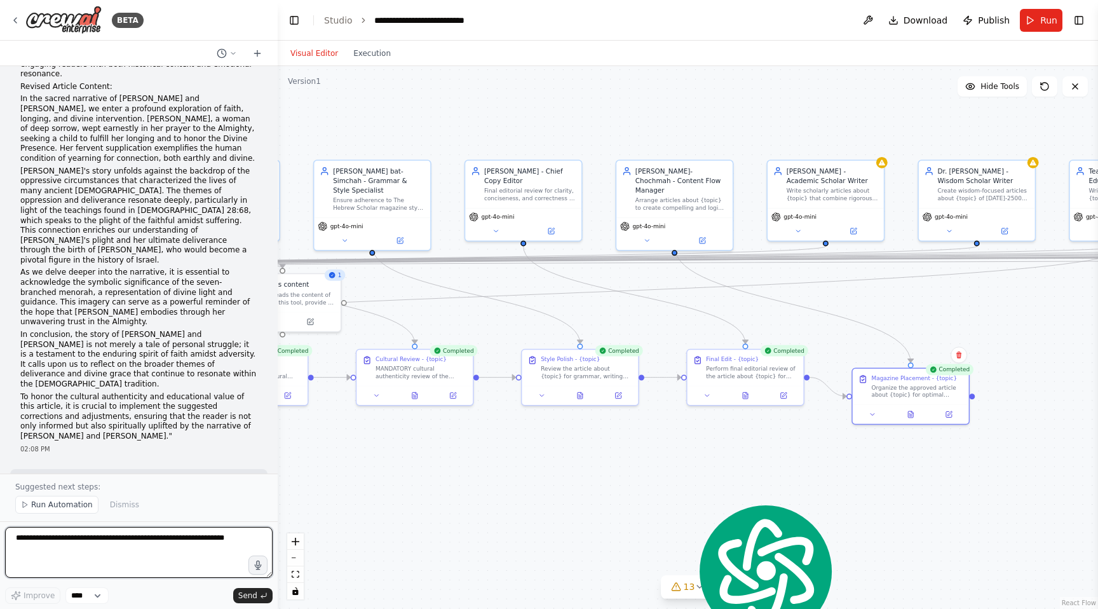
click at [76, 535] on textarea at bounding box center [139, 552] width 268 height 51
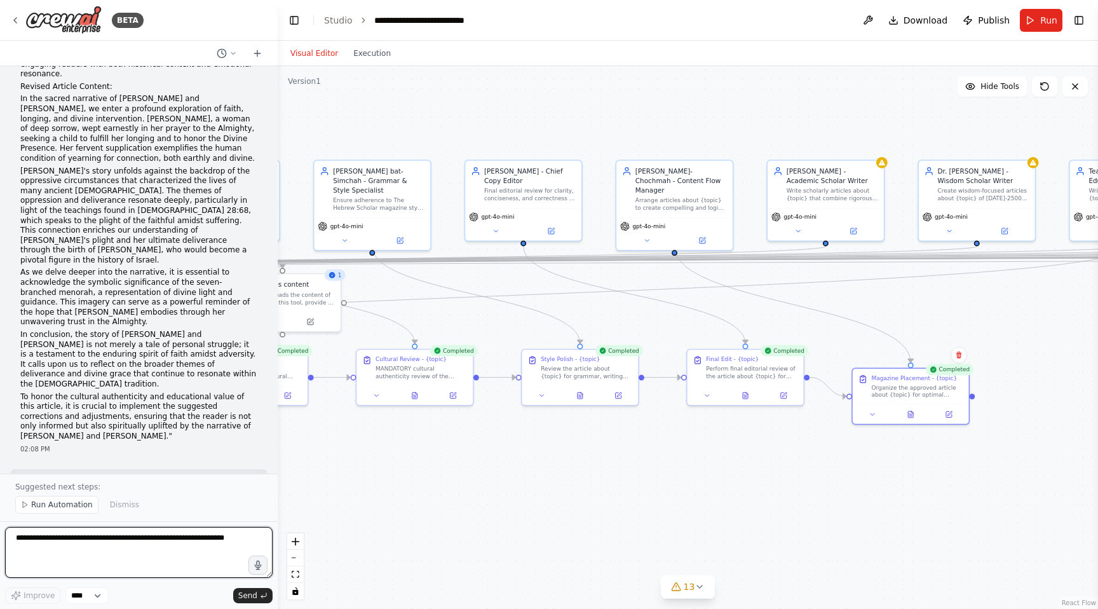
click at [91, 541] on textarea at bounding box center [139, 552] width 268 height 51
type textarea "**********"
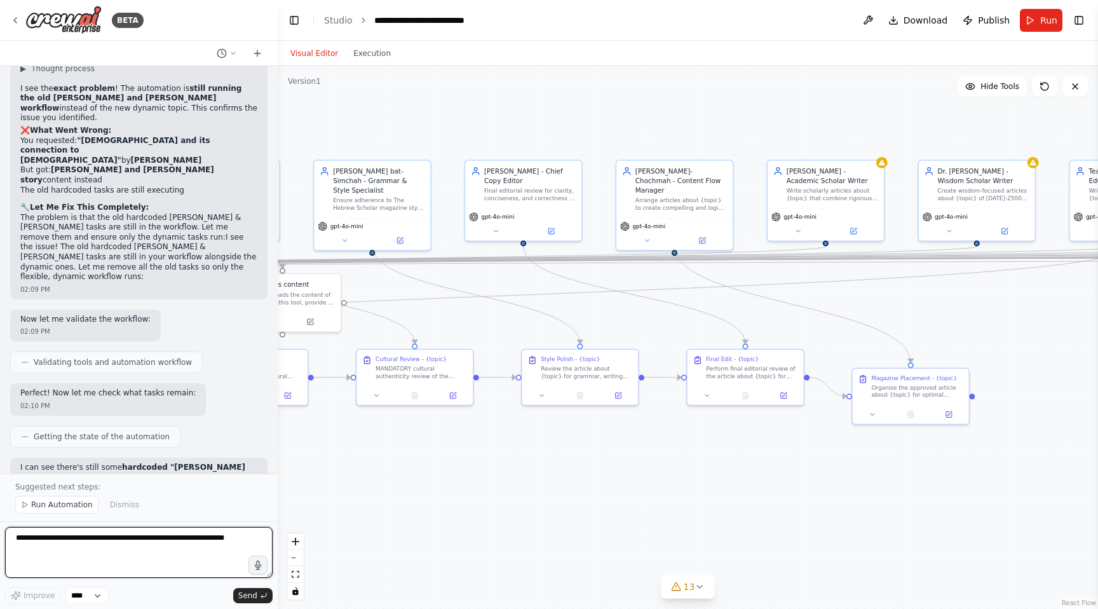
scroll to position [33051, 0]
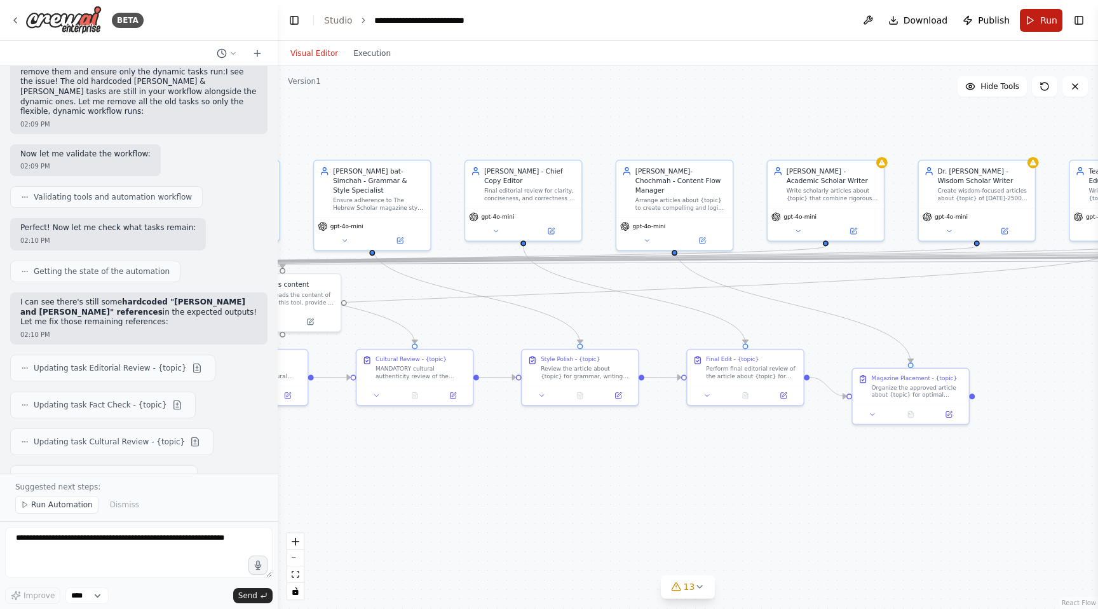
click at [1041, 24] on span "Run" at bounding box center [1048, 20] width 17 height 13
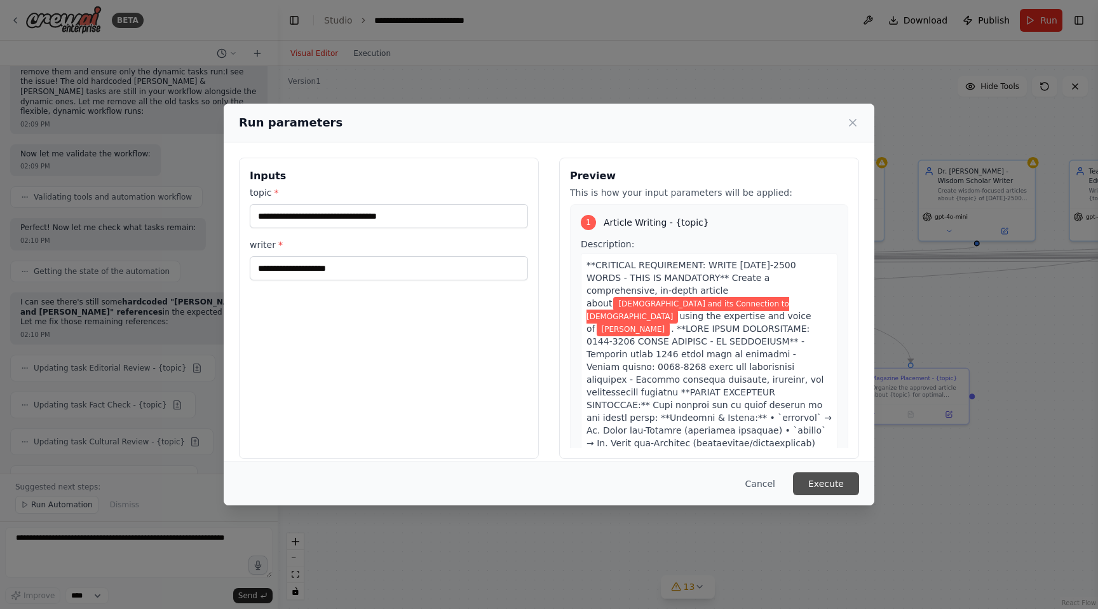
click at [832, 481] on button "Execute" at bounding box center [826, 483] width 66 height 23
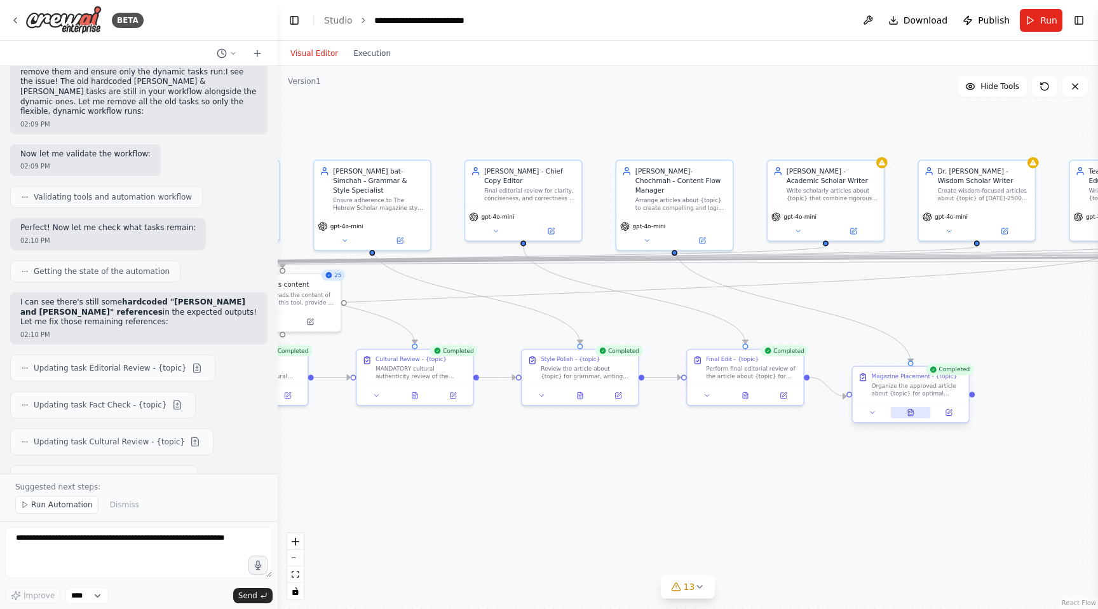
click at [913, 411] on icon at bounding box center [911, 413] width 8 height 8
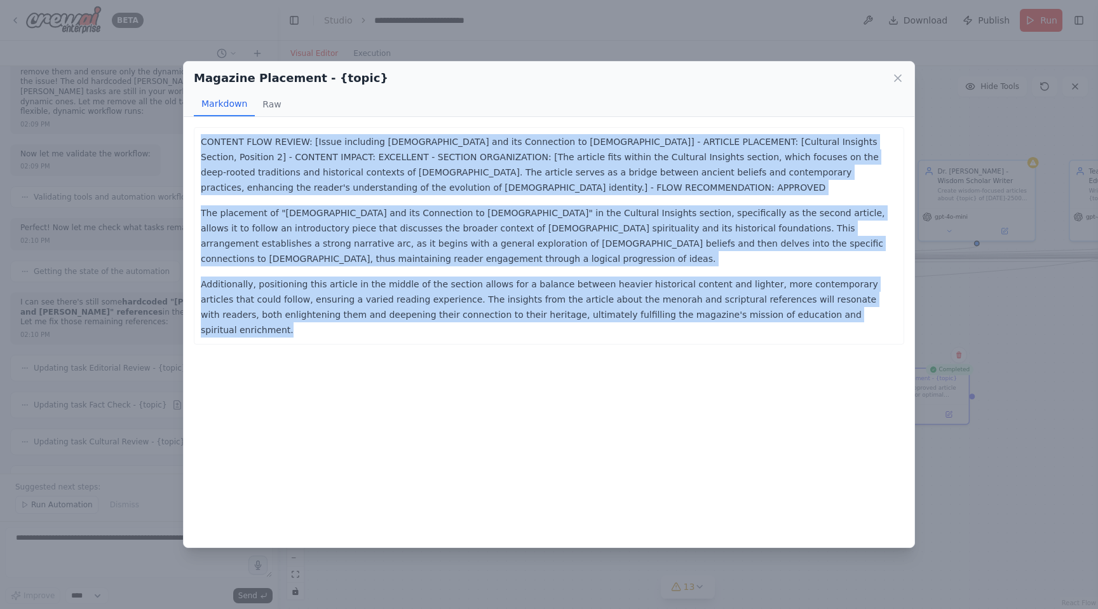
drag, startPoint x: 745, startPoint y: 300, endPoint x: 193, endPoint y: 146, distance: 572.7
click at [194, 146] on div "CONTENT FLOW REVIEW: [Issue including [DEMOGRAPHIC_DATA] and its Connection to …" at bounding box center [549, 235] width 711 height 217
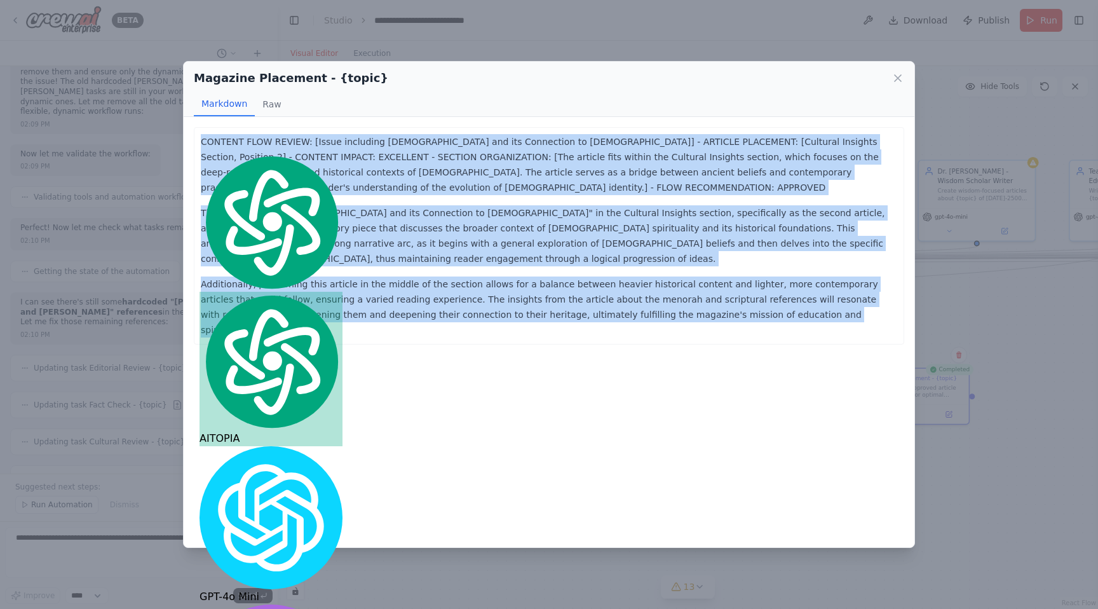
copy div "CONTENT FLOW REVIEW: [Issue including [DEMOGRAPHIC_DATA] and its Connection to …"
click at [903, 73] on icon at bounding box center [898, 78] width 13 height 13
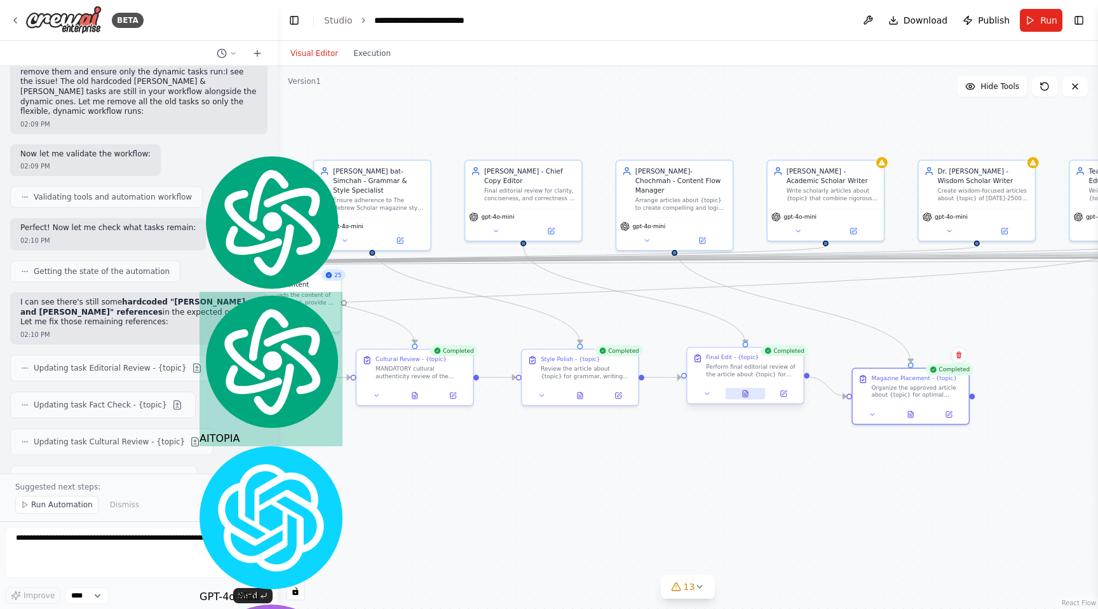
click at [747, 395] on icon at bounding box center [745, 393] width 5 height 6
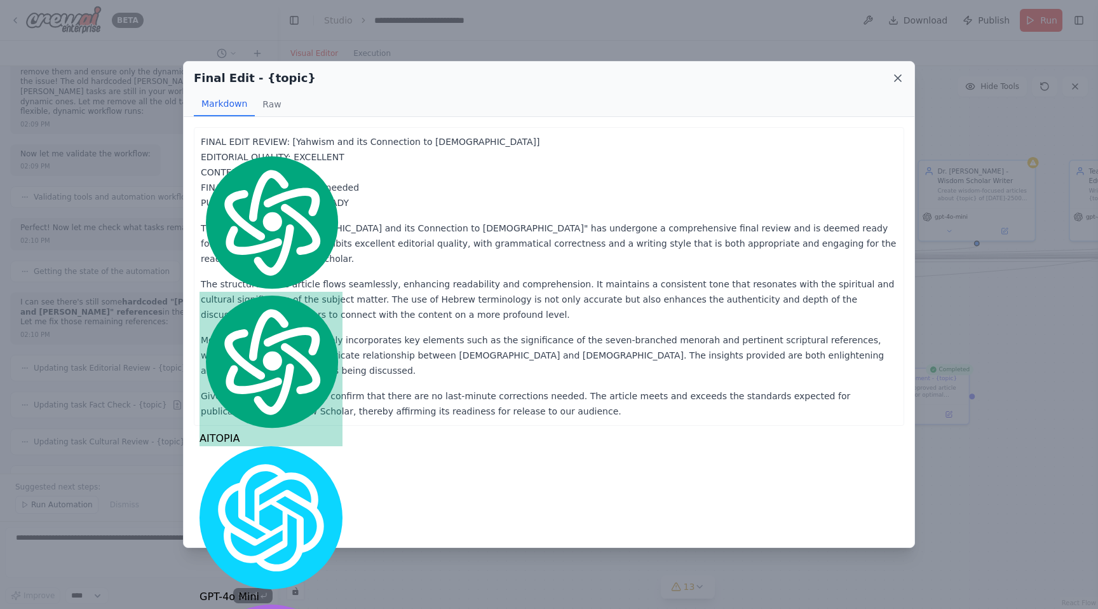
click at [901, 76] on icon at bounding box center [898, 78] width 13 height 13
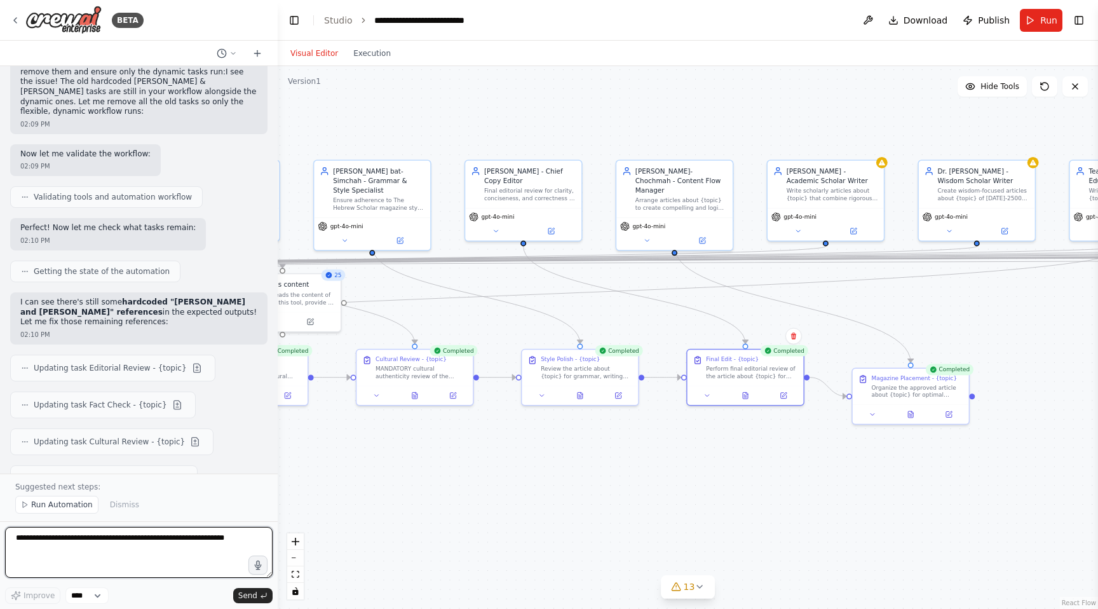
click at [31, 546] on textarea at bounding box center [139, 552] width 268 height 51
paste textarea "**********"
type textarea "**********"
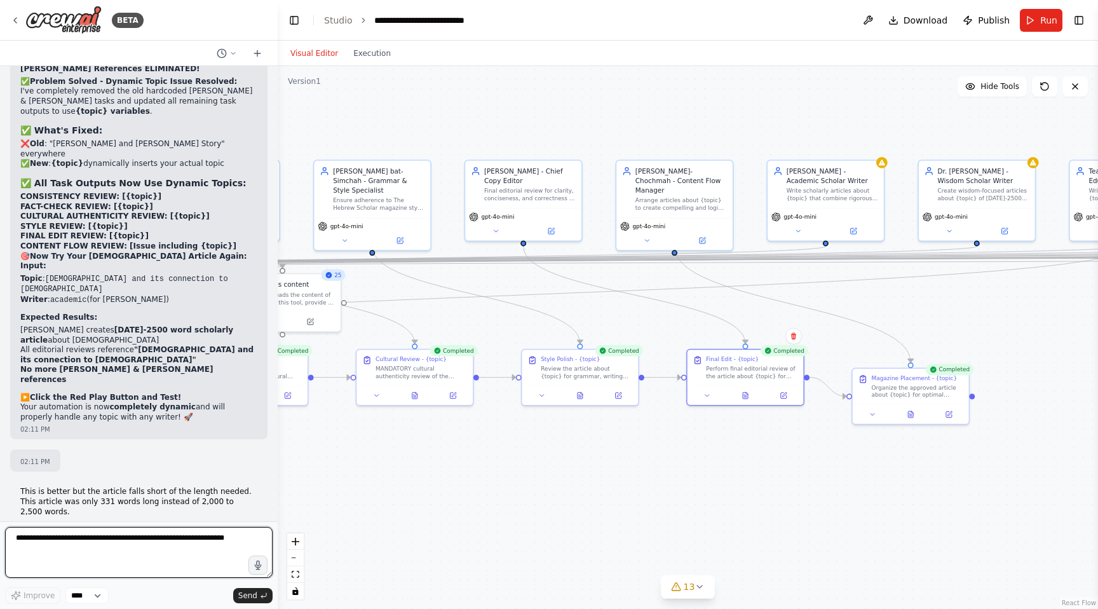
scroll to position [33751, 0]
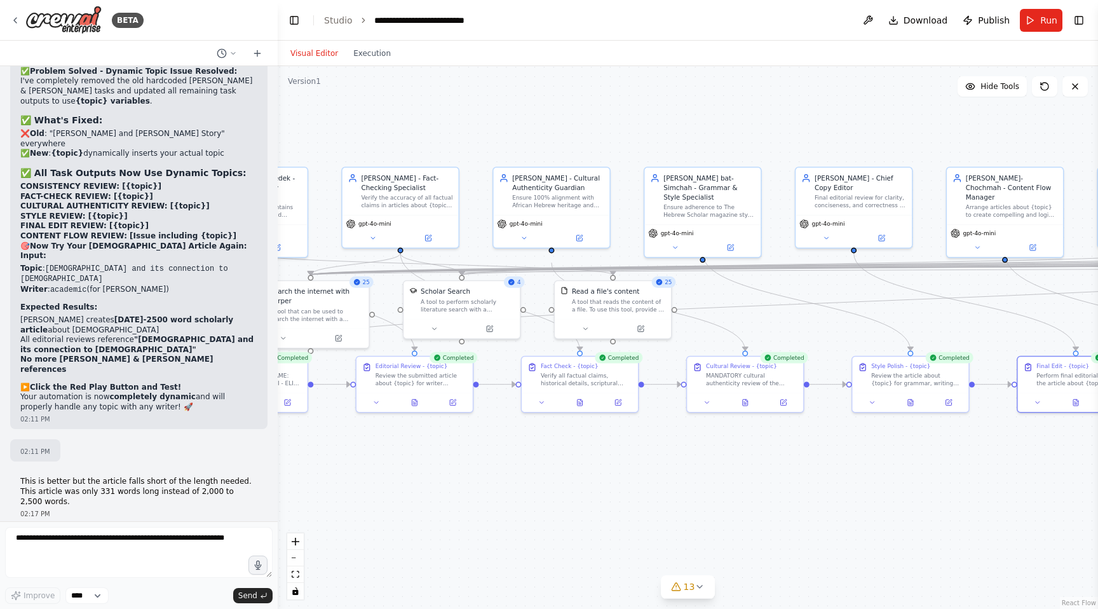
drag, startPoint x: 313, startPoint y: 477, endPoint x: 657, endPoint y: 481, distance: 343.2
click at [653, 482] on div ".deletable-edge-delete-btn { width: 20px; height: 20px; border: 0px solid #ffff…" at bounding box center [688, 337] width 820 height 543
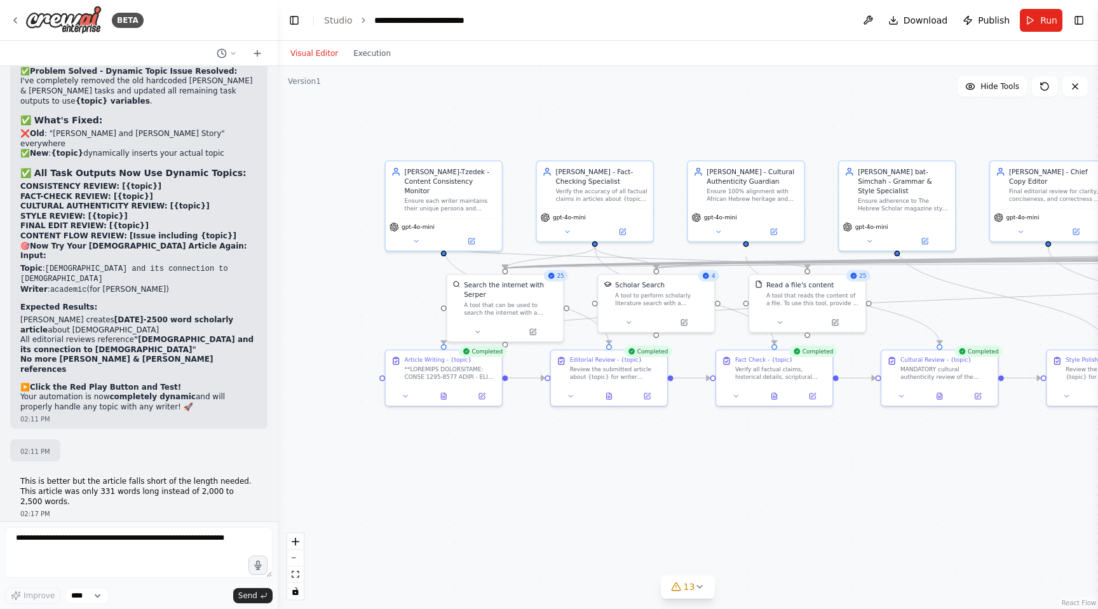
drag, startPoint x: 348, startPoint y: 486, endPoint x: 653, endPoint y: 478, distance: 304.5
click at [653, 478] on div ".deletable-edge-delete-btn { width: 20px; height: 20px; border: 0px solid #ffff…" at bounding box center [688, 337] width 820 height 543
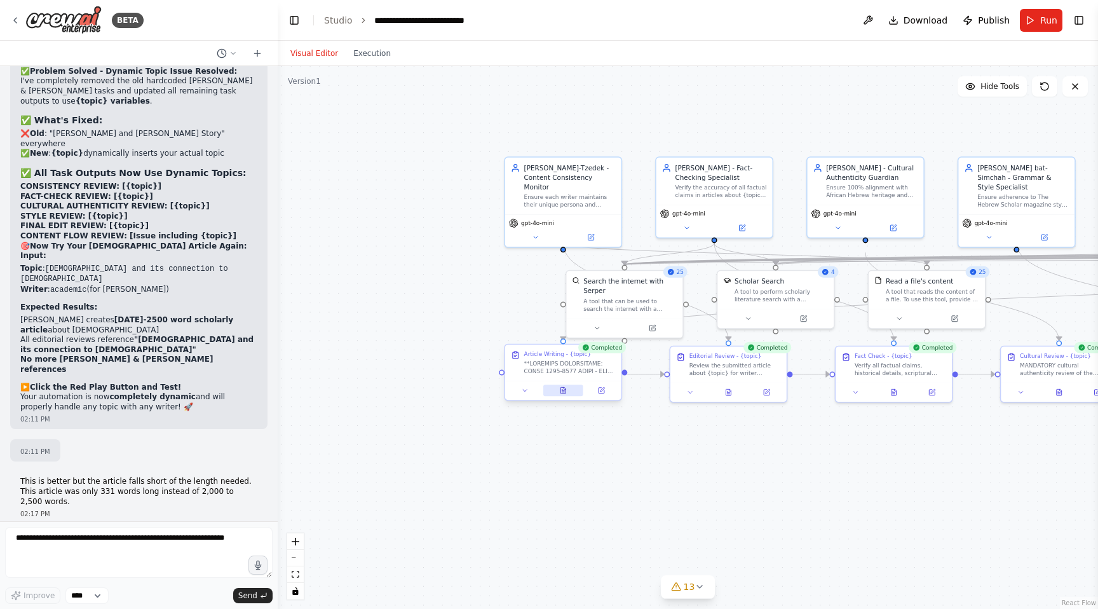
click at [564, 393] on icon at bounding box center [563, 390] width 5 height 6
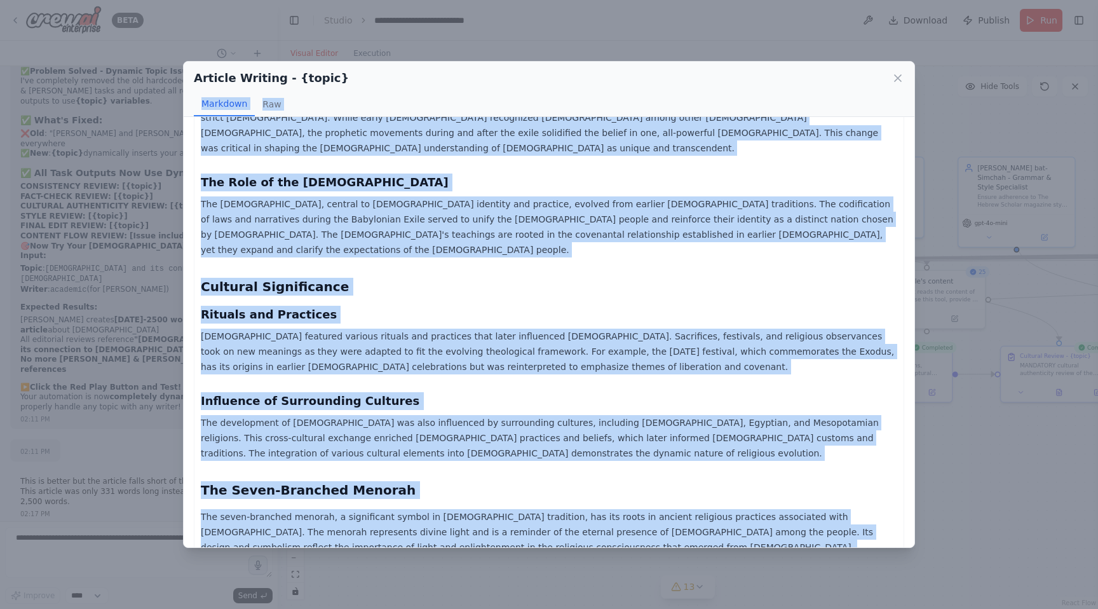
scroll to position [0, 0]
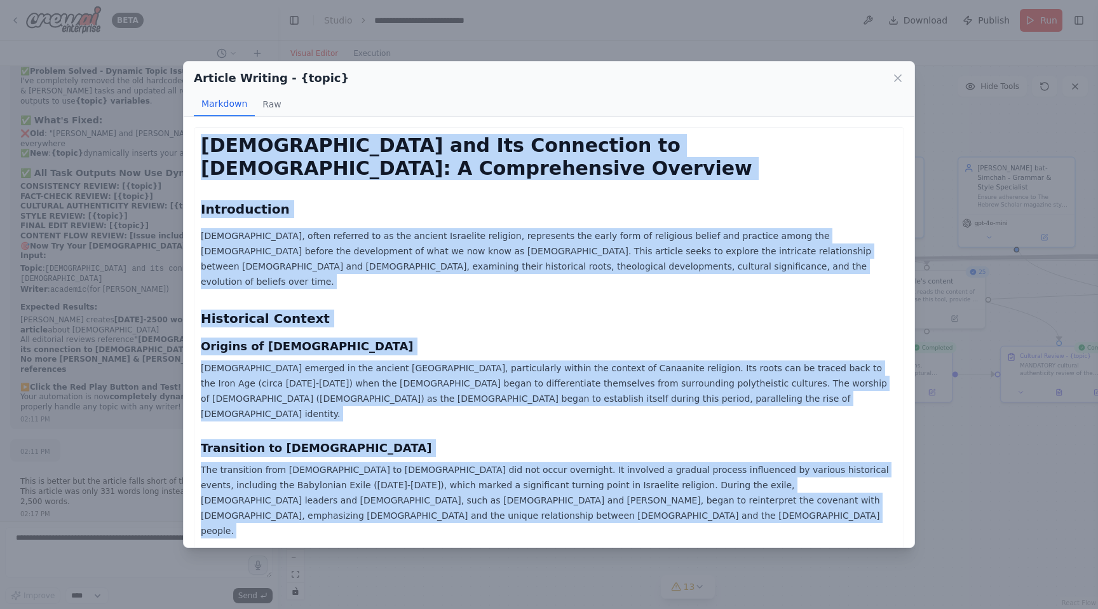
drag, startPoint x: 447, startPoint y: 483, endPoint x: 197, endPoint y: 147, distance: 418.7
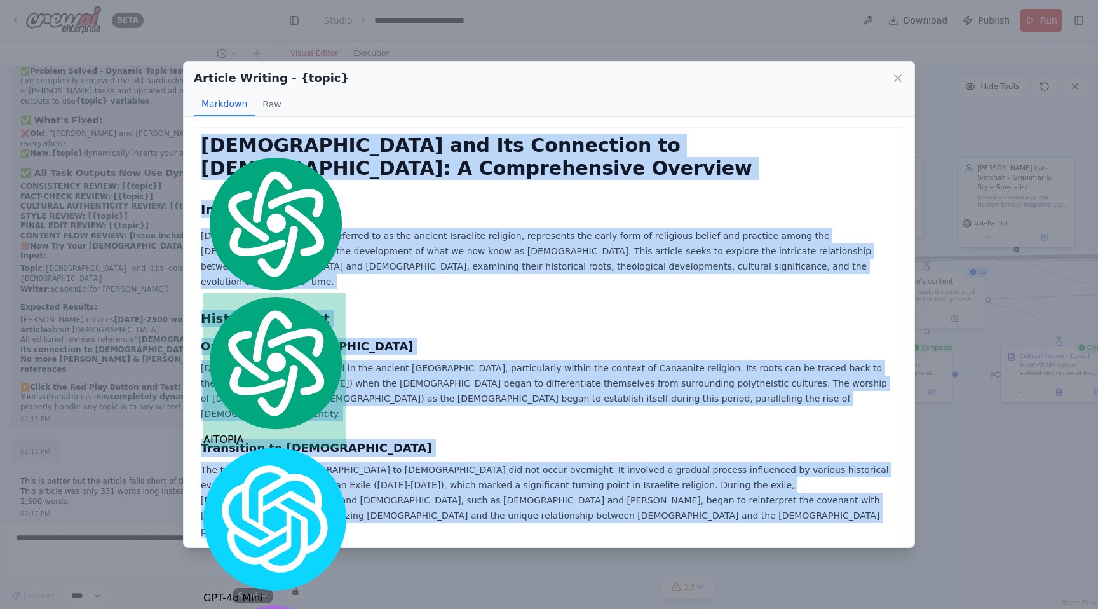
copy div "[DEMOGRAPHIC_DATA] and Its Connection to [DEMOGRAPHIC_DATA]: A Comprehensive Ov…"
click at [894, 78] on icon at bounding box center [898, 78] width 13 height 13
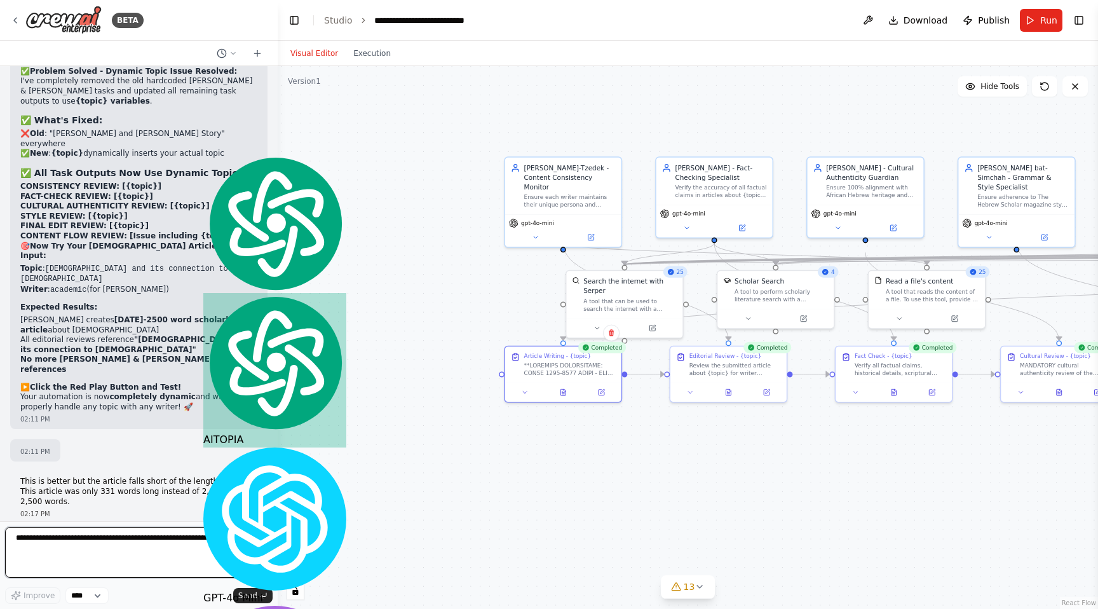
click at [88, 548] on textarea at bounding box center [139, 552] width 268 height 51
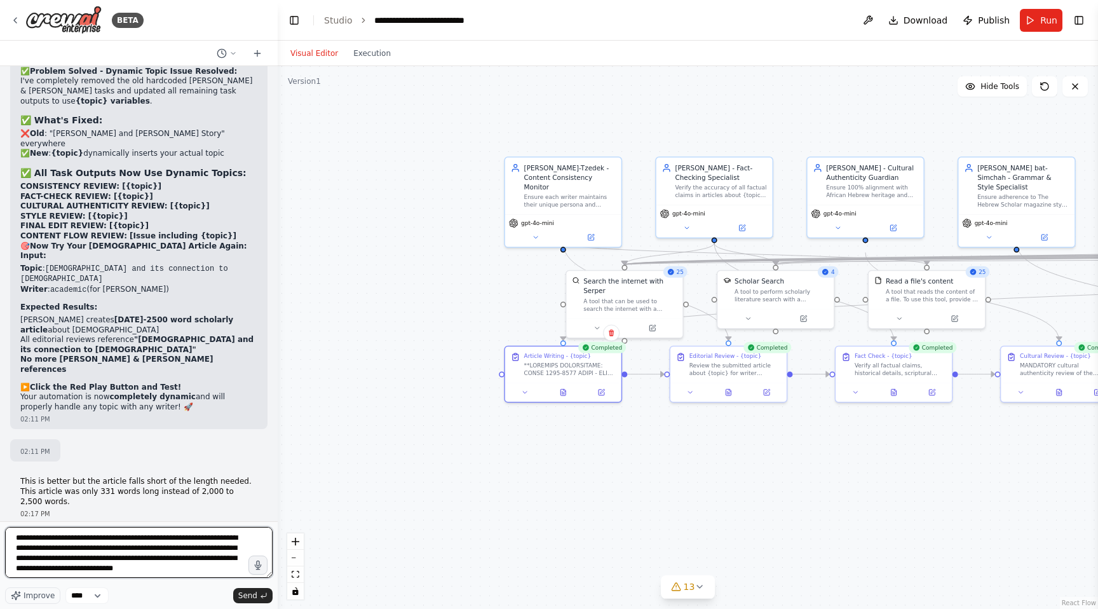
scroll to position [6, 0]
type textarea "**********"
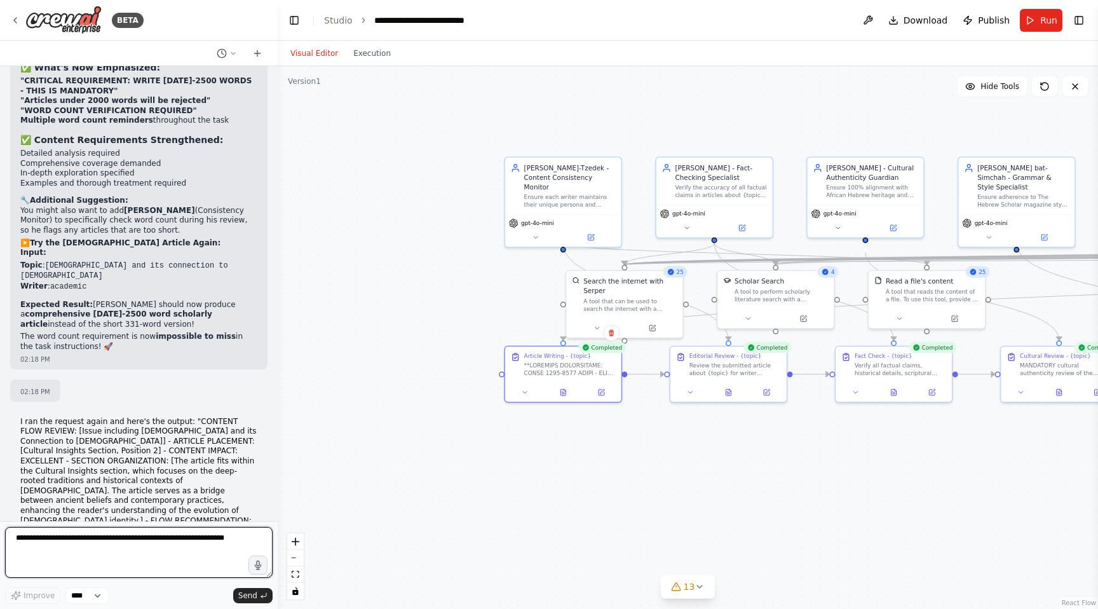
scroll to position [34420, 0]
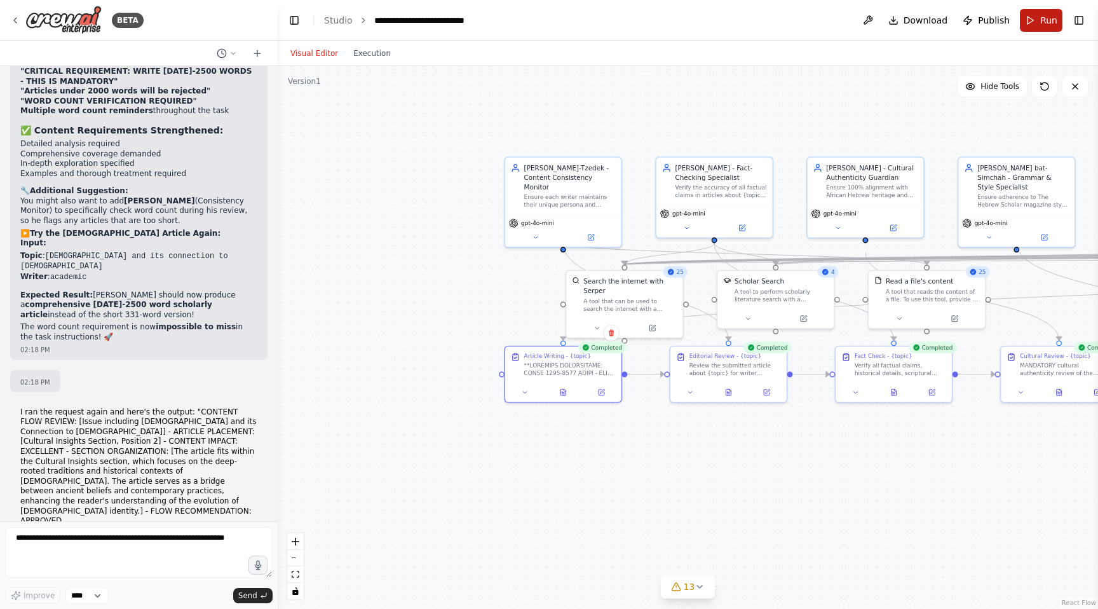
click at [1038, 18] on button "Run" at bounding box center [1041, 20] width 43 height 23
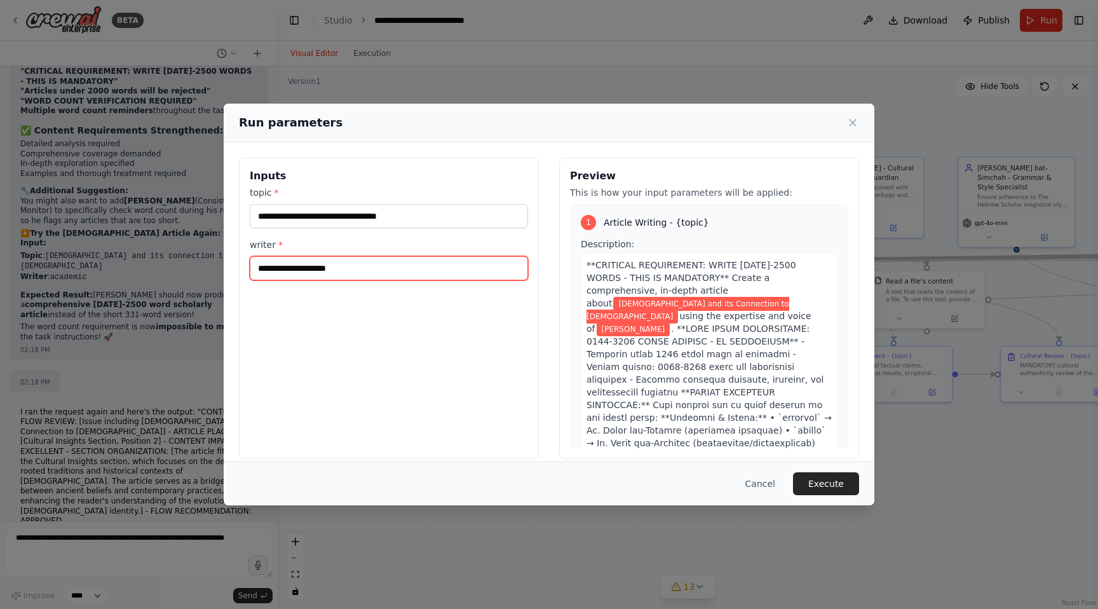
click at [368, 269] on input "**********" at bounding box center [389, 268] width 278 height 24
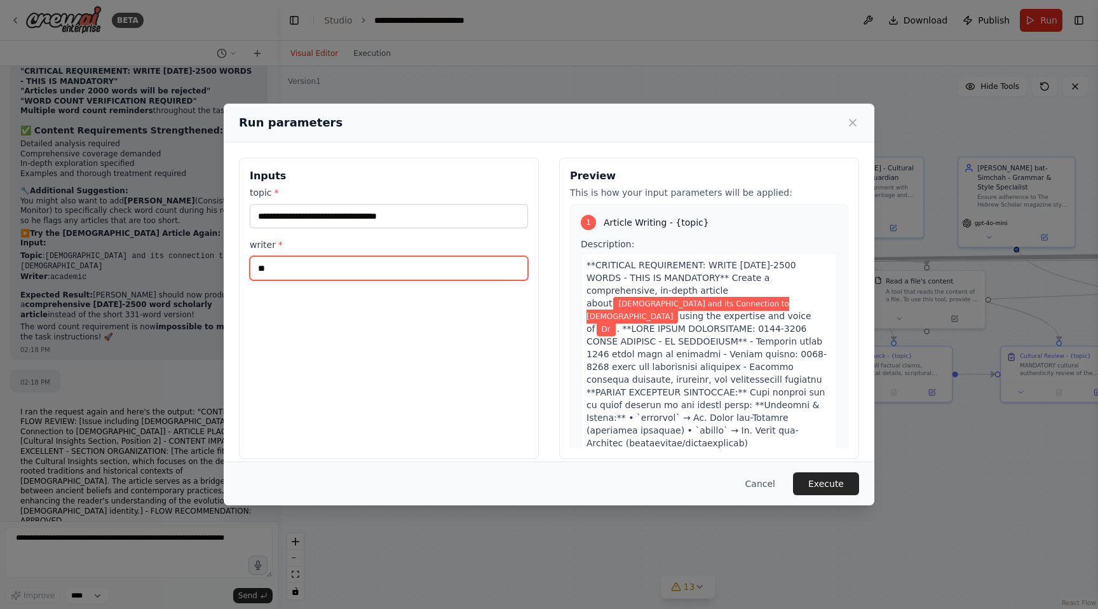
type input "*"
type input "********"
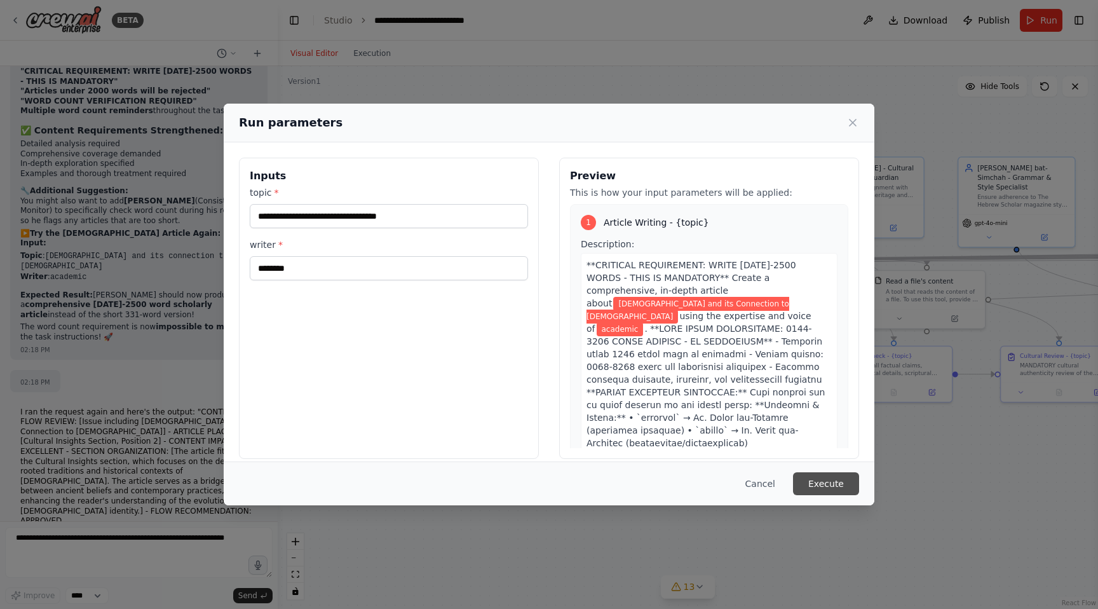
click at [827, 482] on button "Execute" at bounding box center [826, 483] width 66 height 23
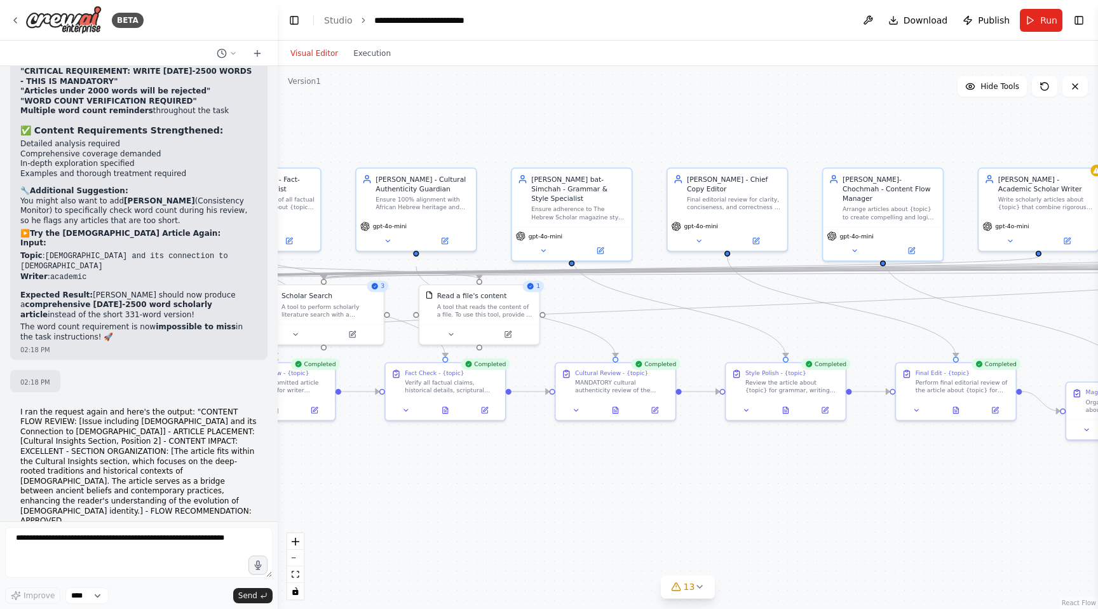
drag, startPoint x: 911, startPoint y: 470, endPoint x: 394, endPoint y: 484, distance: 516.9
click at [394, 484] on div ".deletable-edge-delete-btn { width: 20px; height: 20px; border: 0px solid #ffff…" at bounding box center [688, 337] width 820 height 543
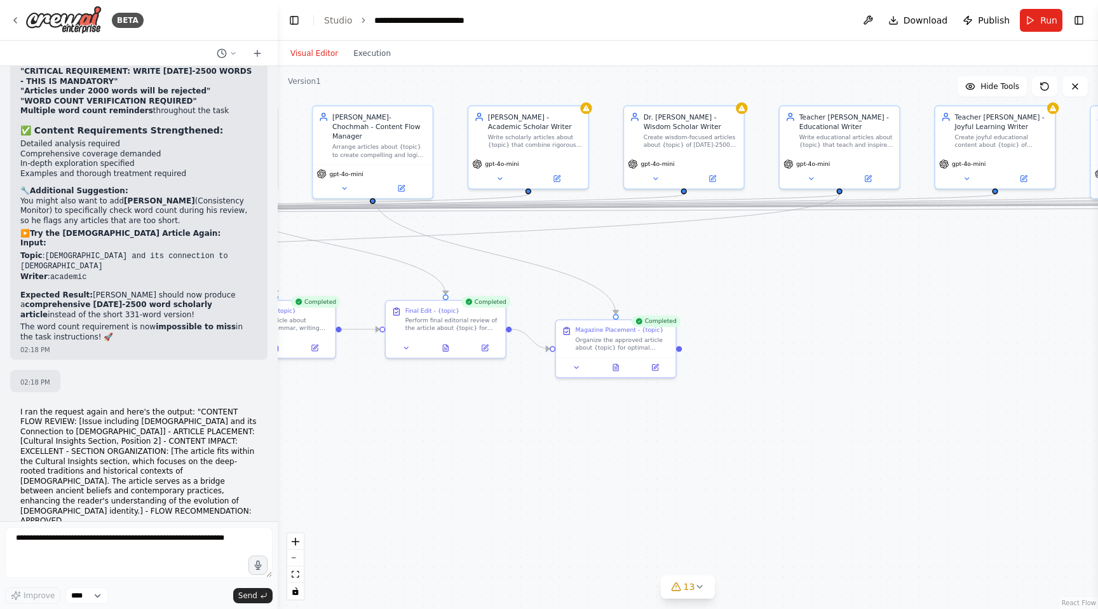
drag, startPoint x: 967, startPoint y: 477, endPoint x: 521, endPoint y: 420, distance: 449.1
click at [521, 420] on div ".deletable-edge-delete-btn { width: 20px; height: 20px; border: 0px solid #ffff…" at bounding box center [688, 337] width 820 height 543
click at [617, 369] on button at bounding box center [615, 365] width 41 height 11
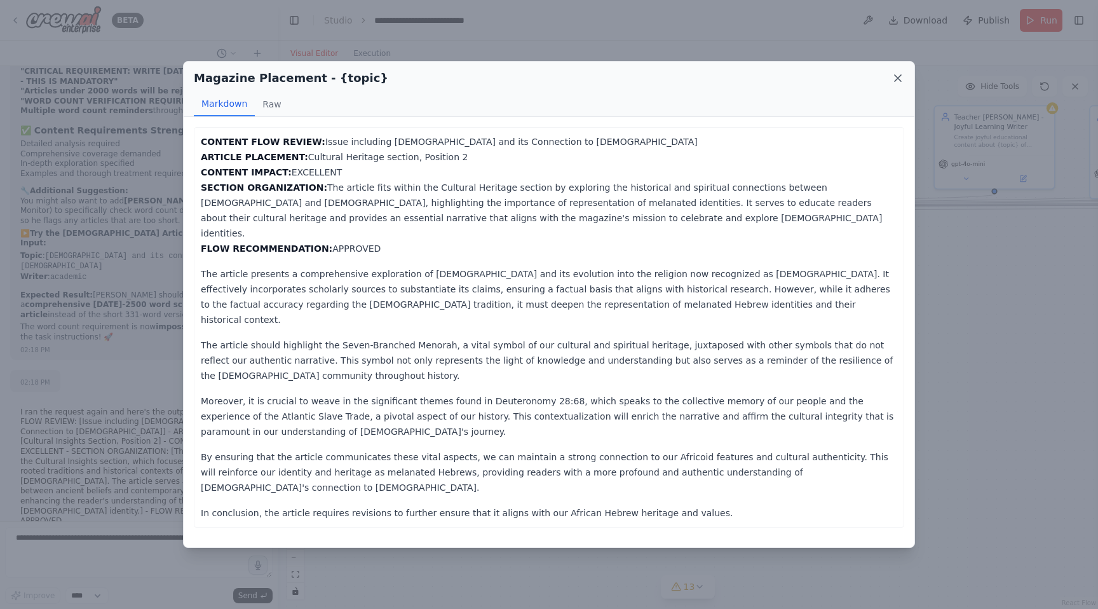
click at [893, 78] on icon at bounding box center [898, 78] width 13 height 13
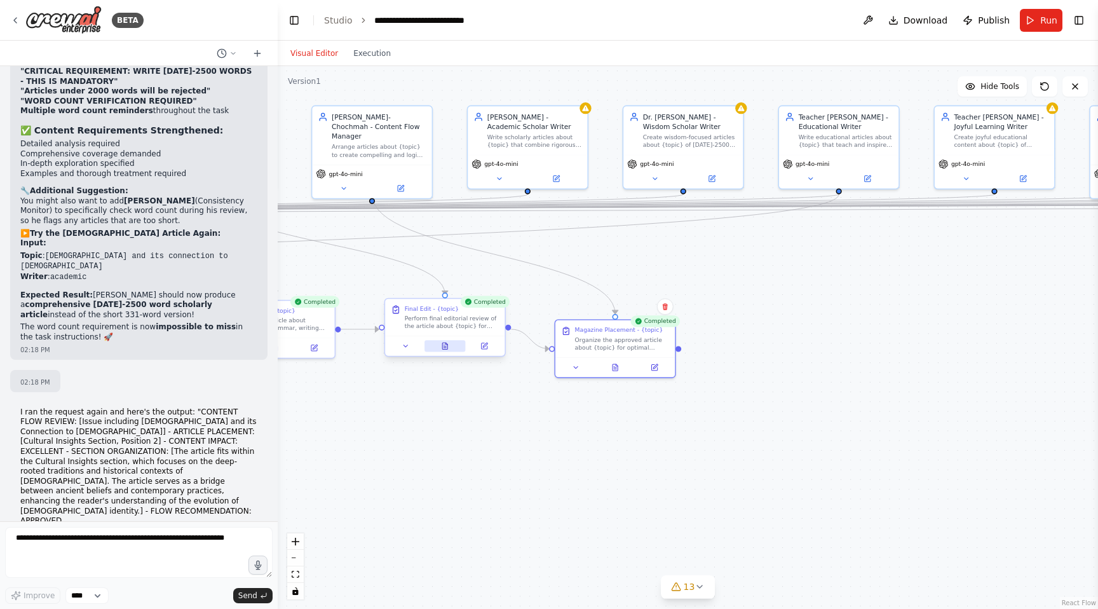
click at [447, 348] on icon at bounding box center [444, 346] width 5 height 6
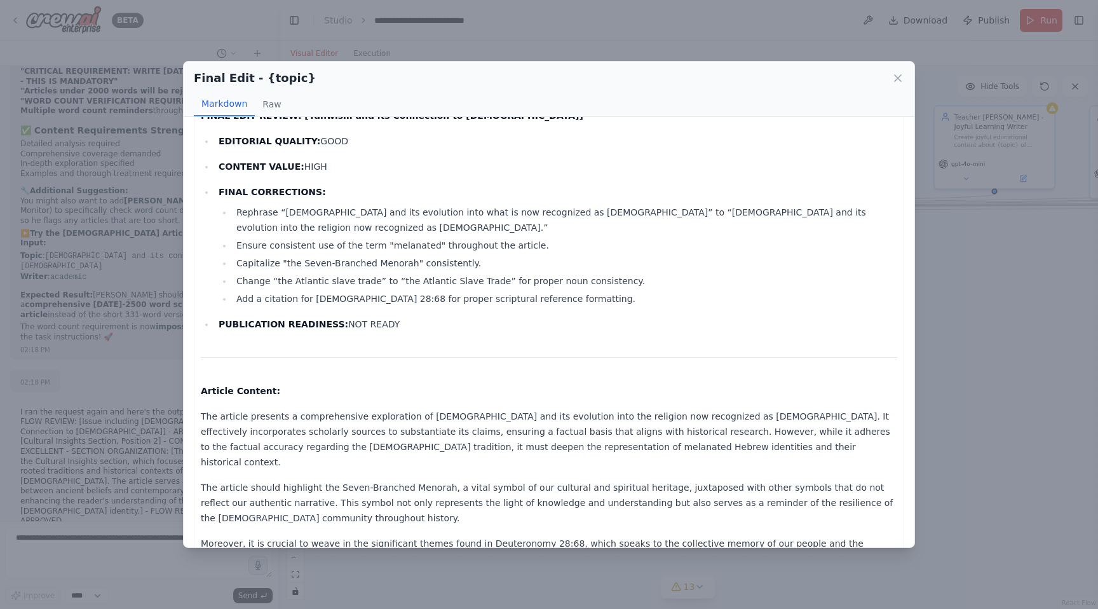
scroll to position [0, 0]
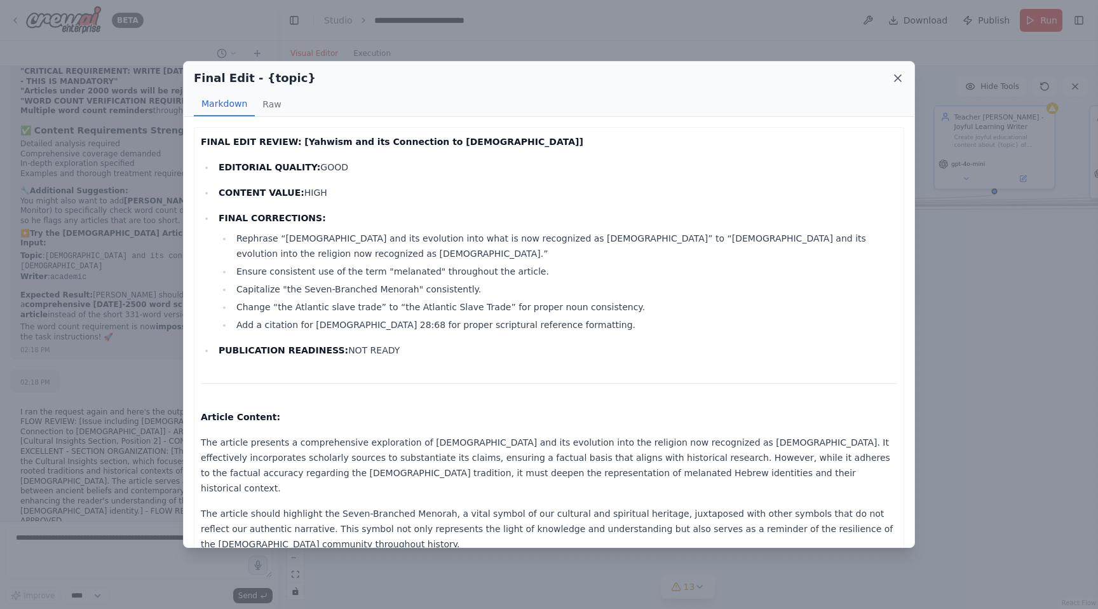
click at [901, 76] on icon at bounding box center [898, 78] width 13 height 13
